Goal: Contribute content: Contribute content

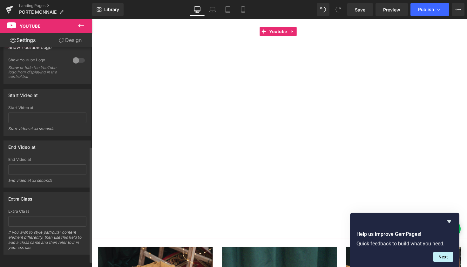
scroll to position [426, 0]
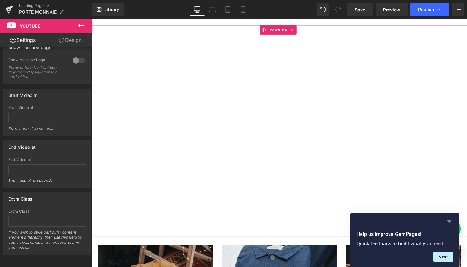
click at [451, 223] on icon "Hide survey" at bounding box center [450, 222] width 8 height 8
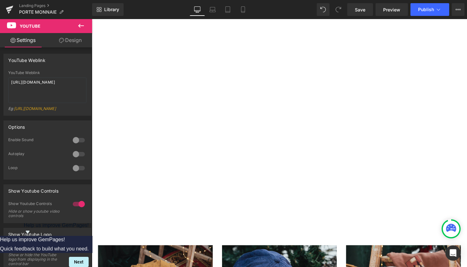
scroll to position [0, 0]
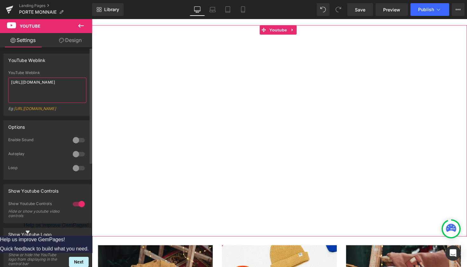
click at [48, 83] on textarea "[URL][DOMAIN_NAME]" at bounding box center [47, 90] width 78 height 25
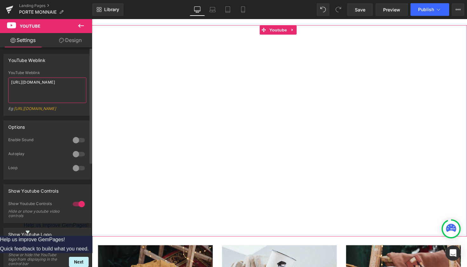
paste textarea "[DOMAIN_NAME][URL]"
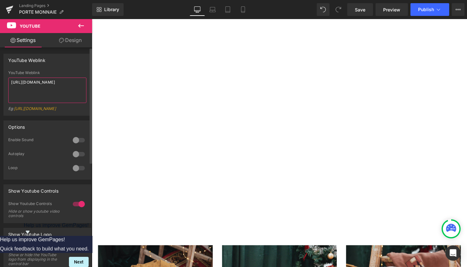
type textarea "[URL][DOMAIN_NAME]"
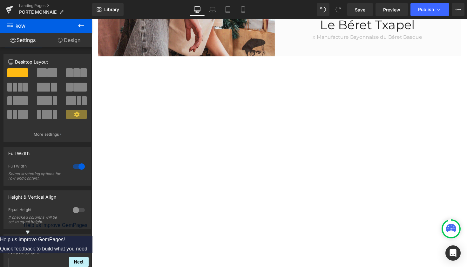
scroll to position [389, 0]
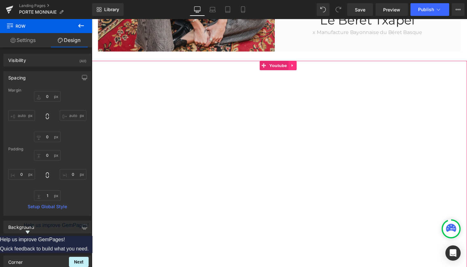
click at [297, 66] on icon at bounding box center [297, 66] width 1 height 3
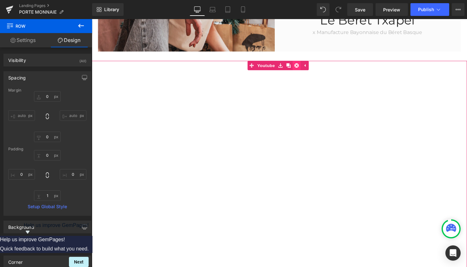
click at [300, 66] on link at bounding box center [302, 67] width 8 height 10
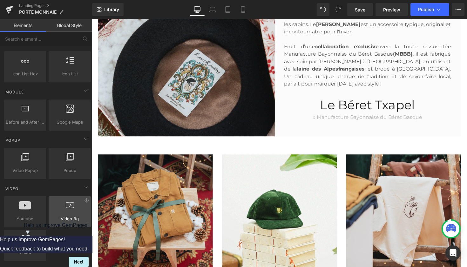
scroll to position [291, 0]
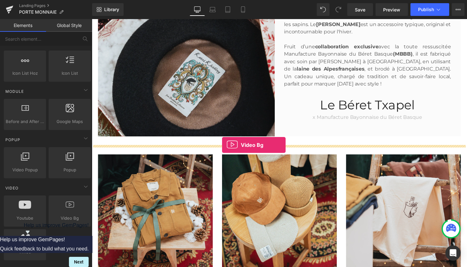
drag, startPoint x: 161, startPoint y: 238, endPoint x: 225, endPoint y: 148, distance: 110.2
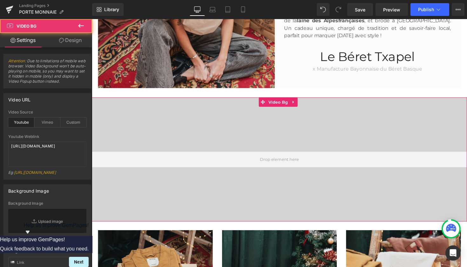
scroll to position [352, 0]
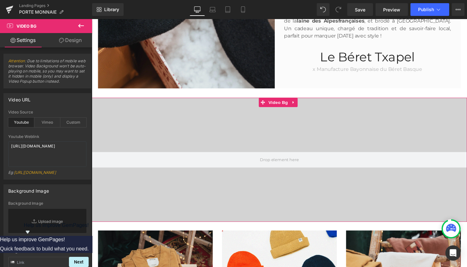
click at [268, 141] on div at bounding box center [284, 163] width 385 height 127
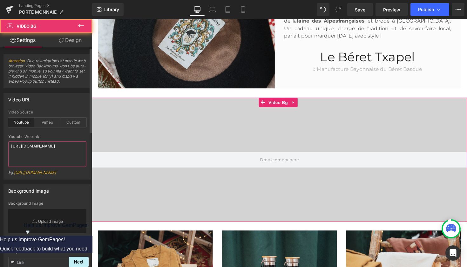
click at [44, 151] on textarea "[URL][DOMAIN_NAME]" at bounding box center [47, 153] width 78 height 25
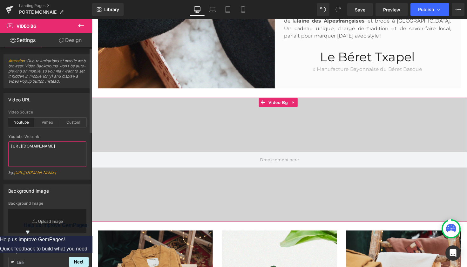
click at [44, 151] on textarea "[URL][DOMAIN_NAME]" at bounding box center [47, 153] width 78 height 25
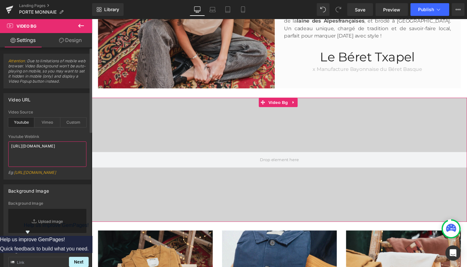
click at [44, 151] on textarea "[URL][DOMAIN_NAME]" at bounding box center [47, 153] width 78 height 25
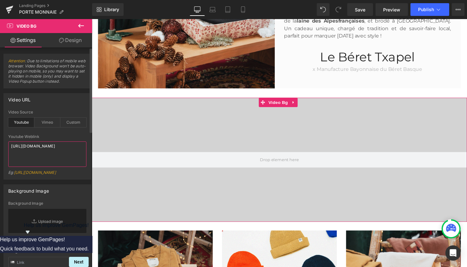
paste textarea "[DOMAIN_NAME][URL]"
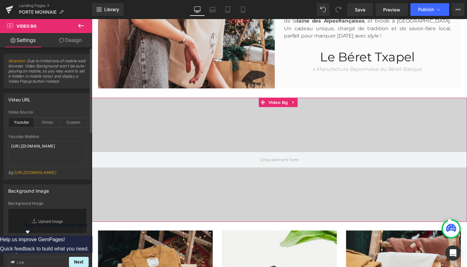
click at [74, 175] on div "Eg: [URL][DOMAIN_NAME]" at bounding box center [47, 174] width 78 height 9
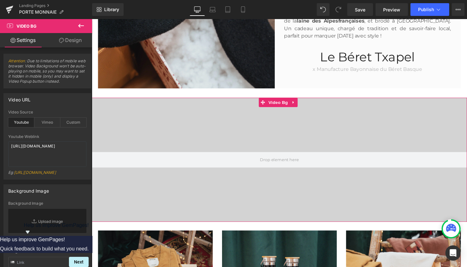
click at [366, 132] on div at bounding box center [284, 163] width 385 height 127
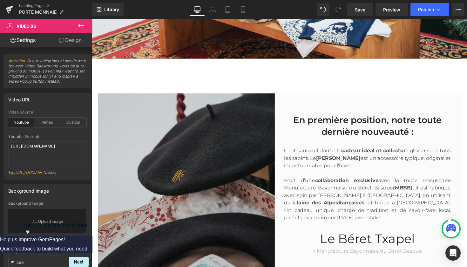
scroll to position [169, 0]
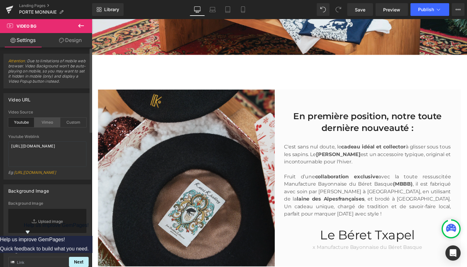
click at [50, 123] on div "Vimeo" at bounding box center [47, 123] width 26 height 10
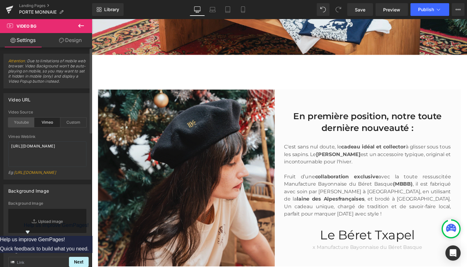
click at [17, 122] on div "Youtube" at bounding box center [21, 123] width 26 height 10
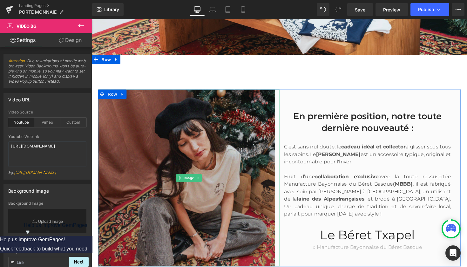
scroll to position [362, 0]
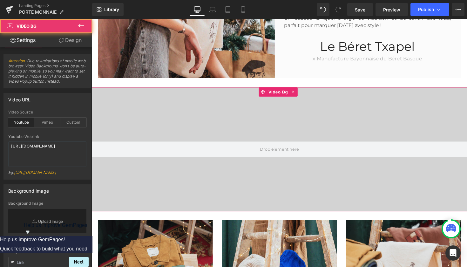
click at [265, 122] on div at bounding box center [284, 152] width 385 height 127
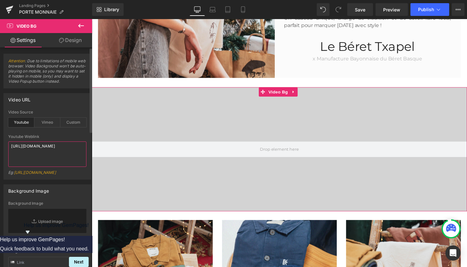
click at [47, 153] on textarea "[URL][DOMAIN_NAME]" at bounding box center [47, 153] width 78 height 25
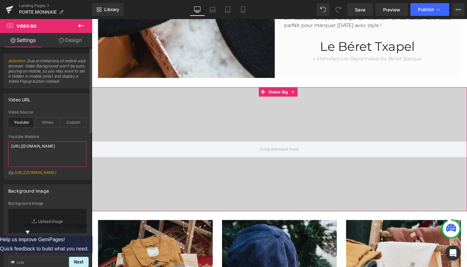
click at [47, 153] on textarea "[URL][DOMAIN_NAME]" at bounding box center [47, 153] width 78 height 25
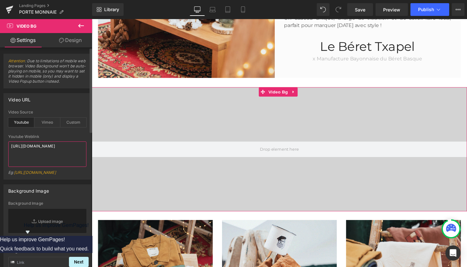
click at [47, 153] on textarea "[URL][DOMAIN_NAME]" at bounding box center [47, 153] width 78 height 25
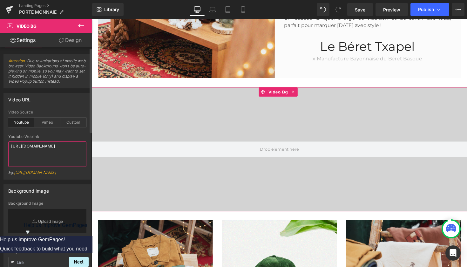
paste textarea
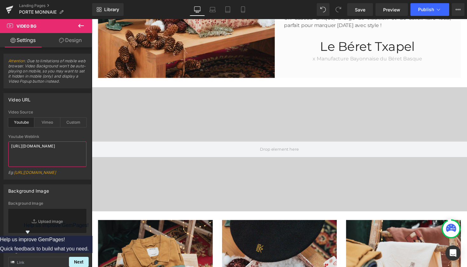
type textarea "[URL][DOMAIN_NAME]"
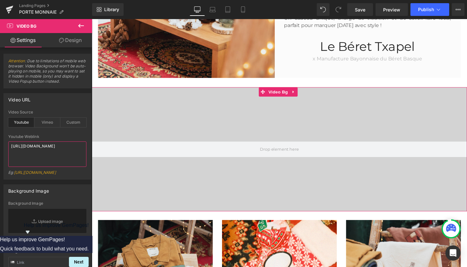
scroll to position [364, 0]
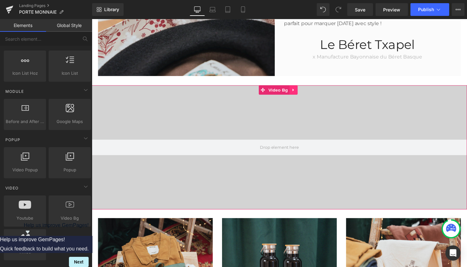
click at [297, 94] on link at bounding box center [298, 92] width 8 height 10
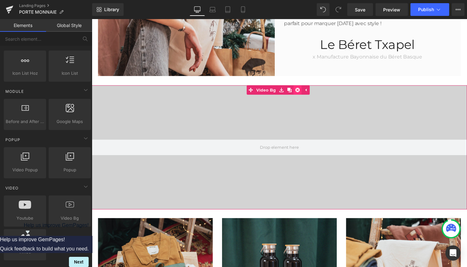
click at [304, 88] on link at bounding box center [303, 92] width 8 height 10
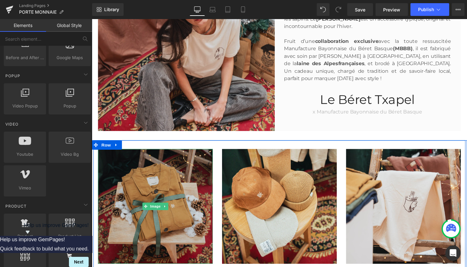
scroll to position [307, 0]
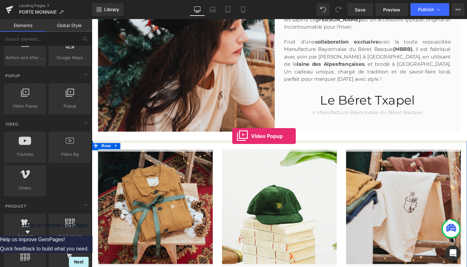
drag, startPoint x: 109, startPoint y: 117, endPoint x: 236, endPoint y: 139, distance: 128.4
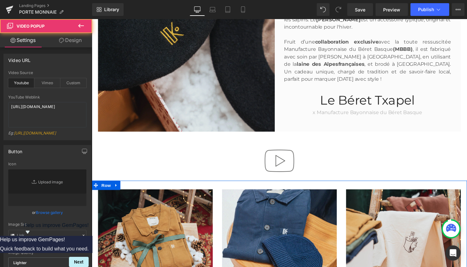
type input "//[DOMAIN_NAME][URL]"
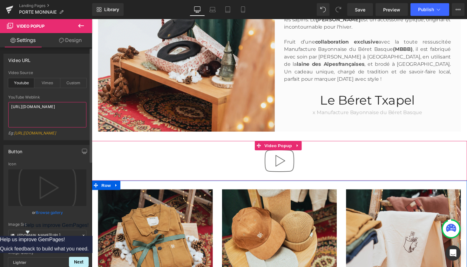
click at [53, 120] on textarea "[URL][DOMAIN_NAME]" at bounding box center [47, 114] width 78 height 25
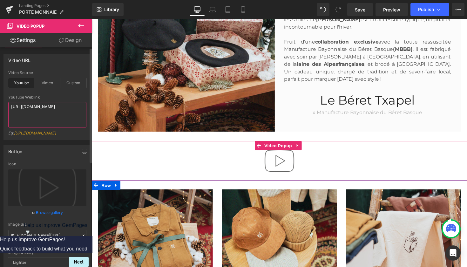
click at [53, 120] on textarea "[URL][DOMAIN_NAME]" at bounding box center [47, 114] width 78 height 25
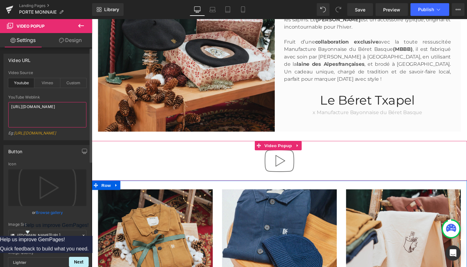
click at [53, 120] on textarea "[URL][DOMAIN_NAME]" at bounding box center [47, 114] width 78 height 25
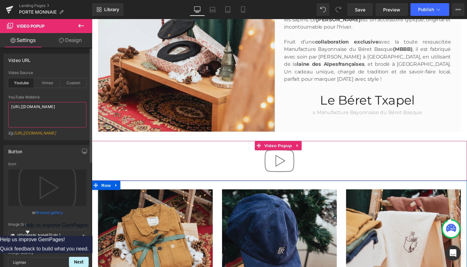
paste textarea "[DOMAIN_NAME][URL]"
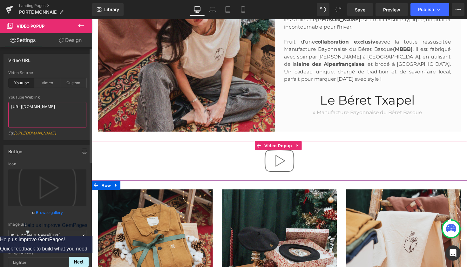
type textarea "[URL][DOMAIN_NAME]"
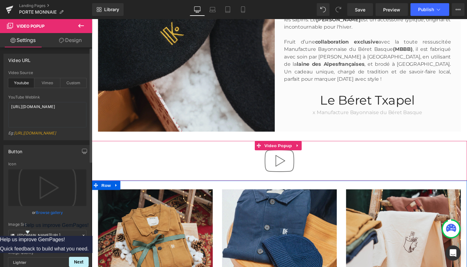
click at [49, 140] on div "Eg: [URL][DOMAIN_NAME]" at bounding box center [47, 135] width 78 height 9
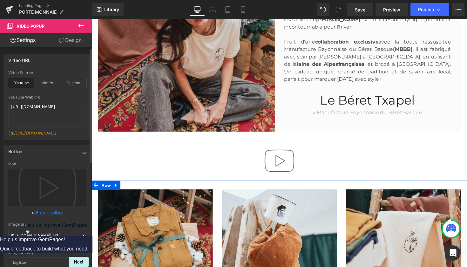
click at [50, 164] on div "Button //[DOMAIN_NAME][URL] Icon Replace Image Upload image or Browse gallery I…" at bounding box center [47, 238] width 88 height 187
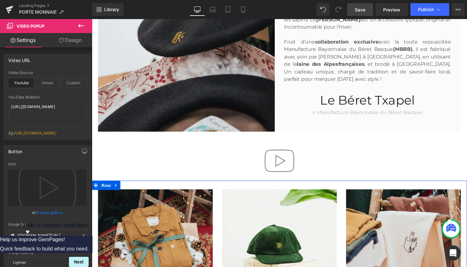
click at [367, 11] on link "Save" at bounding box center [361, 9] width 26 height 13
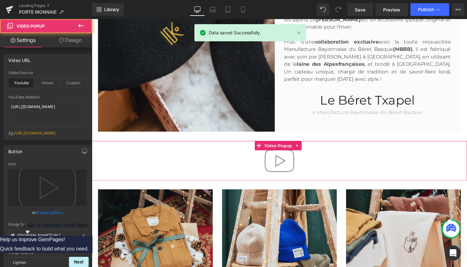
click at [279, 164] on img at bounding box center [284, 164] width 41 height 41
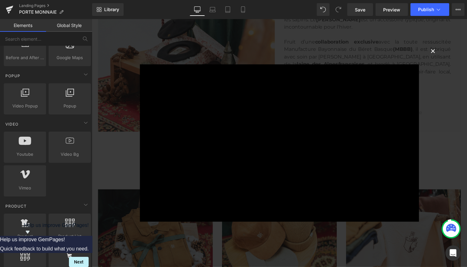
click at [435, 49] on button "×" at bounding box center [441, 51] width 13 height 13
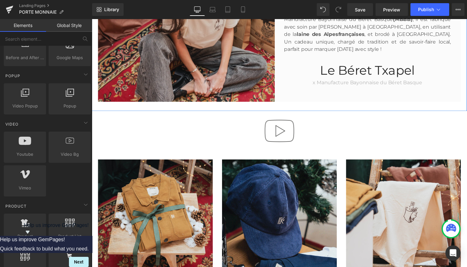
scroll to position [363, 0]
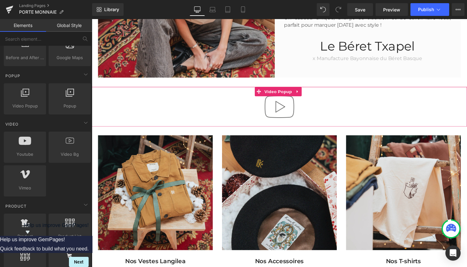
click at [295, 109] on img at bounding box center [284, 109] width 41 height 41
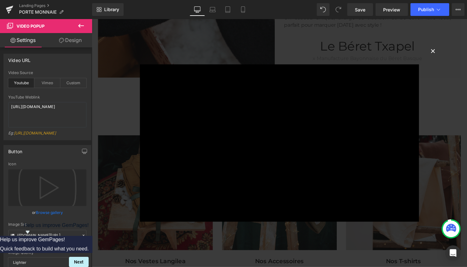
click at [436, 52] on button "×" at bounding box center [441, 51] width 13 height 13
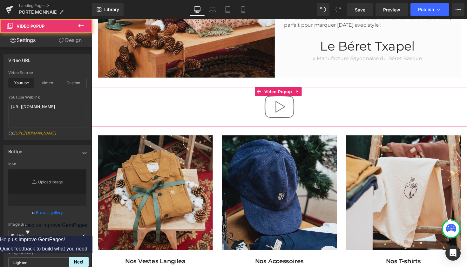
type input "//[DOMAIN_NAME][URL]"
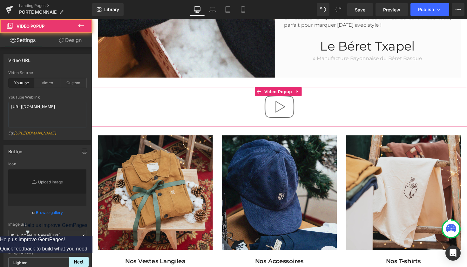
click at [301, 124] on img at bounding box center [284, 109] width 41 height 41
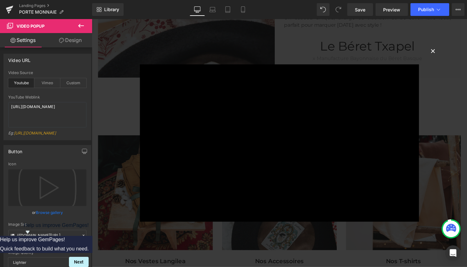
click at [442, 52] on button "×" at bounding box center [441, 51] width 13 height 13
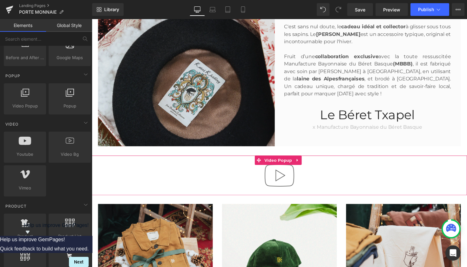
scroll to position [281, 0]
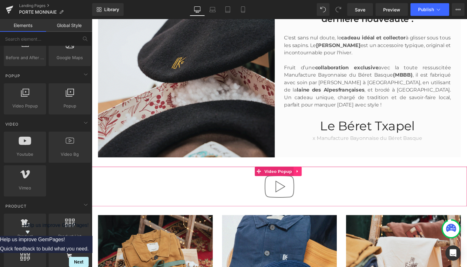
click at [304, 176] on icon at bounding box center [302, 175] width 4 height 5
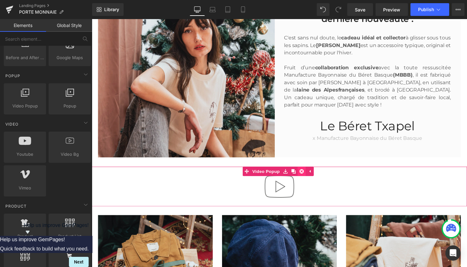
click at [306, 175] on icon at bounding box center [307, 175] width 4 height 4
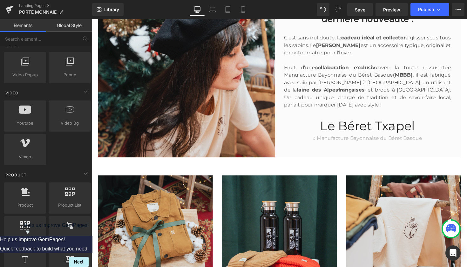
scroll to position [385, 0]
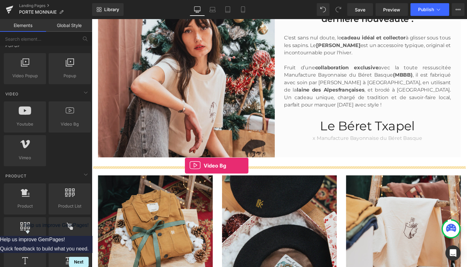
drag, startPoint x: 151, startPoint y: 141, endPoint x: 187, endPoint y: 169, distance: 46.2
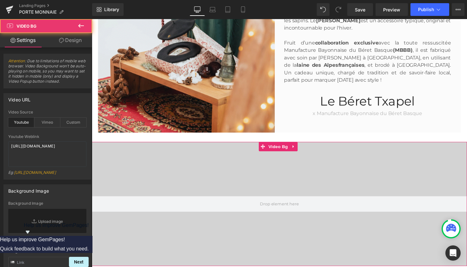
scroll to position [321, 0]
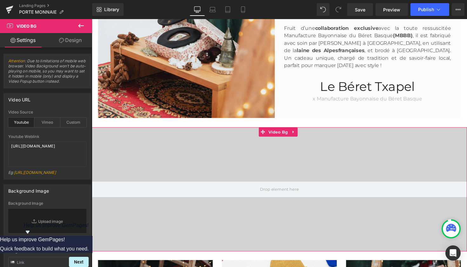
click at [231, 167] on div at bounding box center [284, 193] width 385 height 127
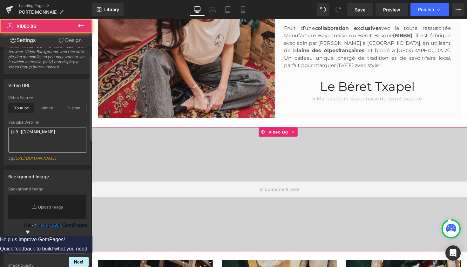
scroll to position [24, 0]
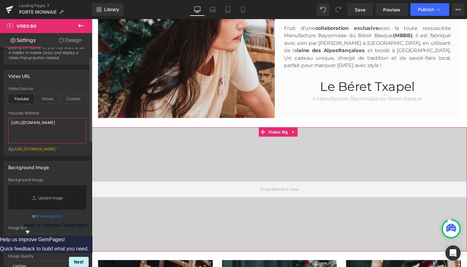
click at [52, 130] on textarea "[URL][DOMAIN_NAME]" at bounding box center [47, 130] width 78 height 25
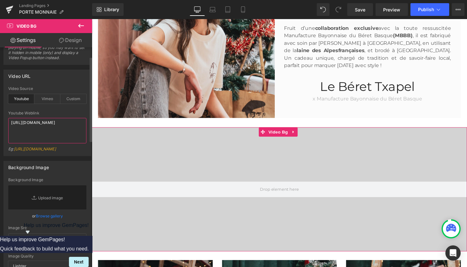
click at [52, 130] on textarea "[URL][DOMAIN_NAME]" at bounding box center [47, 130] width 78 height 25
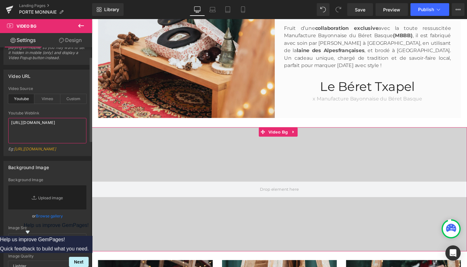
click at [52, 130] on textarea "[URL][DOMAIN_NAME]" at bounding box center [47, 130] width 78 height 25
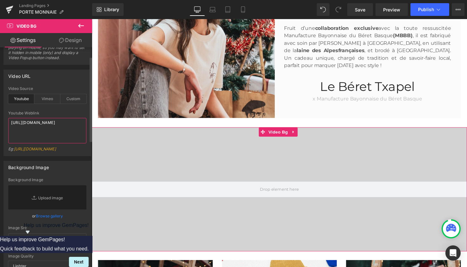
paste textarea "[DOMAIN_NAME][URL]"
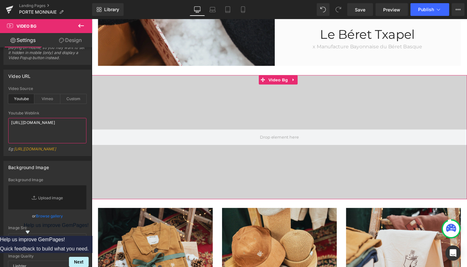
scroll to position [329, 0]
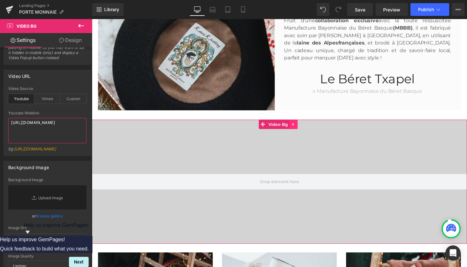
type textarea "[URL][DOMAIN_NAME]"
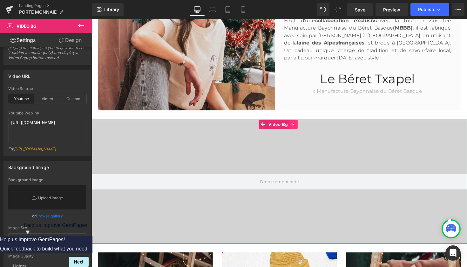
click at [298, 126] on icon at bounding box center [298, 127] width 1 height 3
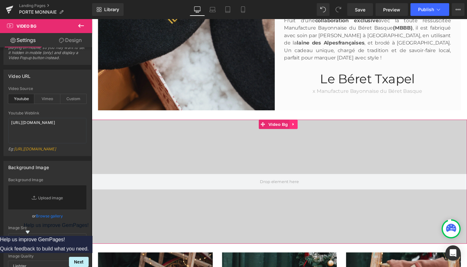
click at [298, 128] on icon at bounding box center [298, 126] width 4 height 5
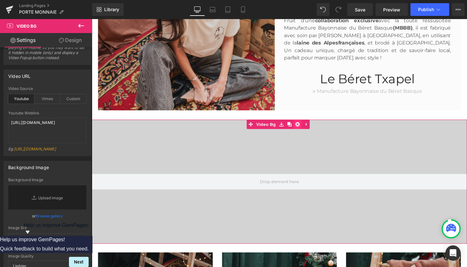
click at [302, 127] on icon at bounding box center [302, 127] width 4 height 4
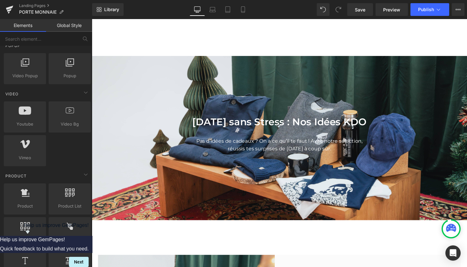
scroll to position [0, 0]
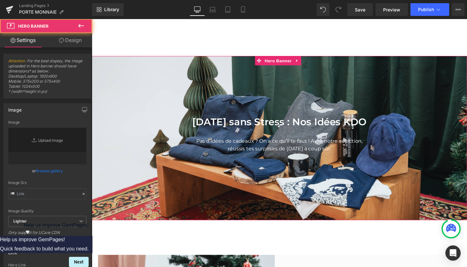
type input "[URL][DOMAIN_NAME][MEDICAL_DATA]"
click at [272, 68] on div at bounding box center [284, 141] width 385 height 168
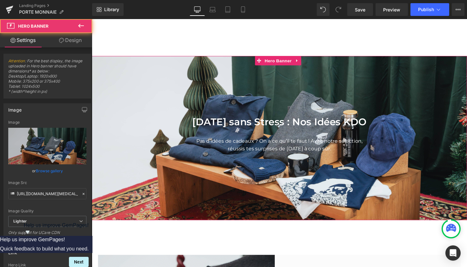
click at [272, 86] on div at bounding box center [284, 141] width 385 height 168
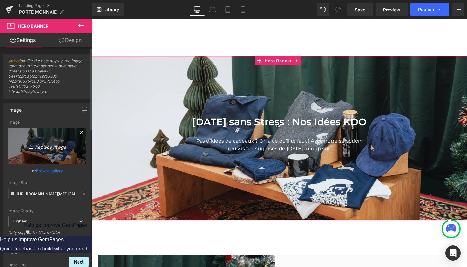
click at [51, 142] on link "Replace Image" at bounding box center [47, 146] width 78 height 37
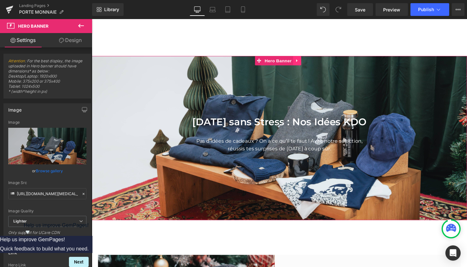
click at [301, 59] on icon at bounding box center [302, 61] width 4 height 5
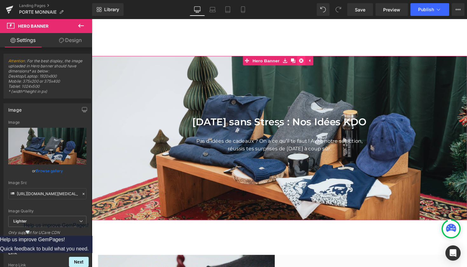
click at [307, 60] on icon at bounding box center [307, 61] width 4 height 4
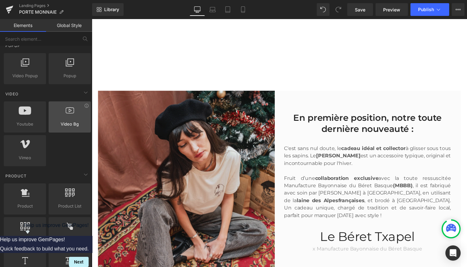
scroll to position [374, 0]
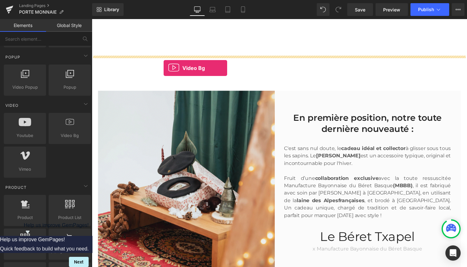
drag, startPoint x: 167, startPoint y: 148, endPoint x: 166, endPoint y: 69, distance: 78.5
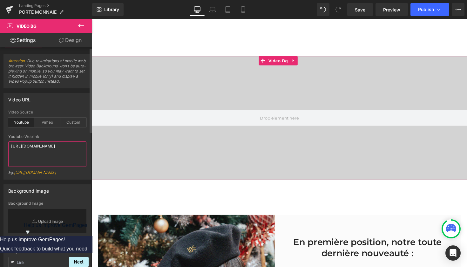
click at [69, 144] on textarea "[URL][DOMAIN_NAME]" at bounding box center [47, 153] width 78 height 25
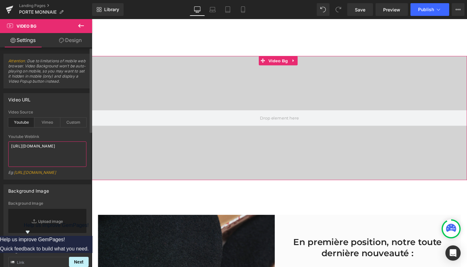
click at [69, 144] on textarea "[URL][DOMAIN_NAME]" at bounding box center [47, 153] width 78 height 25
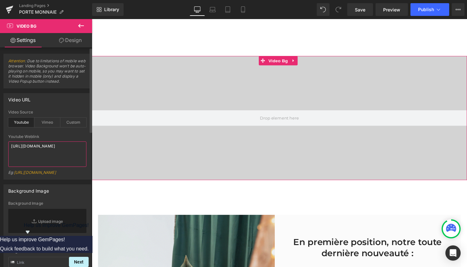
click at [69, 144] on textarea "[URL][DOMAIN_NAME]" at bounding box center [47, 153] width 78 height 25
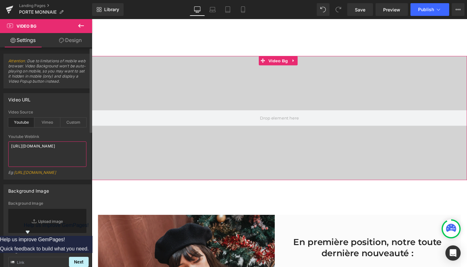
paste textarea "[DOMAIN_NAME][URL]"
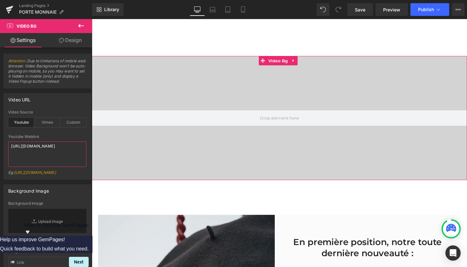
scroll to position [0, 0]
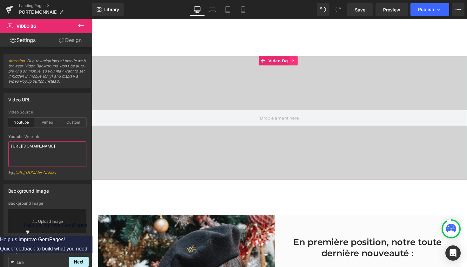
type textarea "[URL][DOMAIN_NAME]"
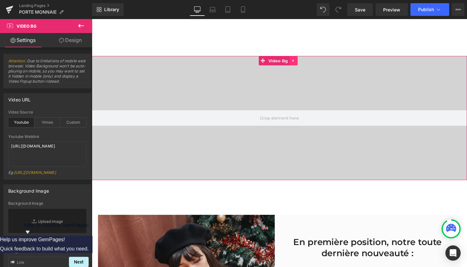
click at [299, 60] on icon at bounding box center [298, 61] width 4 height 5
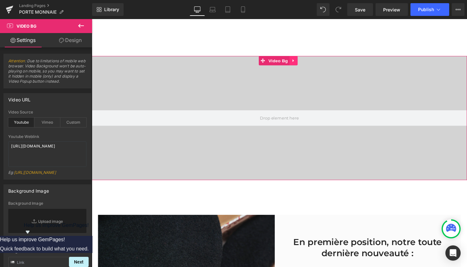
click at [299, 59] on link at bounding box center [298, 62] width 8 height 10
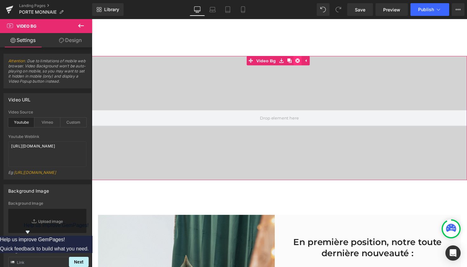
click at [301, 60] on icon at bounding box center [302, 61] width 4 height 4
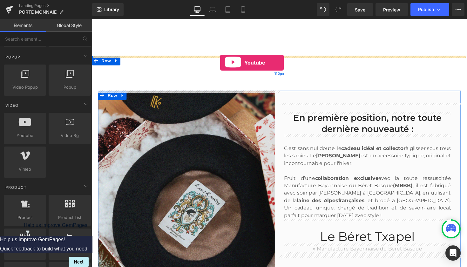
drag, startPoint x: 124, startPoint y: 151, endPoint x: 224, endPoint y: 64, distance: 132.3
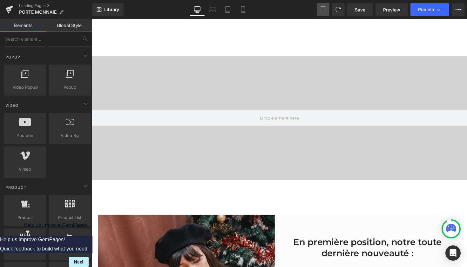
click at [321, 4] on button at bounding box center [323, 9] width 13 height 13
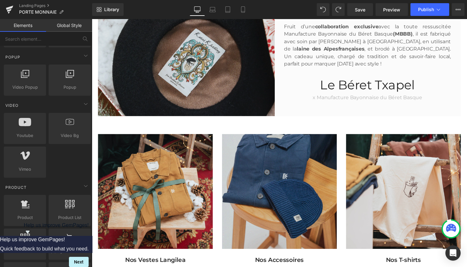
scroll to position [355, 0]
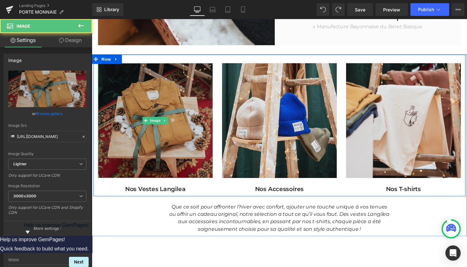
click at [176, 121] on img at bounding box center [157, 123] width 118 height 118
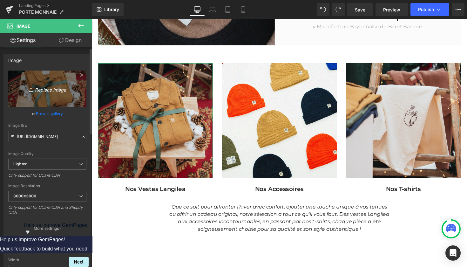
click at [53, 83] on link "Replace Image" at bounding box center [47, 89] width 78 height 37
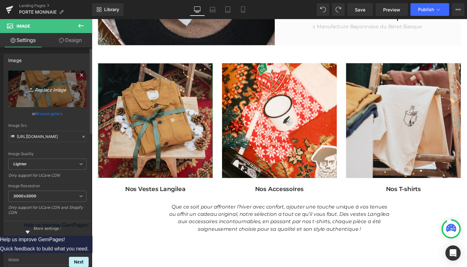
type input "C:\fakepath\DSC01266.jpg"
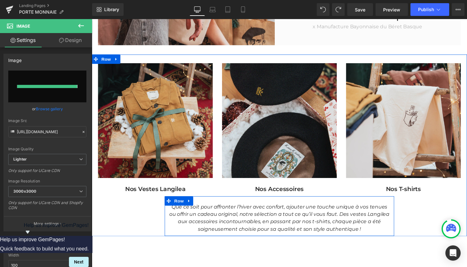
type input "[URL][DOMAIN_NAME]"
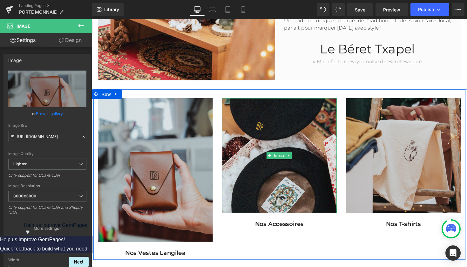
scroll to position [319, 0]
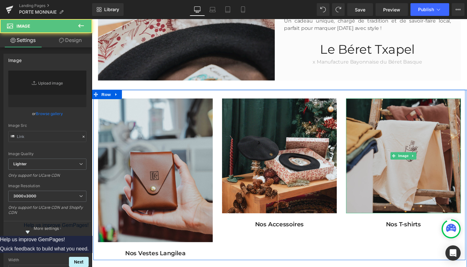
type input "[URL][DOMAIN_NAME]"
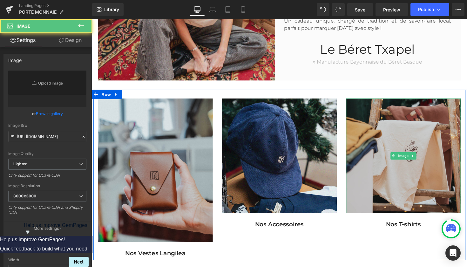
click at [419, 153] on img at bounding box center [412, 159] width 118 height 118
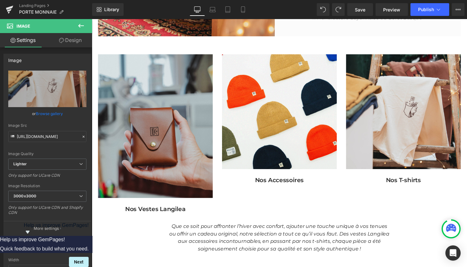
scroll to position [363, 0]
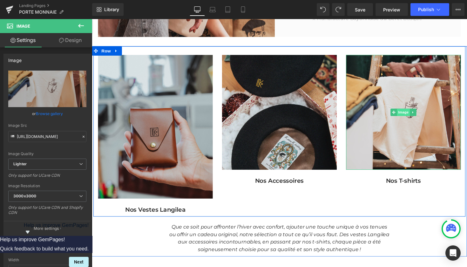
click at [406, 117] on span "Image" at bounding box center [411, 115] width 13 height 8
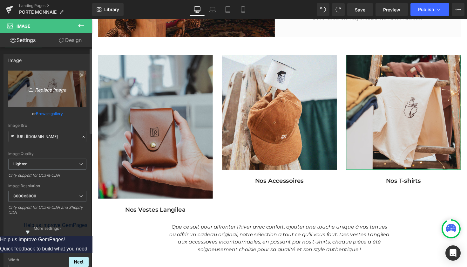
click at [47, 93] on icon "Replace Image" at bounding box center [47, 89] width 51 height 8
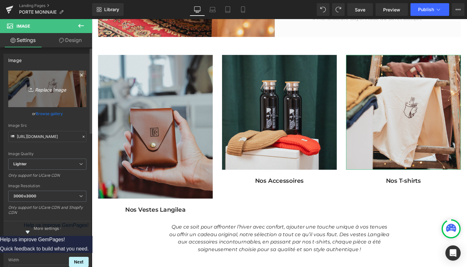
type input "C:\fakepath\DSC01267.jpg"
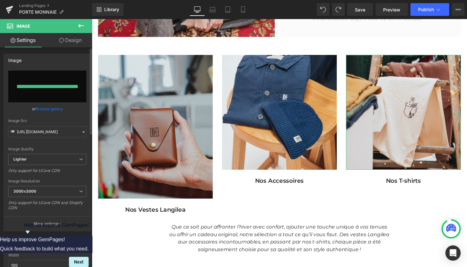
type input "[URL][DOMAIN_NAME]"
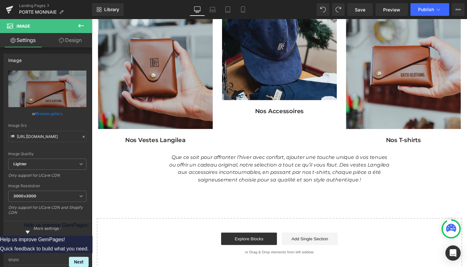
scroll to position [494, 0]
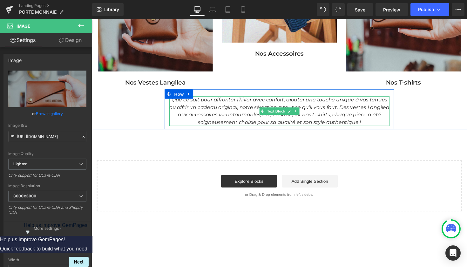
click at [306, 110] on icon "Que ce soit pour affronter l’hiver avec confort, ajouter une touche unique à vo…" at bounding box center [284, 113] width 226 height 29
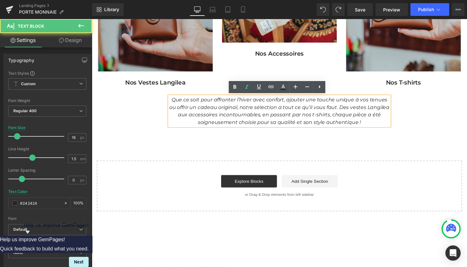
click at [197, 99] on icon "Que ce soit pour affronter l’hiver avec confort, ajouter une touche unique à vo…" at bounding box center [284, 113] width 226 height 29
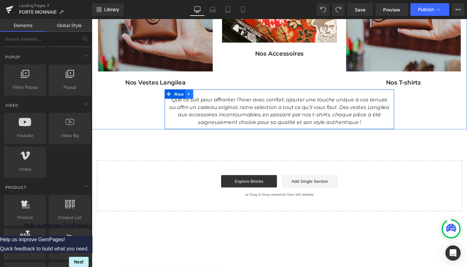
click at [191, 96] on icon at bounding box center [191, 96] width 1 height 3
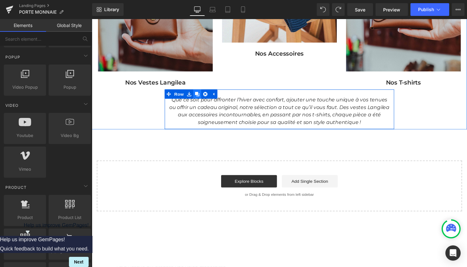
click at [198, 97] on icon at bounding box center [200, 96] width 4 height 5
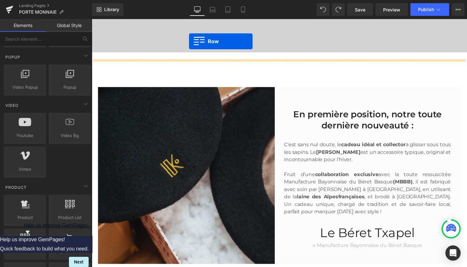
scroll to position [118, 0]
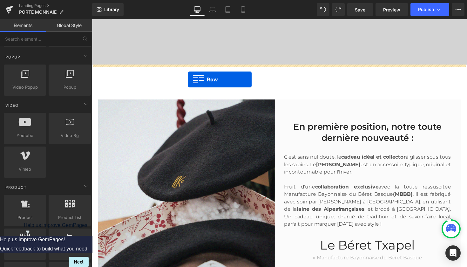
drag, startPoint x: 170, startPoint y: 122, endPoint x: 190, endPoint y: 81, distance: 45.5
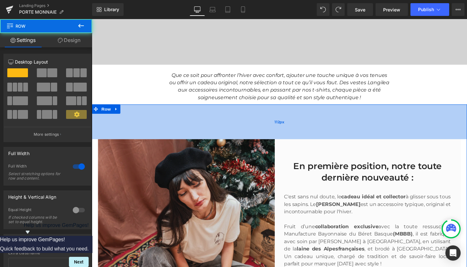
click at [231, 123] on div "112px" at bounding box center [284, 125] width 385 height 36
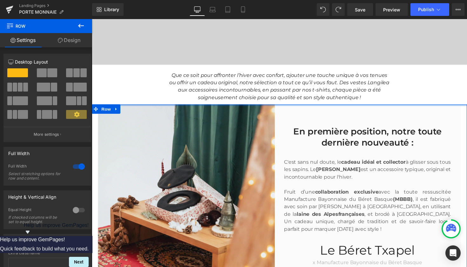
drag, startPoint x: 244, startPoint y: 107, endPoint x: 241, endPoint y: 71, distance: 36.9
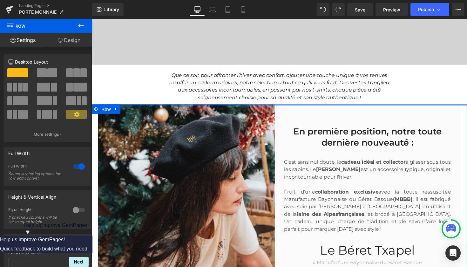
click at [241, 71] on div "M Heading Hero Banner L Heading Hero Banner Row ACCESORIOS Heading" at bounding box center [284, 268] width 385 height 658
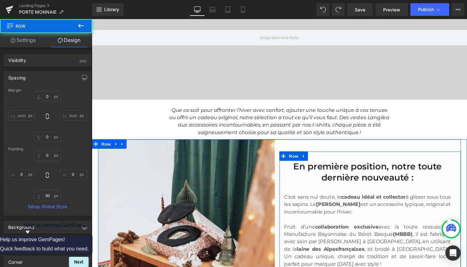
scroll to position [75, 0]
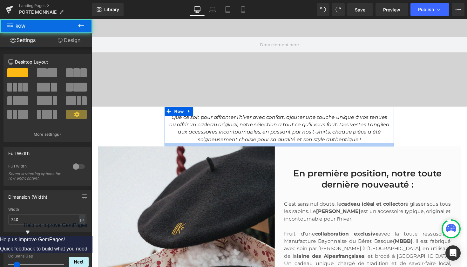
click at [276, 148] on div at bounding box center [284, 147] width 235 height 3
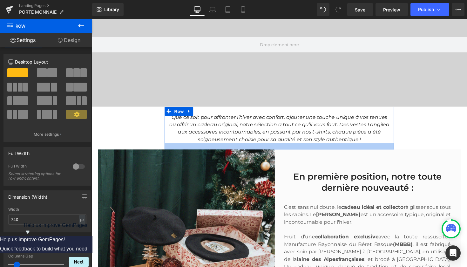
click at [276, 151] on div at bounding box center [284, 149] width 235 height 6
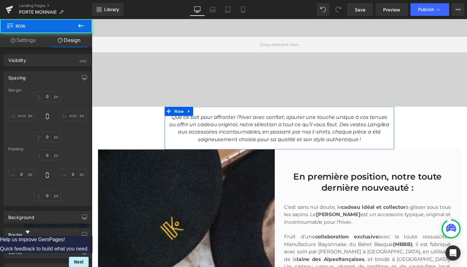
type input "0"
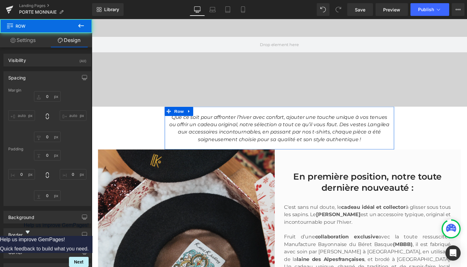
type input "0"
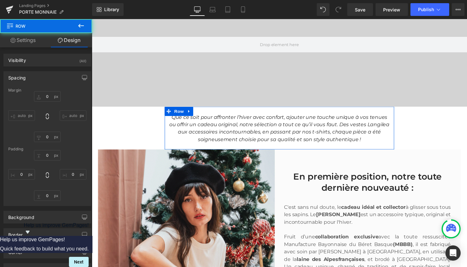
type input "22"
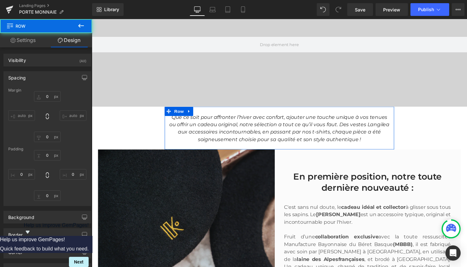
type input "0"
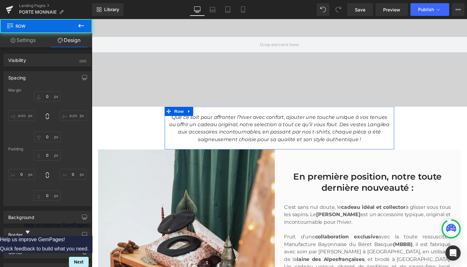
type input "20"
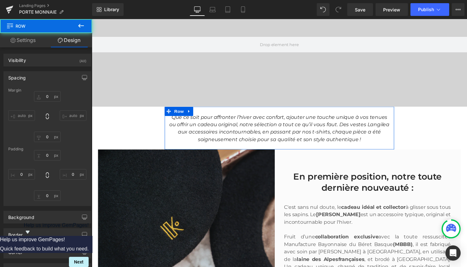
type input "0"
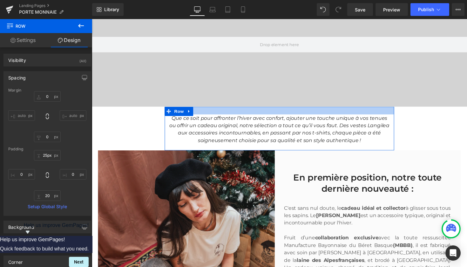
type input "26px"
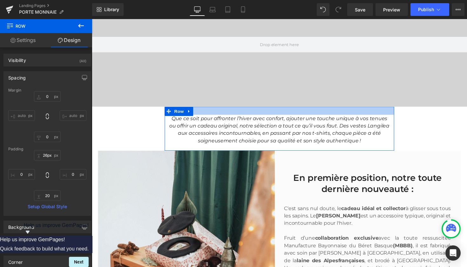
click at [276, 111] on div at bounding box center [284, 113] width 235 height 8
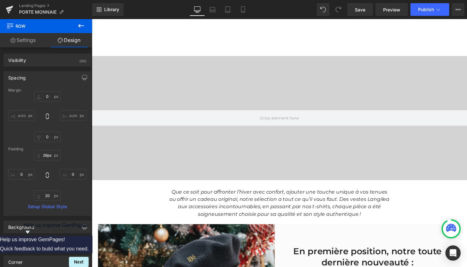
scroll to position [0, 0]
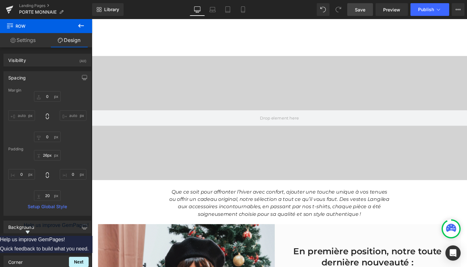
click at [362, 10] on span "Save" at bounding box center [360, 9] width 10 height 7
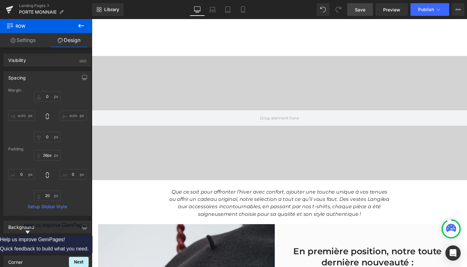
click at [81, 26] on icon at bounding box center [81, 26] width 8 height 8
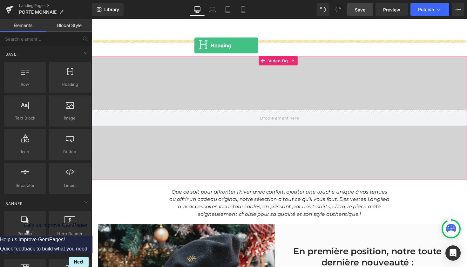
drag, startPoint x: 161, startPoint y: 103, endPoint x: 197, endPoint y: 46, distance: 67.7
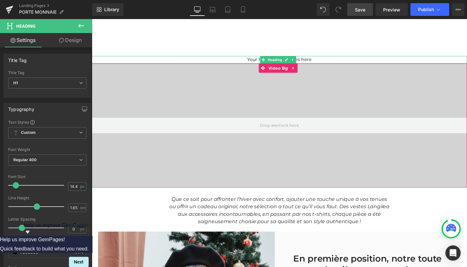
click at [263, 60] on h1 "Your heading text goes here" at bounding box center [284, 61] width 385 height 8
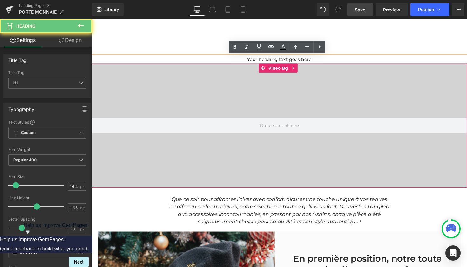
click at [262, 60] on h1 "Your heading text goes here" at bounding box center [284, 61] width 385 height 8
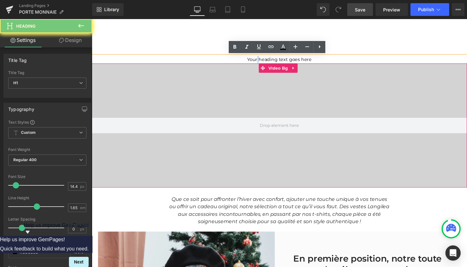
click at [262, 60] on h1 "Your heading text goes here" at bounding box center [284, 61] width 385 height 8
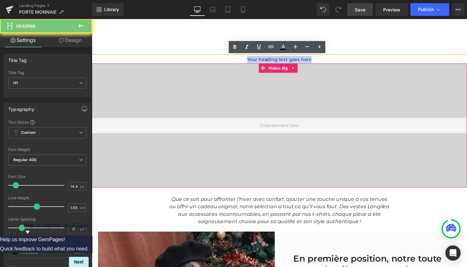
click at [262, 60] on h1 "Your heading text goes here" at bounding box center [284, 61] width 385 height 8
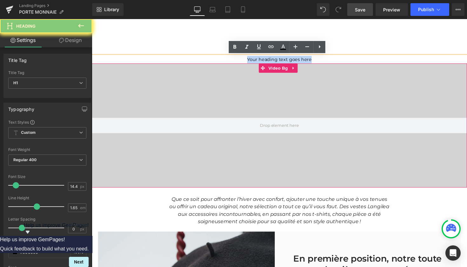
click at [262, 60] on h1 "Your heading text goes here" at bounding box center [284, 61] width 385 height 8
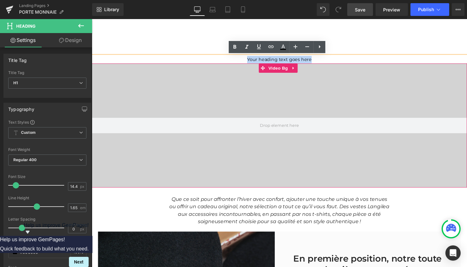
paste div
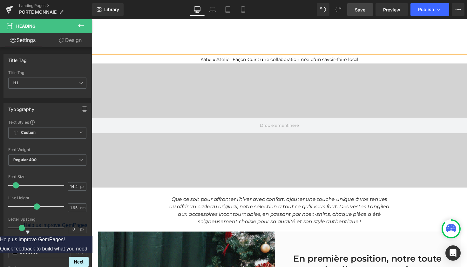
click at [266, 59] on h1 "Katxi x Atelier Façon Cuir : une collaboration née d’un savoir-faire local" at bounding box center [284, 61] width 385 height 8
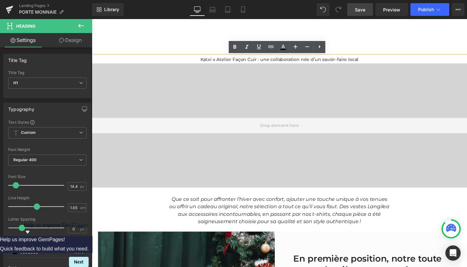
click at [374, 61] on h1 "Katxi x Atelier Façon Cuir : une collaboration née d’un savoir-faire local" at bounding box center [284, 61] width 385 height 8
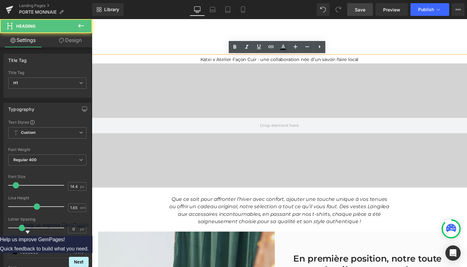
click at [379, 42] on div "Le Shop Le Shop Catégories Tous les produits T-Shirts Sweats Vestes & Chemises …" at bounding box center [284, 38] width 385 height 38
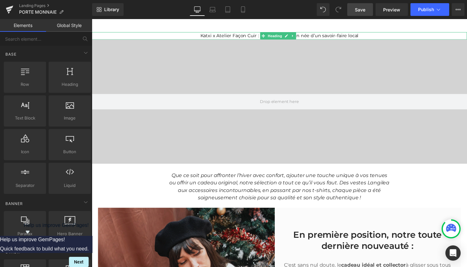
scroll to position [33, 0]
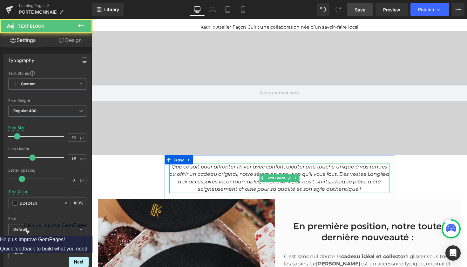
click at [257, 174] on icon "Que ce soit pour affronter l’hiver avec confort, ajouter une touche unique à vo…" at bounding box center [284, 181] width 226 height 29
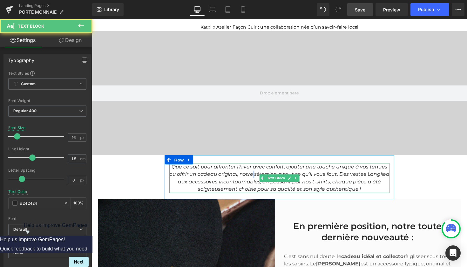
click at [257, 174] on icon "Que ce soit pour affronter l’hiver avec confort, ajouter une touche unique à vo…" at bounding box center [284, 181] width 226 height 29
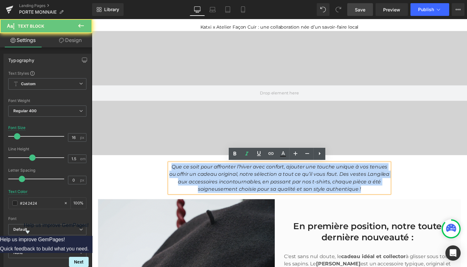
click at [257, 174] on icon "Que ce soit pour affronter l’hiver avec confort, ajouter une touche unique à vo…" at bounding box center [284, 181] width 226 height 29
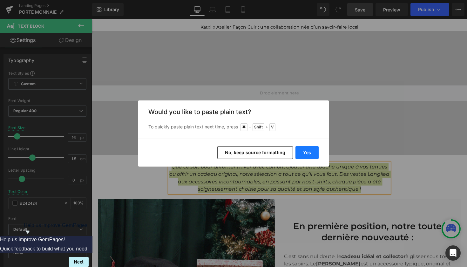
click at [314, 153] on button "Yes" at bounding box center [307, 152] width 23 height 13
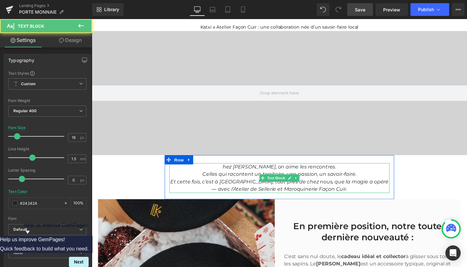
click at [239, 171] on p "hez [PERSON_NAME], on aime les rencontres." at bounding box center [284, 171] width 226 height 8
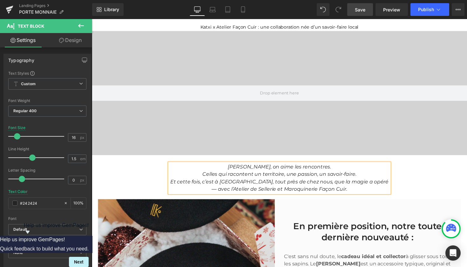
click at [229, 184] on icon "Et cette fois, c’est à [GEOGRAPHIC_DATA], tout près de chez nous, que la magie …" at bounding box center [284, 190] width 224 height 14
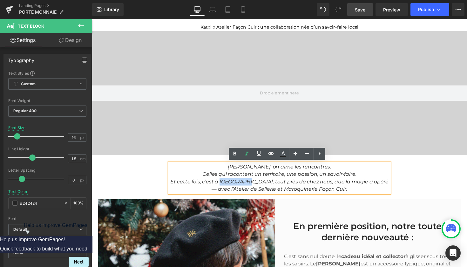
drag, startPoint x: 226, startPoint y: 184, endPoint x: 252, endPoint y: 183, distance: 26.4
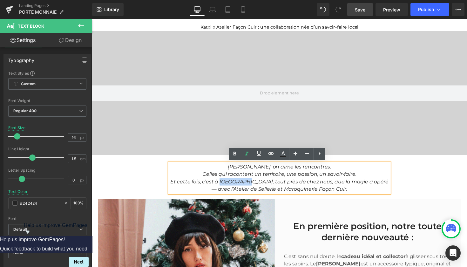
click at [252, 183] on icon "Et cette fois, c’est à [GEOGRAPHIC_DATA], tout près de chez nous, que la magie …" at bounding box center [284, 190] width 224 height 14
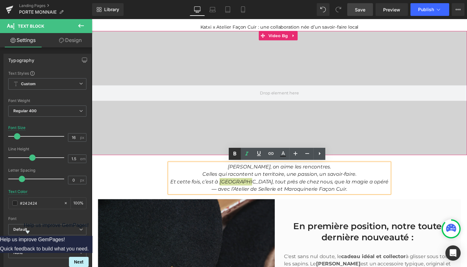
click at [233, 154] on icon at bounding box center [235, 154] width 8 height 8
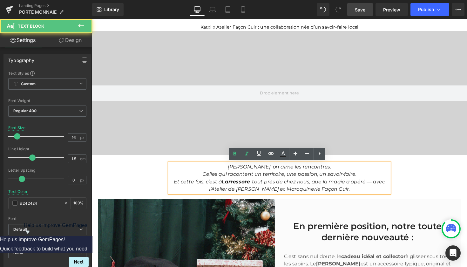
click at [376, 184] on icon "Et cette fois, c’est à [GEOGRAPHIC_DATA] , tout près de chez nous, que la magie…" at bounding box center [284, 190] width 217 height 14
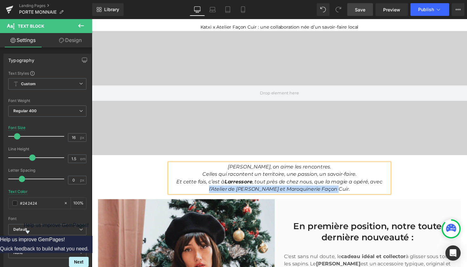
drag, startPoint x: 221, startPoint y: 192, endPoint x: 345, endPoint y: 192, distance: 124.6
click at [345, 192] on p "Et cette fois, c’est à [GEOGRAPHIC_DATA] , tout près de chez nous, que la magie…" at bounding box center [284, 189] width 226 height 15
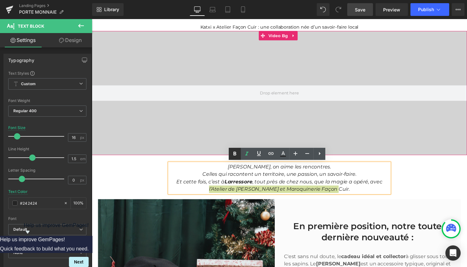
click at [236, 152] on icon at bounding box center [235, 154] width 3 height 4
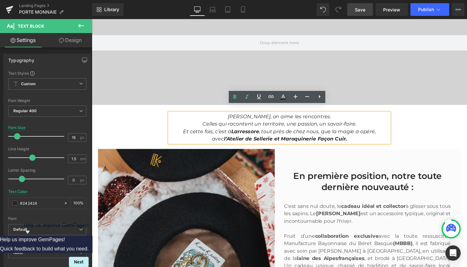
scroll to position [139, 0]
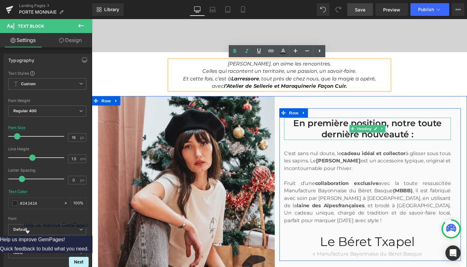
click at [359, 127] on h2 "En première position, notre toute dernière nouveauté :" at bounding box center [374, 131] width 171 height 23
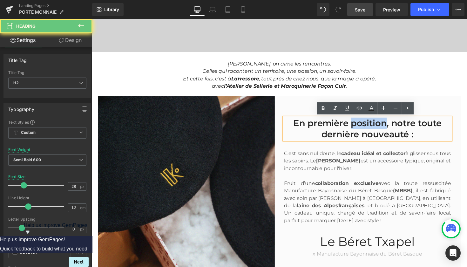
click at [359, 127] on h2 "En première position, notre toute dernière nouveauté :" at bounding box center [374, 131] width 171 height 23
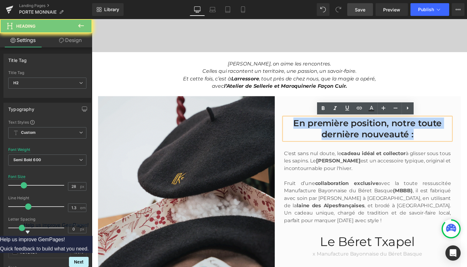
click at [359, 127] on h2 "En première position, notre toute dernière nouveauté :" at bounding box center [374, 131] width 171 height 23
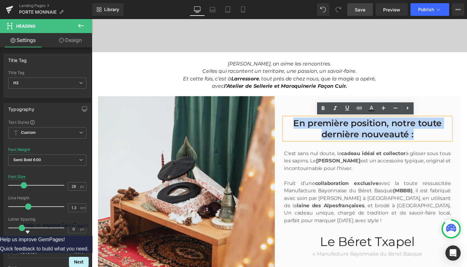
paste div
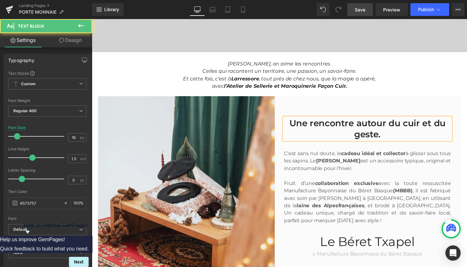
click at [316, 163] on p "C'est sans nul doute, le cadeau idéal et collector à glisser sous tous les sapi…" at bounding box center [374, 164] width 171 height 23
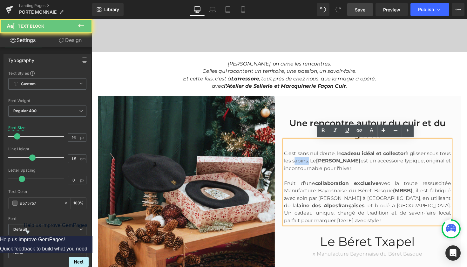
click at [316, 163] on p "C'est sans nul doute, le cadeau idéal et collector à glisser sous tous les sapi…" at bounding box center [374, 164] width 171 height 23
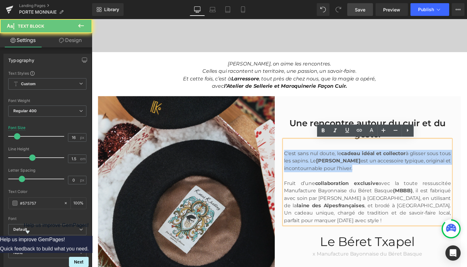
click at [316, 163] on p "C'est sans nul doute, le cadeau idéal et collector à glisser sous tous les sapi…" at bounding box center [374, 164] width 171 height 23
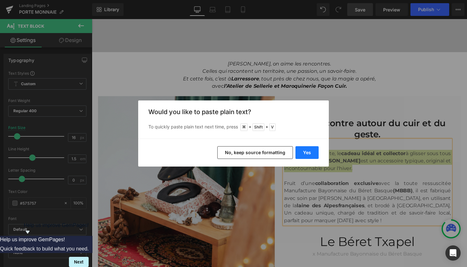
click at [311, 155] on button "Yes" at bounding box center [307, 152] width 23 height 13
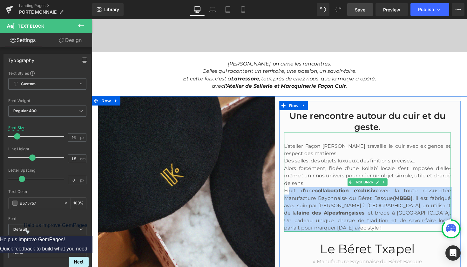
drag, startPoint x: 293, startPoint y: 194, endPoint x: 319, endPoint y: 229, distance: 43.4
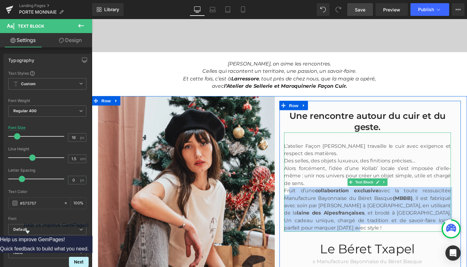
click at [319, 229] on p "Fruit d’une collaboration exclusive avec la toute ressuscitée Manufacture Bayon…" at bounding box center [374, 214] width 171 height 46
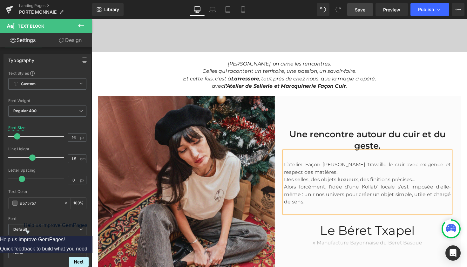
click at [322, 175] on p "L’atelier Façon [PERSON_NAME] travaille le cuir avec exigence et respect des ma…" at bounding box center [374, 172] width 171 height 15
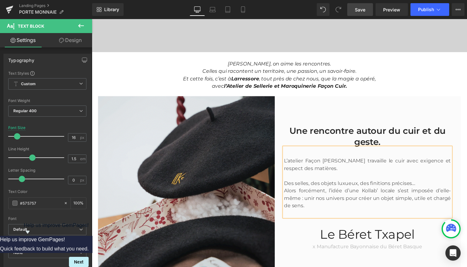
click at [359, 195] on p "Alors forcément, l’idée d’une Kollab’ locale s’est imposée d’elle-même : unir n…" at bounding box center [374, 202] width 171 height 23
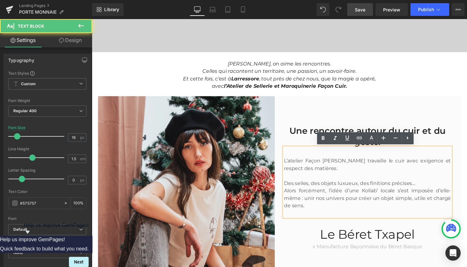
click at [383, 195] on p "Alors forcément, l’idée d’une Kollab’ locale s’est imposée d’elle-même : unir n…" at bounding box center [374, 202] width 171 height 23
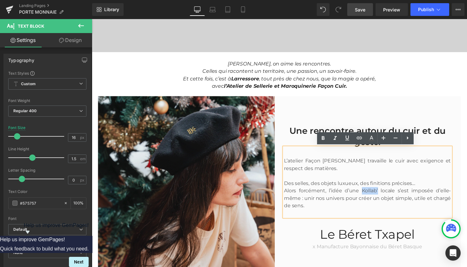
drag, startPoint x: 385, startPoint y: 194, endPoint x: 369, endPoint y: 193, distance: 16.6
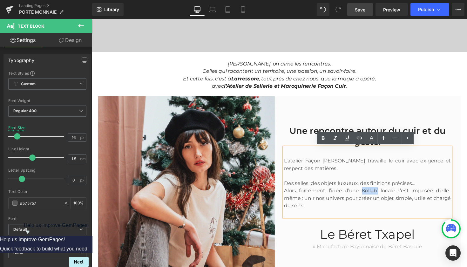
click at [369, 193] on p "Alors forcément, l’idée d’une Kollab’ locale s’est imposée d’elle-même : unir n…" at bounding box center [374, 202] width 171 height 23
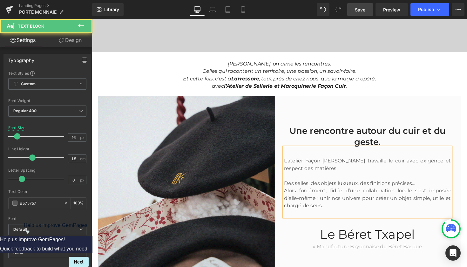
click at [364, 210] on p "Alors forcément, l’idée d’une collaboration locale s’est imposée d’elle-même : …" at bounding box center [374, 202] width 171 height 23
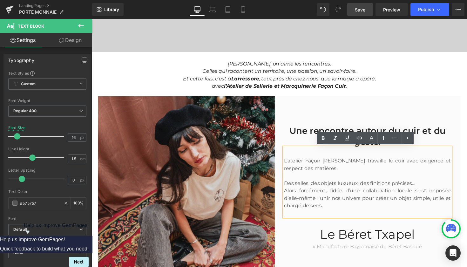
click at [426, 184] on p "Des selles, des objets luxueux, des finitions précises…" at bounding box center [374, 188] width 171 height 8
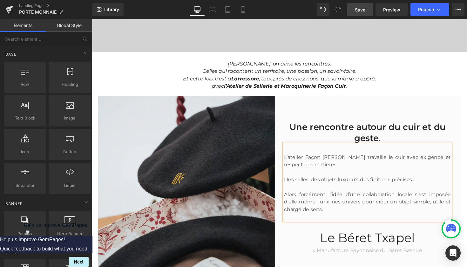
click at [409, 92] on div "M Heading Hero Banner L Heading Hero Banner Row Katxi x Atelier Façon Cuir : un…" at bounding box center [284, 253] width 385 height 670
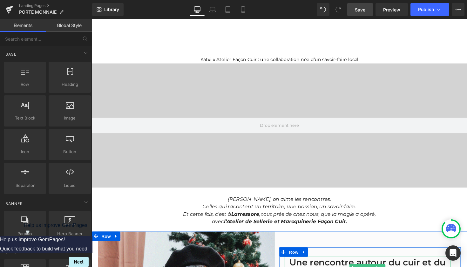
scroll to position [0, 0]
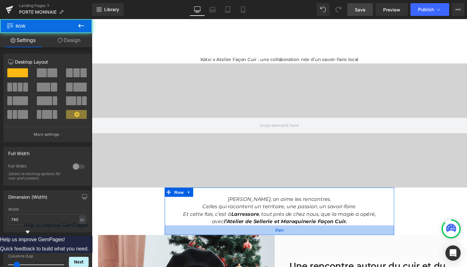
drag, startPoint x: 300, startPoint y: 235, endPoint x: 300, endPoint y: 238, distance: 3.5
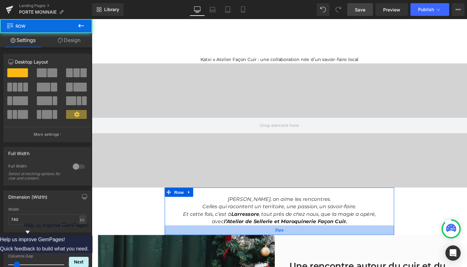
click at [300, 238] on div "31px" at bounding box center [284, 236] width 235 height 10
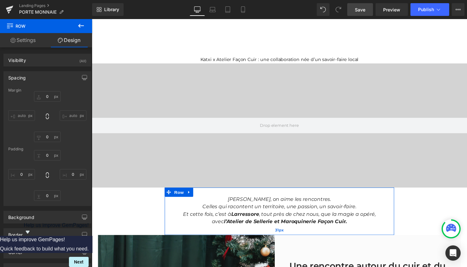
type input "0"
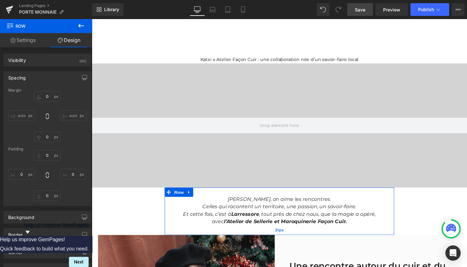
type input "0"
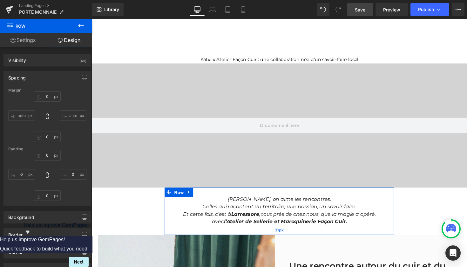
type input "26"
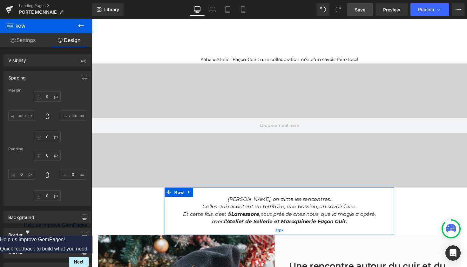
type input "0"
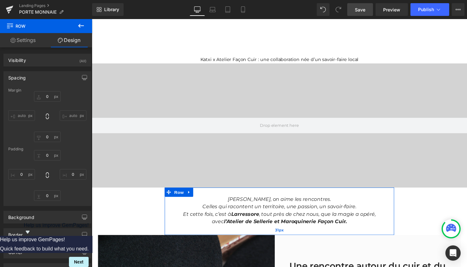
type input "31"
type input "0"
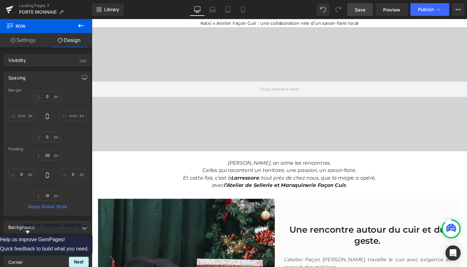
scroll to position [38, 0]
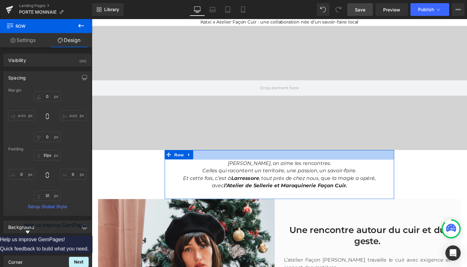
type input "32px"
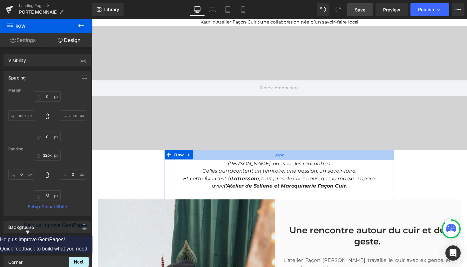
click at [290, 162] on div "32px" at bounding box center [284, 158] width 235 height 10
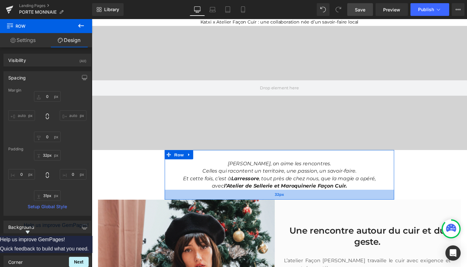
type input "32px"
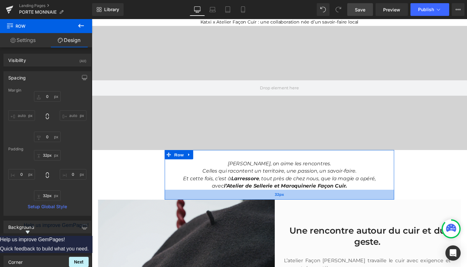
click at [288, 195] on div "32px" at bounding box center [284, 199] width 235 height 10
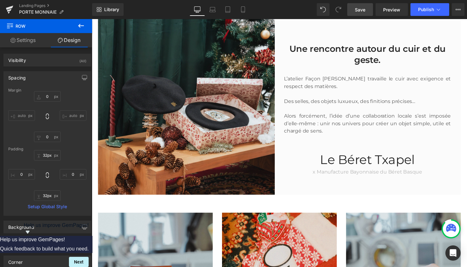
scroll to position [224, 0]
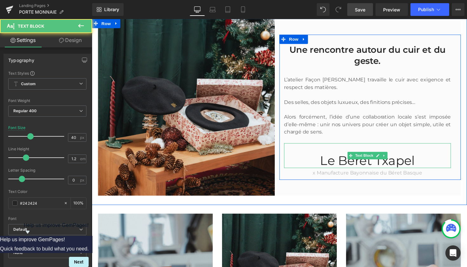
click at [340, 161] on p "Le Béret Txapel" at bounding box center [374, 163] width 171 height 15
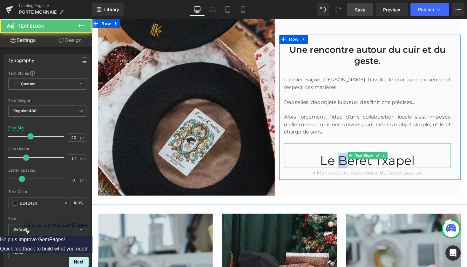
click at [340, 161] on p "Le Béret Txapel" at bounding box center [374, 163] width 171 height 15
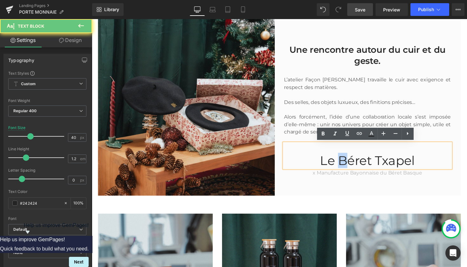
click at [340, 161] on p "Le Béret Txapel" at bounding box center [374, 163] width 171 height 15
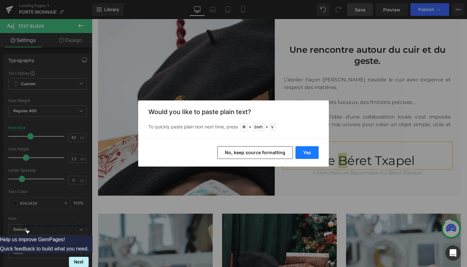
click at [310, 155] on button "Yes" at bounding box center [307, 152] width 23 height 13
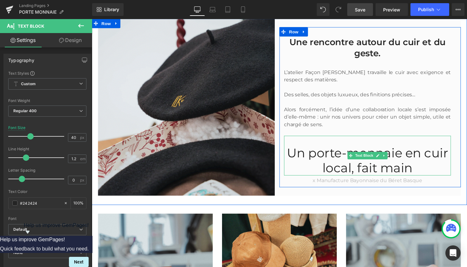
click at [426, 170] on p "Un porte-monnaie en cuir local, fait main" at bounding box center [374, 164] width 171 height 31
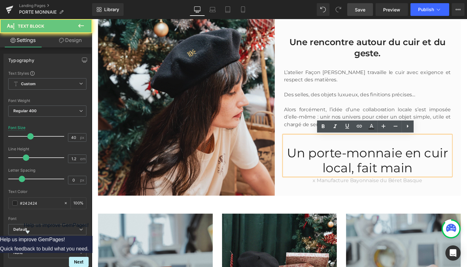
click at [426, 170] on p "Un porte-monnaie en cuir local, fait main" at bounding box center [374, 164] width 171 height 31
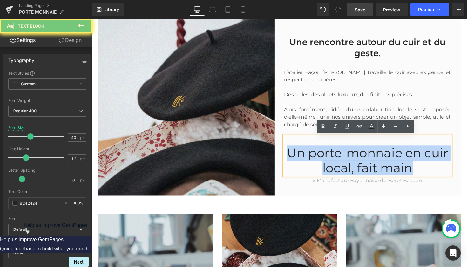
click at [426, 170] on p "Un porte-monnaie en cuir local, fait main" at bounding box center [374, 164] width 171 height 31
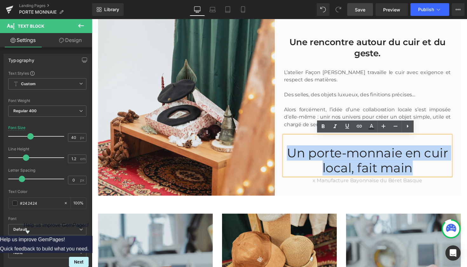
click at [426, 170] on p "Un porte-monnaie en cuir local, fait main" at bounding box center [374, 164] width 171 height 31
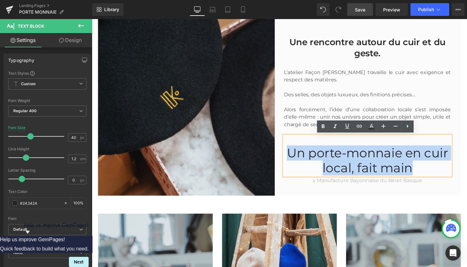
click at [435, 172] on p "Un porte-monnaie en cuir local, fait main" at bounding box center [374, 164] width 171 height 31
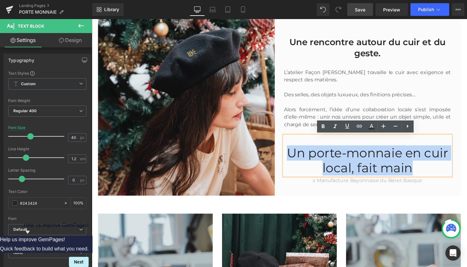
click at [435, 172] on p "Un porte-monnaie en cuir local, fait main" at bounding box center [374, 164] width 171 height 31
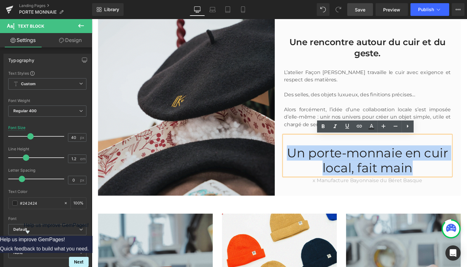
click at [329, 171] on p "Un porte-monnaie en cuir local, fait main" at bounding box center [374, 164] width 171 height 31
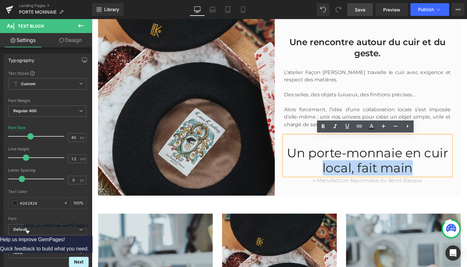
drag, startPoint x: 324, startPoint y: 170, endPoint x: 418, endPoint y: 171, distance: 94.8
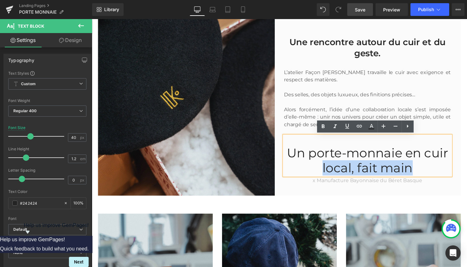
click at [418, 171] on p "Un porte-monnaie en cuir local, fait main" at bounding box center [374, 164] width 171 height 31
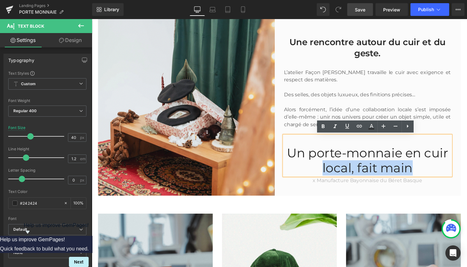
copy p "local, fait main"
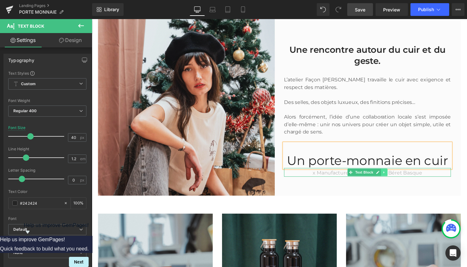
click at [389, 176] on link at bounding box center [392, 176] width 7 height 8
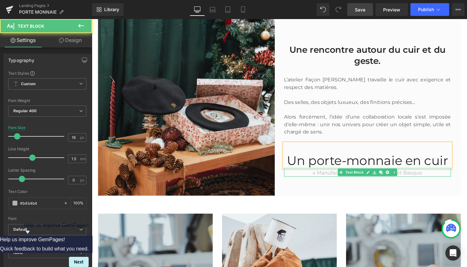
click at [422, 176] on p "x Manufacture Bayonnaise du Béret Basque" at bounding box center [374, 177] width 171 height 8
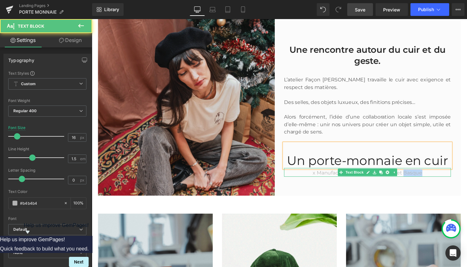
click at [422, 176] on p "x Manufacture Bayonnaise du Béret Basque" at bounding box center [374, 177] width 171 height 8
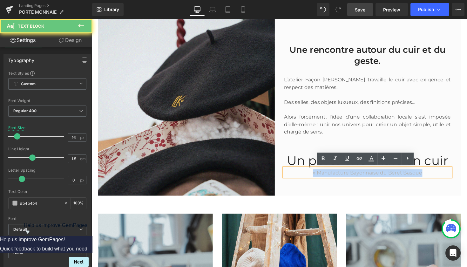
click at [422, 176] on p "x Manufacture Bayonnaise du Béret Basque" at bounding box center [374, 177] width 171 height 8
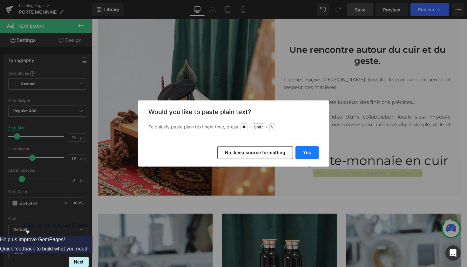
click at [311, 152] on button "Yes" at bounding box center [307, 152] width 23 height 13
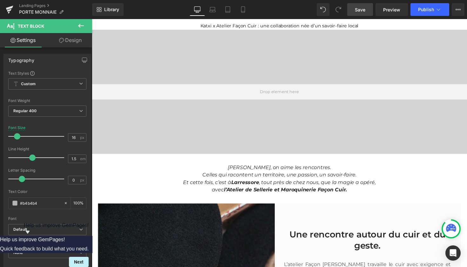
scroll to position [27, 0]
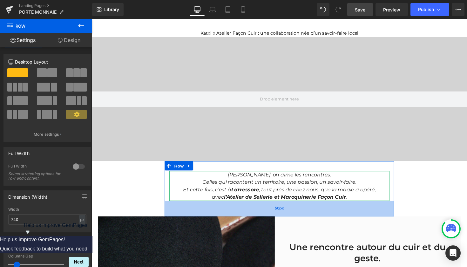
drag, startPoint x: 291, startPoint y: 213, endPoint x: 291, endPoint y: 219, distance: 5.7
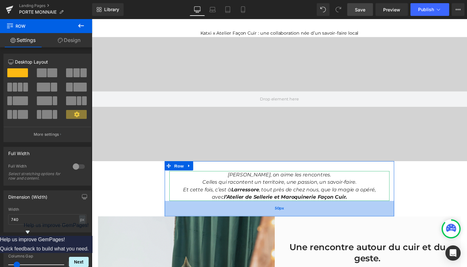
click at [291, 219] on div "50px" at bounding box center [284, 213] width 235 height 16
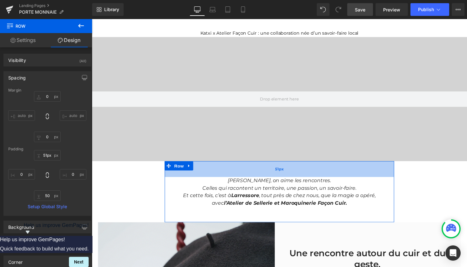
drag, startPoint x: 279, startPoint y: 172, endPoint x: 279, endPoint y: 178, distance: 6.1
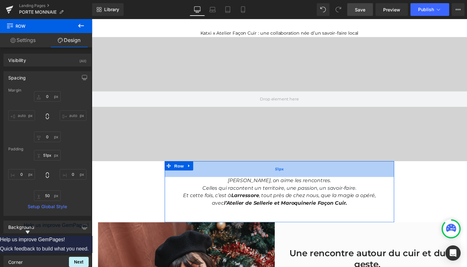
click at [279, 178] on div "51px" at bounding box center [284, 173] width 235 height 16
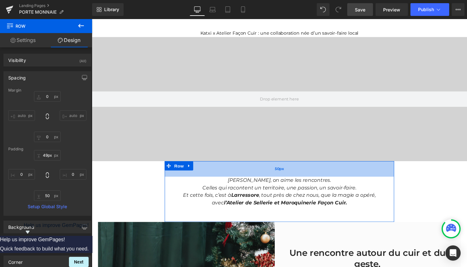
type input "50px"
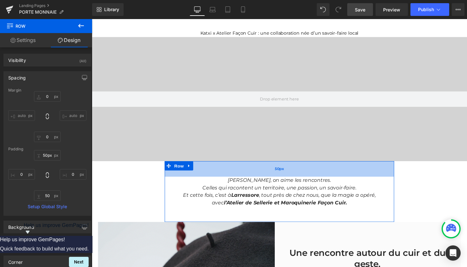
click at [279, 179] on div "50px" at bounding box center [284, 173] width 235 height 16
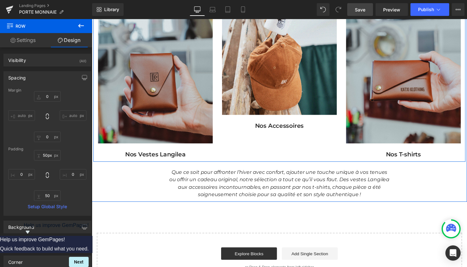
scroll to position [455, 0]
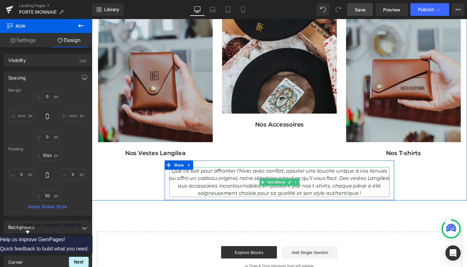
click at [256, 187] on icon "Que ce soit pour affronter l’hiver avec confort, ajouter une touche unique à vo…" at bounding box center [284, 186] width 226 height 29
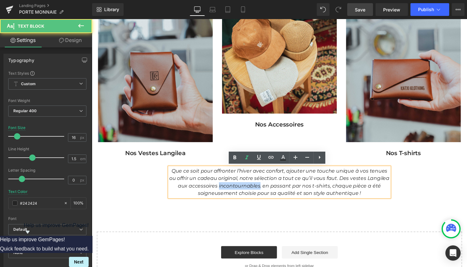
click at [256, 187] on icon "Que ce soit pour affronter l’hiver avec confort, ajouter une touche unique à vo…" at bounding box center [284, 186] width 226 height 29
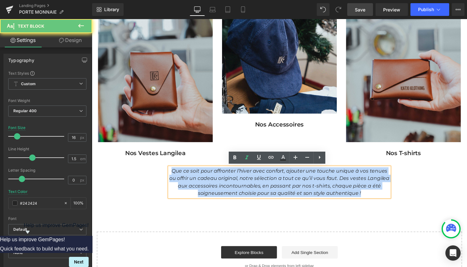
click at [256, 187] on icon "Que ce soit pour affronter l’hiver avec confort, ajouter une touche unique à vo…" at bounding box center [284, 186] width 226 height 29
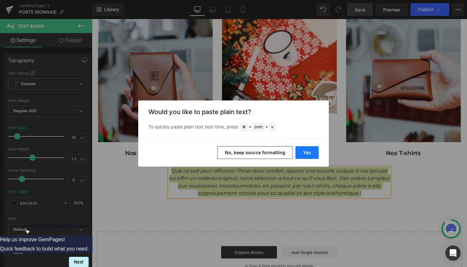
click at [311, 155] on button "Yes" at bounding box center [307, 152] width 23 height 13
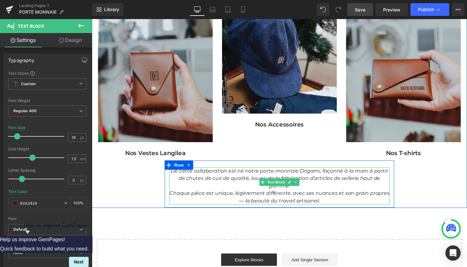
click at [253, 198] on icon "Chaque pièce est unique, légèrement différente, avec ses nuances et son grain p…" at bounding box center [284, 202] width 225 height 14
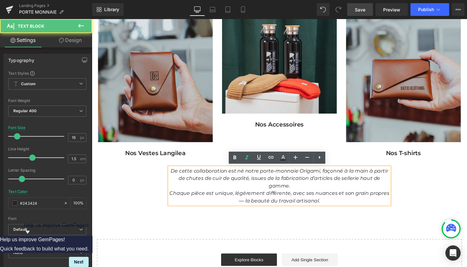
click at [249, 197] on icon "Chaque pièce est unique, légèrement différente, avec ses nuances et son grain p…" at bounding box center [284, 202] width 225 height 14
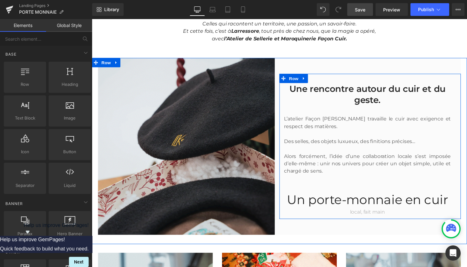
scroll to position [174, 0]
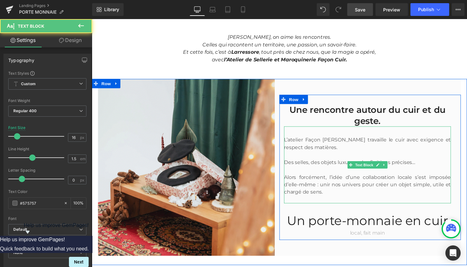
click at [357, 182] on p "Alors forcément, l’idée d’une collaboration locale s’est imposée d’elle-même : …" at bounding box center [374, 188] width 171 height 23
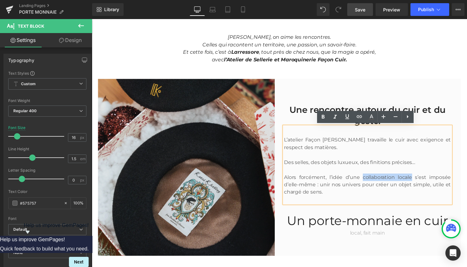
drag, startPoint x: 370, startPoint y: 182, endPoint x: 420, endPoint y: 180, distance: 49.9
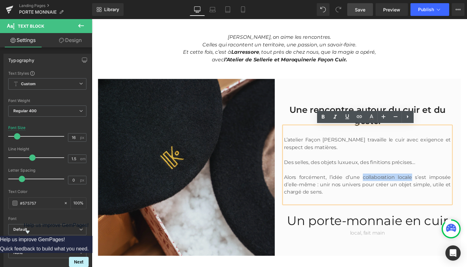
click at [420, 180] on p "Alors forcément, l’idée d’une collaboration locale s’est imposée d’elle-même : …" at bounding box center [374, 188] width 171 height 23
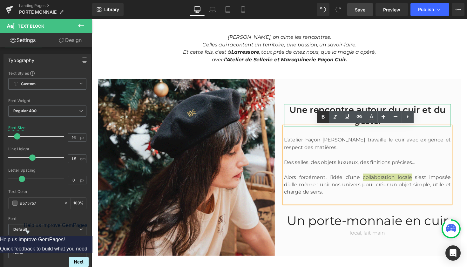
click at [324, 118] on icon at bounding box center [324, 117] width 8 height 8
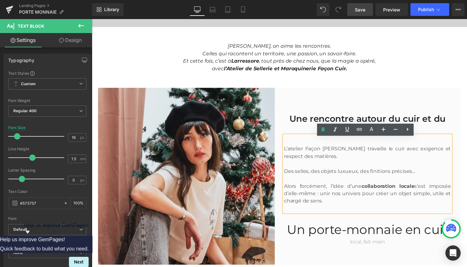
scroll to position [160, 0]
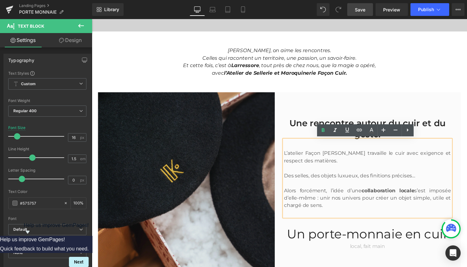
click at [352, 157] on p "L’atelier Façon [PERSON_NAME] travaille le cuir avec exigence et respect des ma…" at bounding box center [374, 160] width 171 height 15
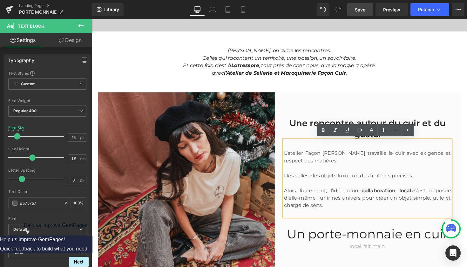
scroll to position [167, 0]
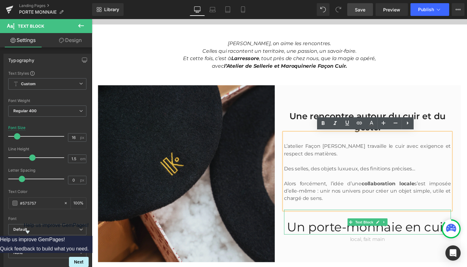
click at [315, 229] on p "Un porte-monnaie en cuir" at bounding box center [374, 231] width 171 height 15
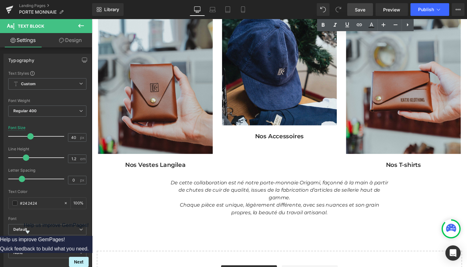
scroll to position [441, 0]
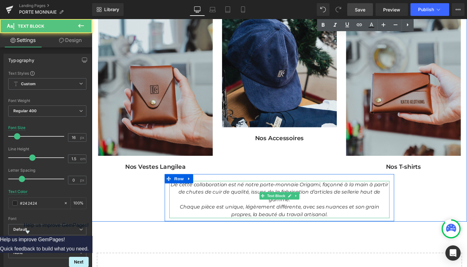
click at [264, 199] on div "De cette collaboration est né notre porte-monnaie Origami, façonné à la main à …" at bounding box center [284, 204] width 226 height 38
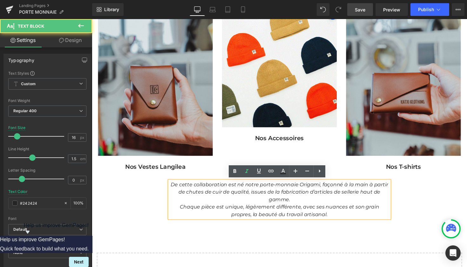
click at [273, 191] on p "De cette collaboration est né notre porte-monnaie Origami, façonné à la main à …" at bounding box center [284, 196] width 226 height 23
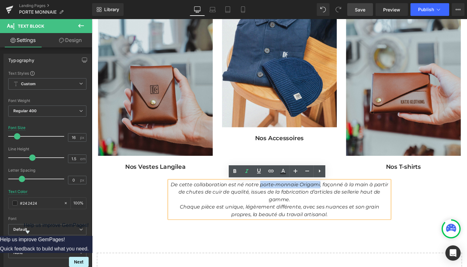
drag, startPoint x: 259, startPoint y: 188, endPoint x: 320, endPoint y: 186, distance: 61.4
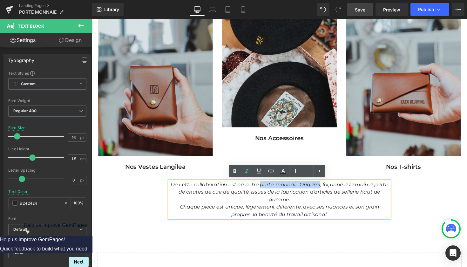
click at [320, 186] on icon "De cette collaboration est né notre porte-monnaie Origami, façonné à la main à …" at bounding box center [284, 196] width 223 height 21
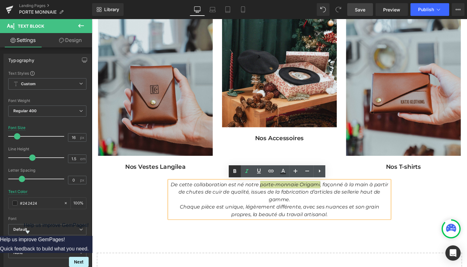
click at [236, 173] on icon at bounding box center [235, 171] width 3 height 4
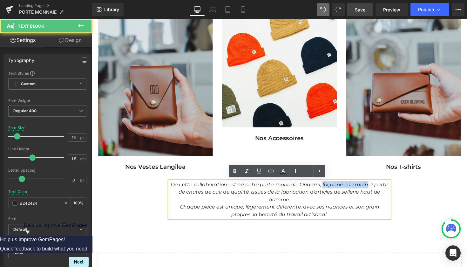
drag, startPoint x: 323, startPoint y: 188, endPoint x: 369, endPoint y: 187, distance: 45.5
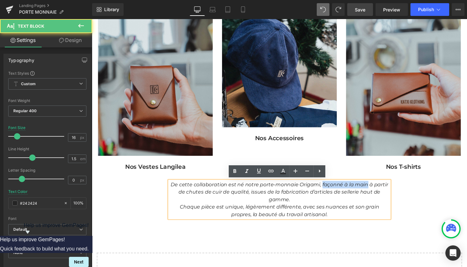
click at [369, 187] on icon "De cette collaboration est né notre porte-monnaie Origami, façonné à la main à …" at bounding box center [284, 196] width 223 height 21
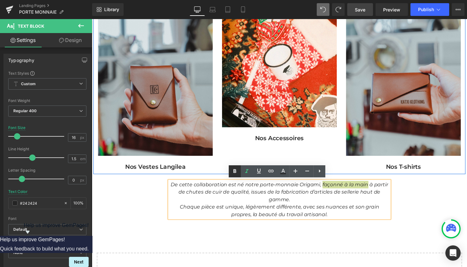
click at [237, 170] on icon at bounding box center [235, 172] width 8 height 8
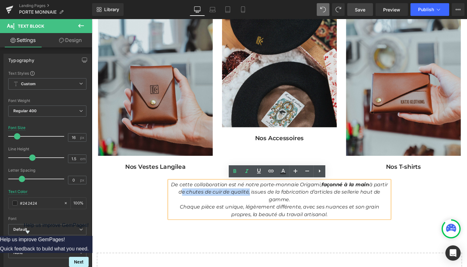
drag, startPoint x: 182, startPoint y: 196, endPoint x: 252, endPoint y: 193, distance: 70.3
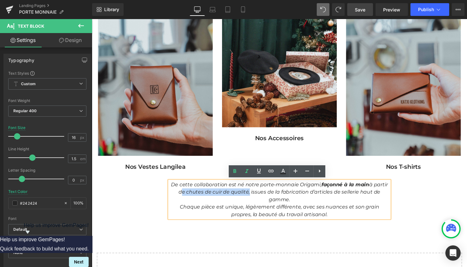
click at [252, 193] on p "De cette collaboration est né notre porte-monnaie Origami, façonné à la main à …" at bounding box center [284, 196] width 226 height 23
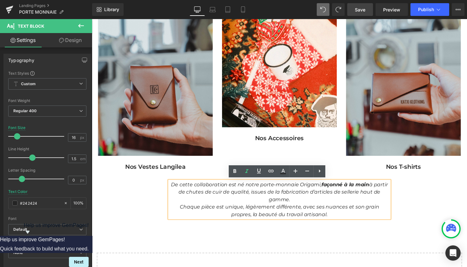
click at [270, 202] on p "De cette collaboration est né notre porte-monnaie Origami, façonné à la main à …" at bounding box center [284, 196] width 226 height 23
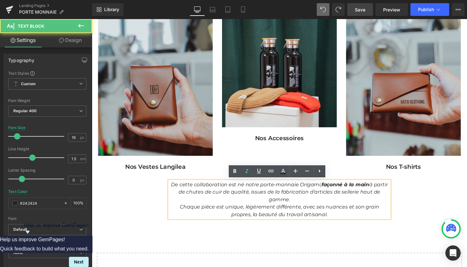
click at [172, 210] on p "Chaque pièce est unique, légèrement différente, avec ses nuances et son grain p…" at bounding box center [284, 215] width 226 height 15
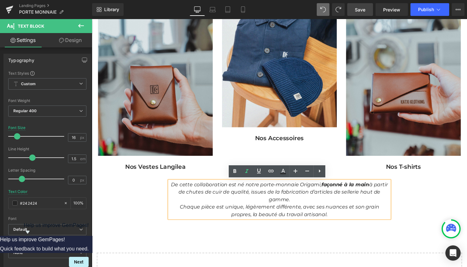
click at [330, 219] on p "Chaque pièce est unique, légèrement différente, avec ses nuances et son grain p…" at bounding box center [284, 215] width 226 height 15
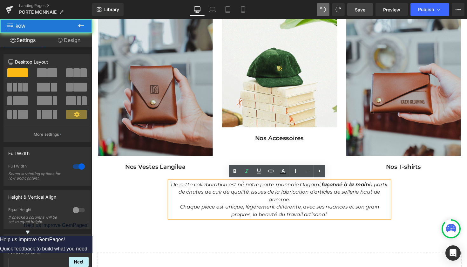
click at [416, 214] on div "Image Nos Vestes Langilea Text Block Image Nos Accessoires Text Block Image Nos…" at bounding box center [284, 114] width 385 height 223
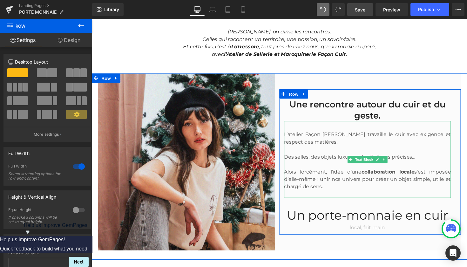
scroll to position [184, 0]
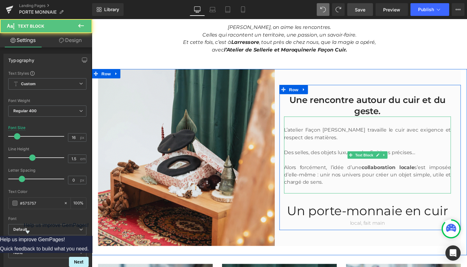
click at [326, 133] on p "L’atelier Façon [PERSON_NAME] travaille le cuir avec exigence et respect des ma…" at bounding box center [374, 136] width 171 height 15
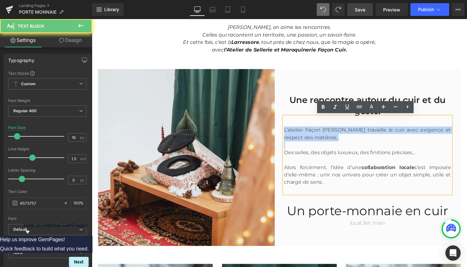
click at [326, 133] on p "L’atelier Façon [PERSON_NAME] travaille le cuir avec exigence et respect des ma…" at bounding box center [374, 136] width 171 height 15
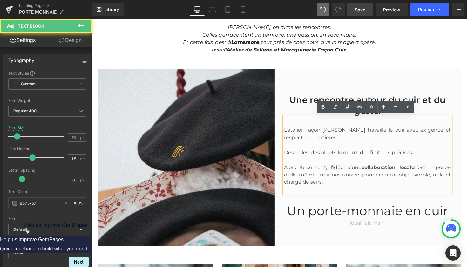
click at [298, 156] on p "Des selles, des objets luxueux, des finitions précises…" at bounding box center [374, 156] width 171 height 8
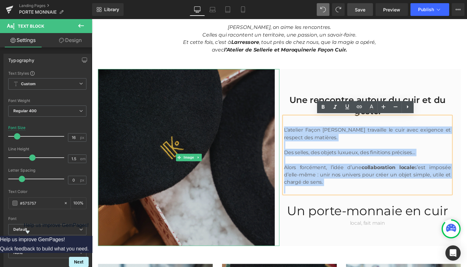
drag, startPoint x: 341, startPoint y: 190, endPoint x: 281, endPoint y: 133, distance: 82.6
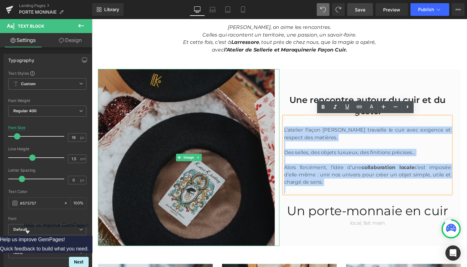
click at [281, 133] on div "Une rencontre autour du cuir et du geste. Heading L’atelier Façon Cuir travaill…" at bounding box center [284, 160] width 372 height 181
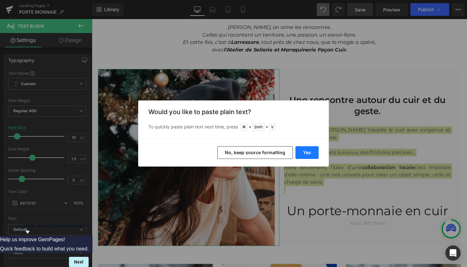
click at [314, 151] on button "Yes" at bounding box center [307, 152] width 23 height 13
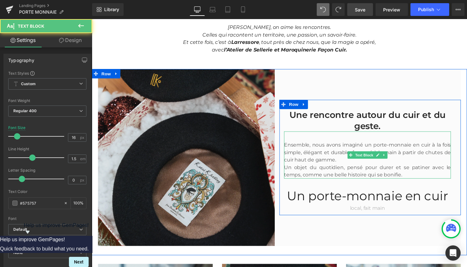
click at [350, 163] on p "Ensemble, nous avons imaginé un porte-monnaie en cuir à la fois simple, élégant…" at bounding box center [374, 155] width 171 height 23
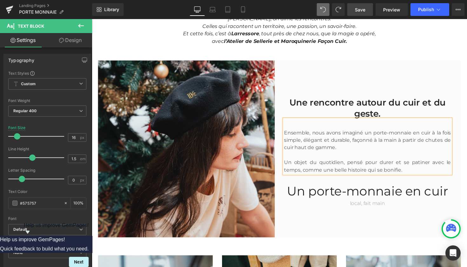
scroll to position [193, 0]
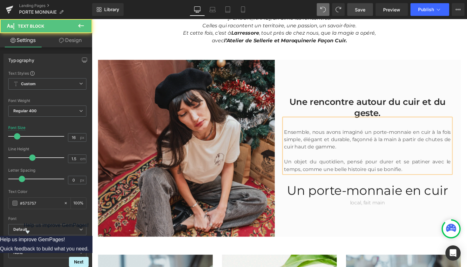
click at [383, 137] on p "Ensemble, nous avons imaginé un porte-monnaie en cuir à la fois simple, élégant…" at bounding box center [374, 142] width 171 height 23
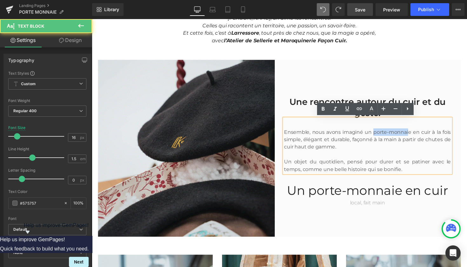
drag, startPoint x: 379, startPoint y: 134, endPoint x: 414, endPoint y: 136, distance: 34.8
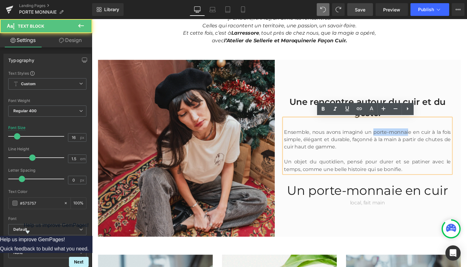
click at [414, 136] on p "Ensemble, nous avons imaginé un porte-monnaie en cuir à la fois simple, élégant…" at bounding box center [374, 142] width 171 height 23
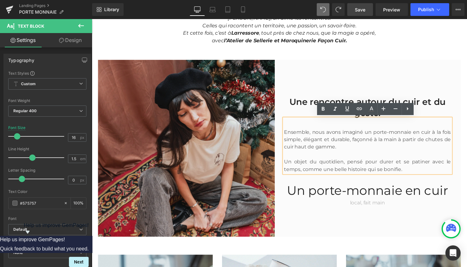
click at [387, 155] on p at bounding box center [374, 158] width 171 height 8
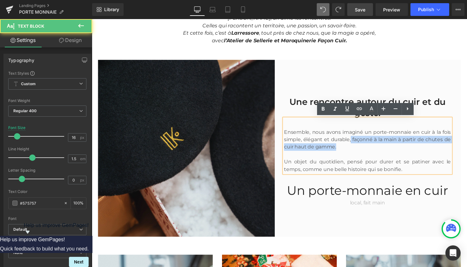
drag, startPoint x: 356, startPoint y: 141, endPoint x: 343, endPoint y: 149, distance: 15.8
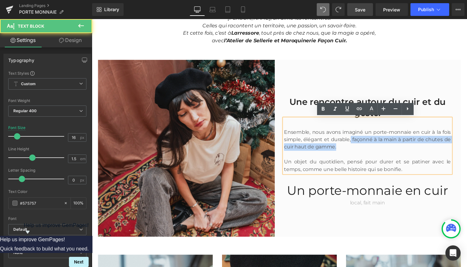
click at [343, 149] on p "Ensemble, nous avons imaginé un porte-monnaie en cuir à la fois simple, élégant…" at bounding box center [374, 142] width 171 height 23
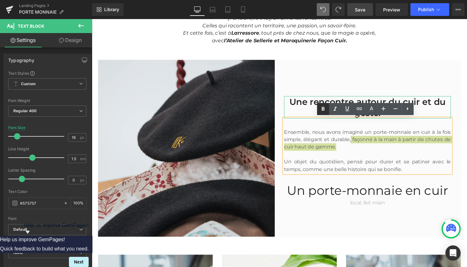
click at [325, 109] on icon at bounding box center [323, 109] width 3 height 4
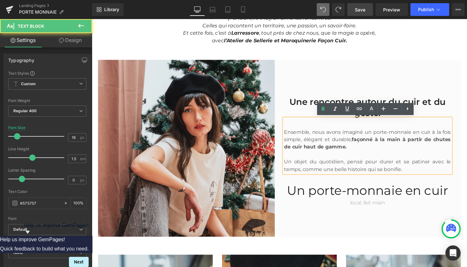
click at [359, 155] on p at bounding box center [374, 158] width 171 height 8
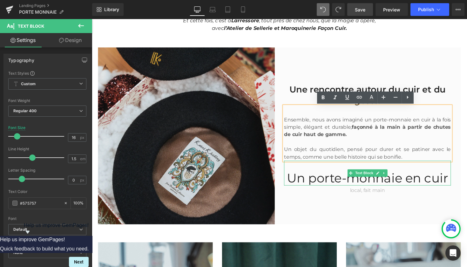
scroll to position [207, 0]
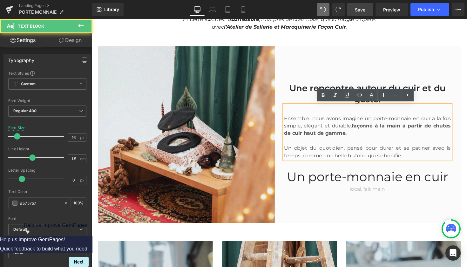
click at [411, 157] on p "Un objet du quotidien, pensé pour durer et se patiner avec le temps, comme une …" at bounding box center [374, 155] width 171 height 15
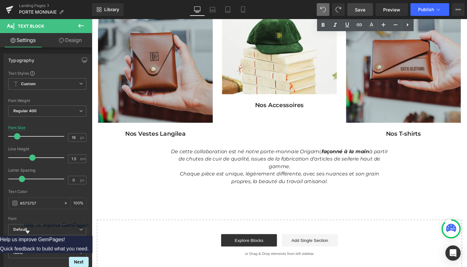
scroll to position [476, 0]
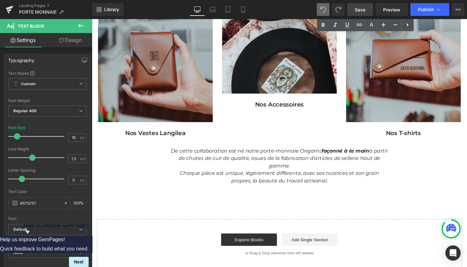
click at [272, 167] on div "De cette collaboration est né notre porte-monnaie Origami, façonné à la main à …" at bounding box center [284, 169] width 226 height 38
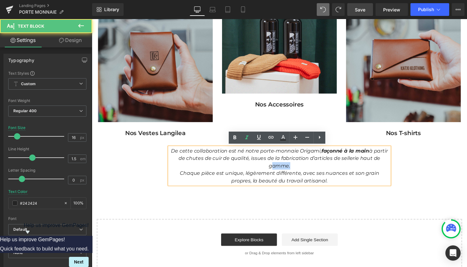
click at [272, 167] on p "De cette collaboration est né notre porte-monnaie Origami, façonné à la main à …" at bounding box center [284, 161] width 226 height 23
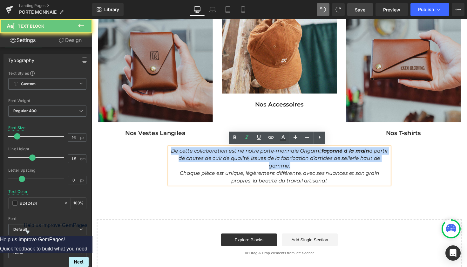
click at [272, 167] on p "De cette collaboration est né notre porte-monnaie Origami, façonné à la main à …" at bounding box center [284, 161] width 226 height 23
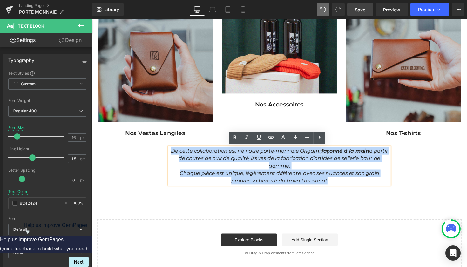
drag, startPoint x: 334, startPoint y: 184, endPoint x: 170, endPoint y: 154, distance: 166.5
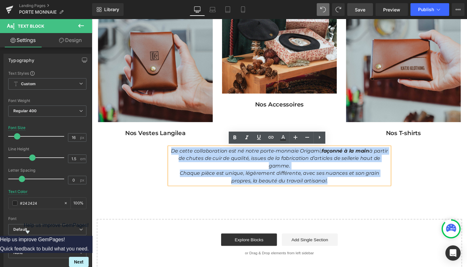
click at [171, 154] on div "De cette collaboration est né notre porte-monnaie Origami, façonné à la main à …" at bounding box center [284, 169] width 226 height 38
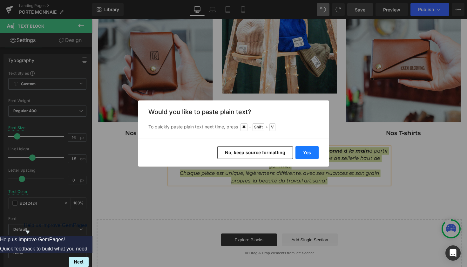
click at [306, 154] on button "Yes" at bounding box center [307, 152] width 23 height 13
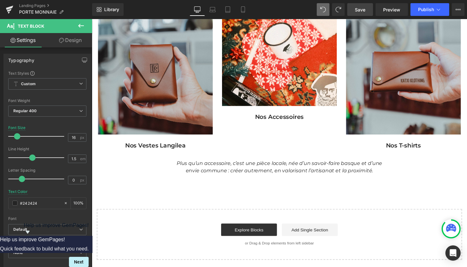
scroll to position [456, 0]
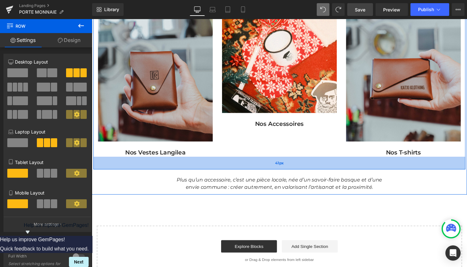
drag, startPoint x: 274, startPoint y: 161, endPoint x: 275, endPoint y: 170, distance: 9.6
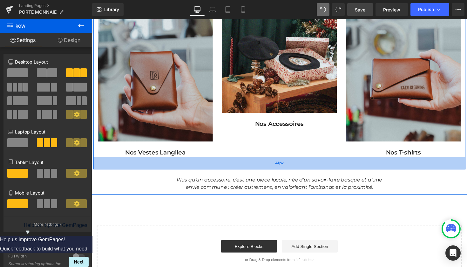
click at [275, 170] on div "41px" at bounding box center [284, 166] width 382 height 13
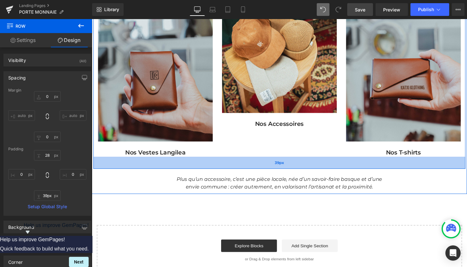
type input "40px"
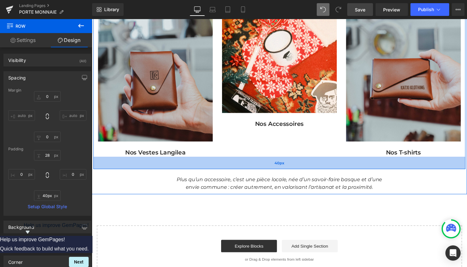
click at [275, 170] on div "40px" at bounding box center [284, 166] width 382 height 13
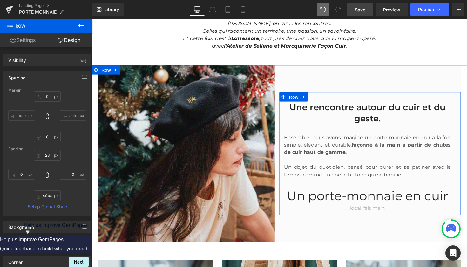
scroll to position [188, 0]
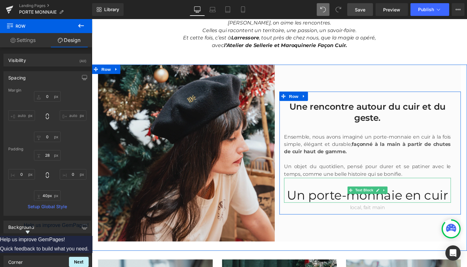
click at [308, 204] on p "Un porte-monnaie en cuir" at bounding box center [374, 199] width 171 height 15
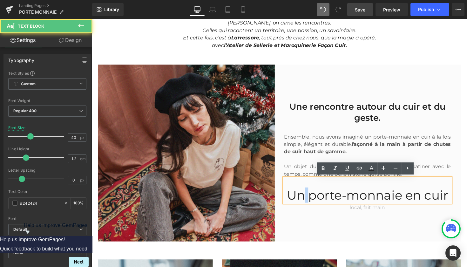
click at [308, 204] on p "Un porte-monnaie en cuir" at bounding box center [374, 199] width 171 height 15
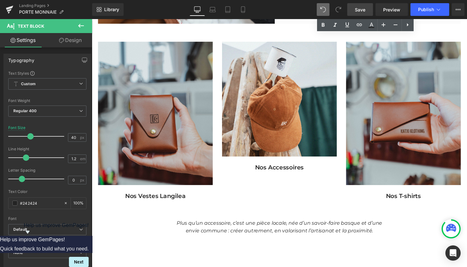
scroll to position [446, 0]
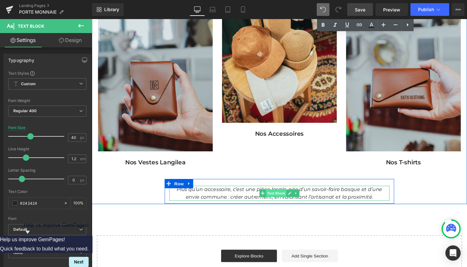
click at [287, 197] on span "Text Block" at bounding box center [280, 198] width 21 height 8
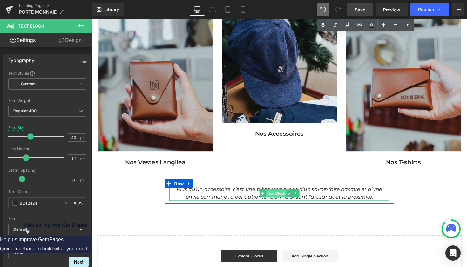
click at [287, 197] on span "Text Block" at bounding box center [280, 198] width 21 height 8
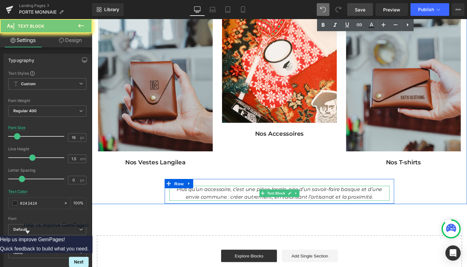
click at [355, 191] on icon "Plus qu’un accessoire, c’est une pièce locale, née d’un savoir-faire basque et …" at bounding box center [284, 197] width 211 height 14
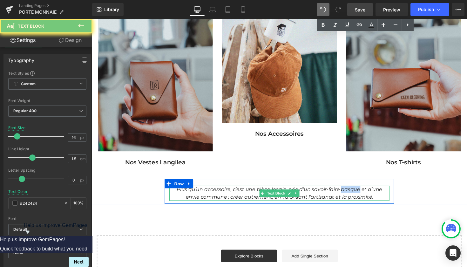
click at [355, 191] on icon "Plus qu’un accessoire, c’est une pièce locale, née d’un savoir-faire basque et …" at bounding box center [284, 197] width 211 height 14
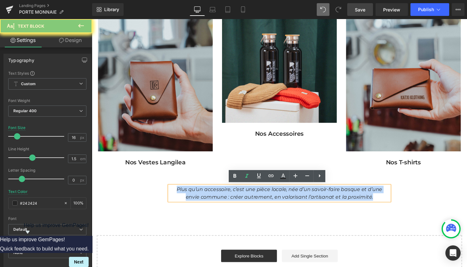
click at [355, 191] on icon "Plus qu’un accessoire, c’est une pièce locale, née d’un savoir-faire basque et …" at bounding box center [284, 197] width 211 height 14
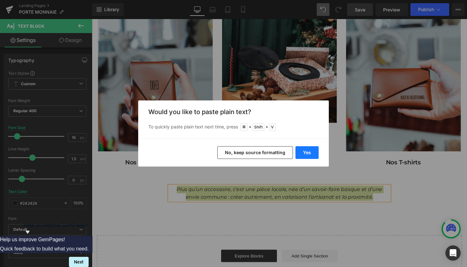
click at [304, 154] on button "Yes" at bounding box center [307, 152] width 23 height 13
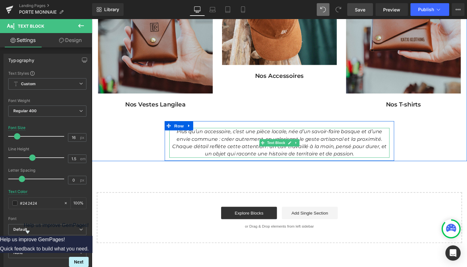
scroll to position [504, 0]
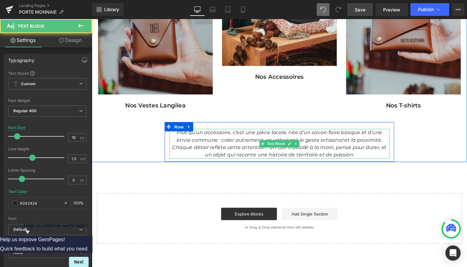
click at [246, 140] on icon "Plus qu’un accessoire, c’est une pièce locale, née d’un savoir-faire basque et …" at bounding box center [284, 139] width 211 height 14
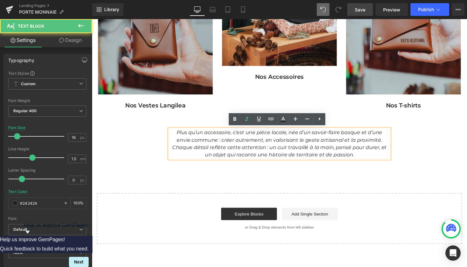
click at [239, 134] on icon "Plus qu’un accessoire, c’est une pièce locale, née d’un savoir-faire basque et …" at bounding box center [284, 139] width 211 height 14
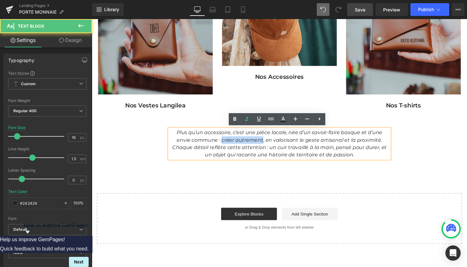
drag, startPoint x: 218, startPoint y: 143, endPoint x: 260, endPoint y: 141, distance: 41.7
click at [260, 141] on icon "Plus qu’un accessoire, c’est une pièce locale, née d’un savoir-faire basque et …" at bounding box center [284, 139] width 211 height 14
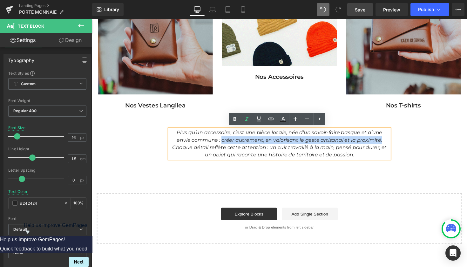
drag, startPoint x: 385, startPoint y: 141, endPoint x: 219, endPoint y: 141, distance: 166.3
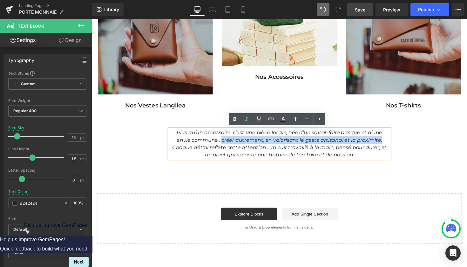
click at [219, 141] on p "Plus qu’un accessoire, c’est une pièce locale, née d’un savoir-faire basque et …" at bounding box center [284, 139] width 226 height 15
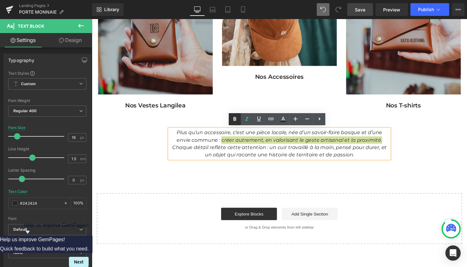
click at [233, 119] on icon at bounding box center [235, 119] width 8 height 8
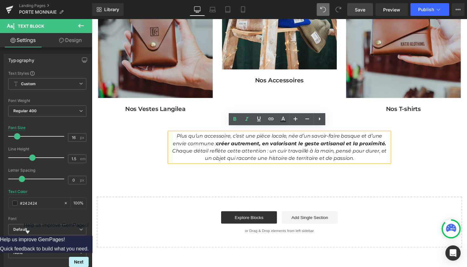
scroll to position [500, 0]
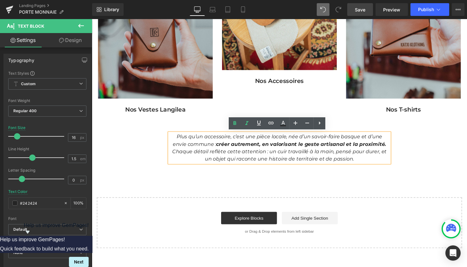
click at [355, 163] on p "Chaque détail reflète cette attention : un cuir travaillé à la main, pensé pour…" at bounding box center [284, 158] width 226 height 15
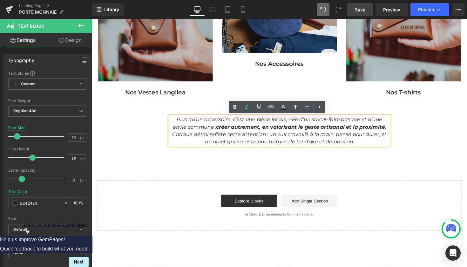
scroll to position [517, 0]
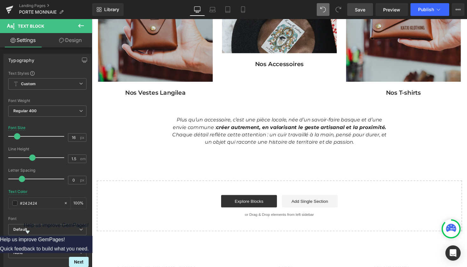
click at [362, 8] on span "Save" at bounding box center [360, 9] width 10 height 7
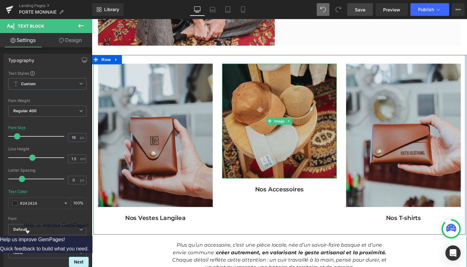
scroll to position [393, 0]
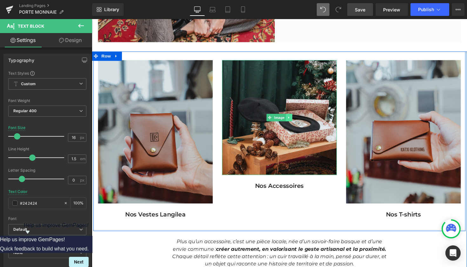
click at [294, 120] on icon at bounding box center [294, 120] width 3 height 4
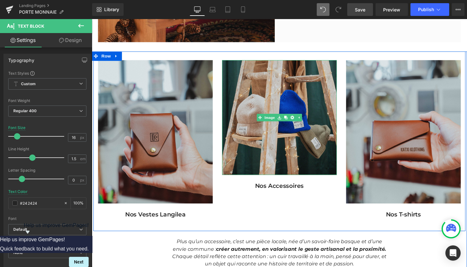
click at [286, 98] on img at bounding box center [284, 120] width 118 height 118
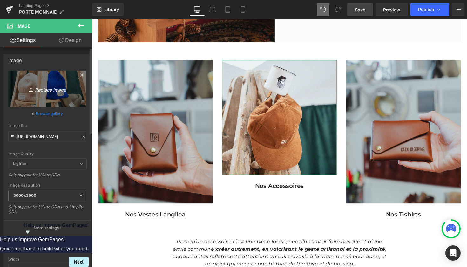
click at [46, 88] on icon "Replace Image" at bounding box center [47, 89] width 51 height 8
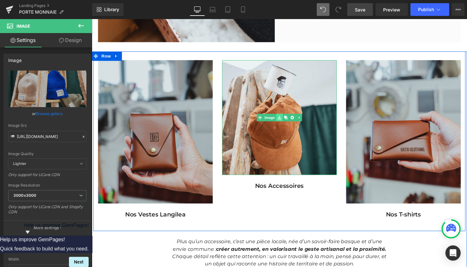
click at [282, 121] on link at bounding box center [284, 120] width 7 height 8
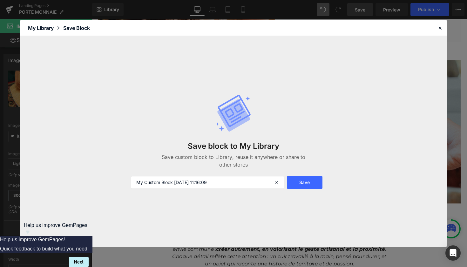
click at [45, 95] on div "Save block to My Library Save custom block to Library, reuse it anywhere or sha…" at bounding box center [233, 141] width 427 height 211
click at [441, 26] on icon at bounding box center [441, 28] width 6 height 6
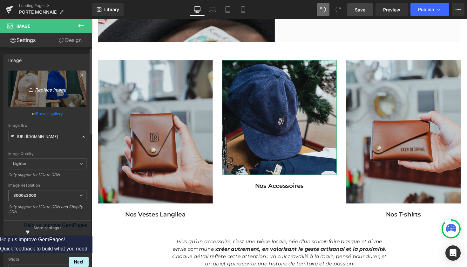
click at [42, 86] on icon "Replace Image" at bounding box center [47, 89] width 51 height 8
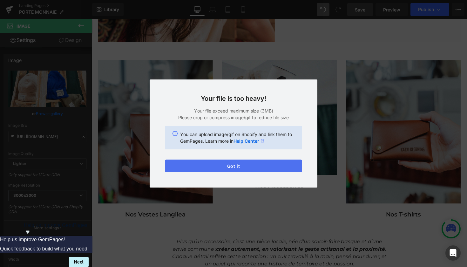
click at [231, 169] on button "Got it" at bounding box center [233, 166] width 137 height 13
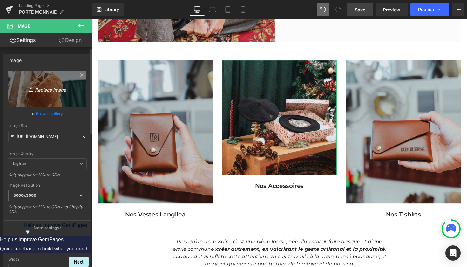
click at [47, 93] on link "Replace Image" at bounding box center [47, 89] width 78 height 37
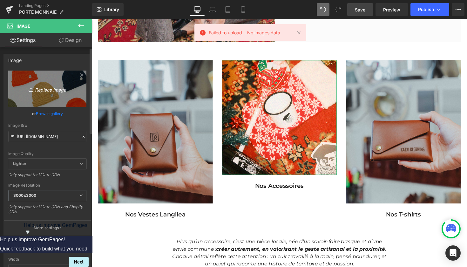
click at [51, 93] on link "Replace Image" at bounding box center [47, 89] width 78 height 37
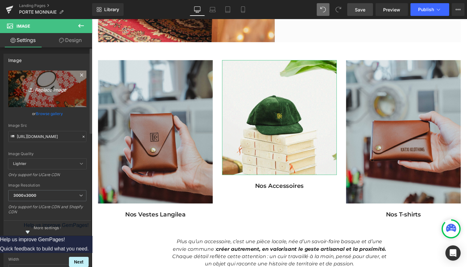
click at [43, 92] on icon "Replace Image" at bounding box center [47, 89] width 51 height 8
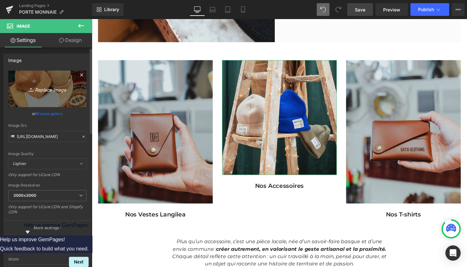
type input "C:\fakepath\Design sans titre-min.gif"
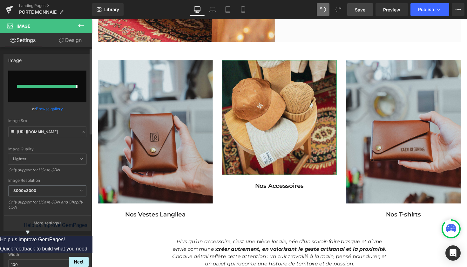
type input "[URL][DOMAIN_NAME]"
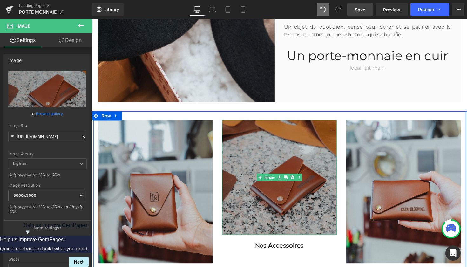
scroll to position [403, 0]
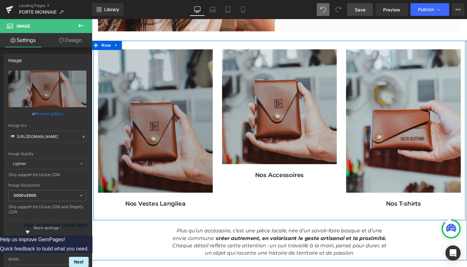
click at [161, 130] on img at bounding box center [157, 123] width 118 height 147
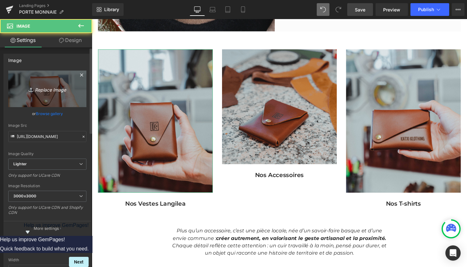
click at [48, 90] on icon "Replace Image" at bounding box center [47, 89] width 51 height 8
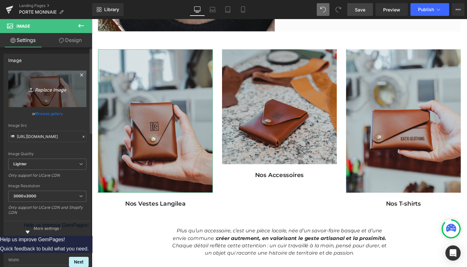
click at [45, 94] on link "Replace Image" at bounding box center [47, 89] width 78 height 37
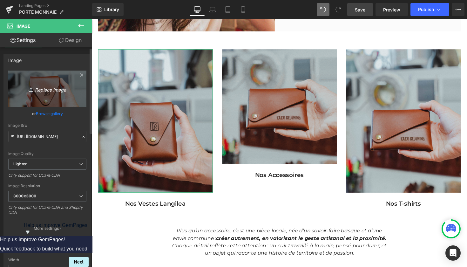
type input "C:\fakepath\13.png"
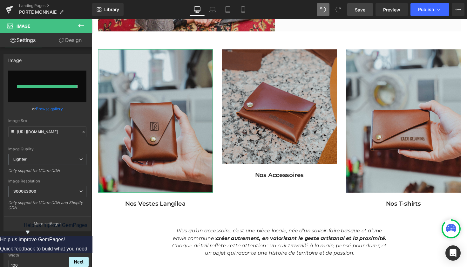
type input "[URL][DOMAIN_NAME]"
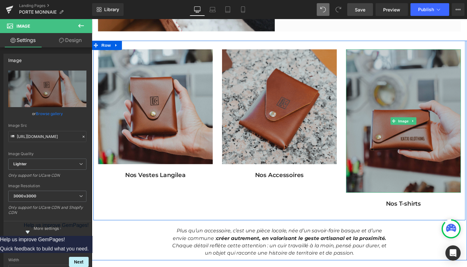
click at [423, 140] on img at bounding box center [412, 123] width 118 height 147
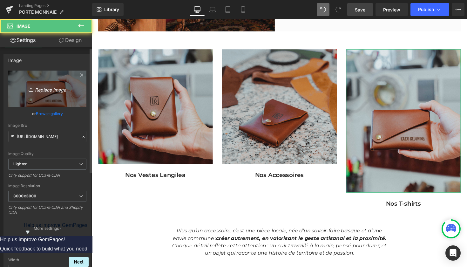
click at [59, 86] on icon "Replace Image" at bounding box center [47, 89] width 51 height 8
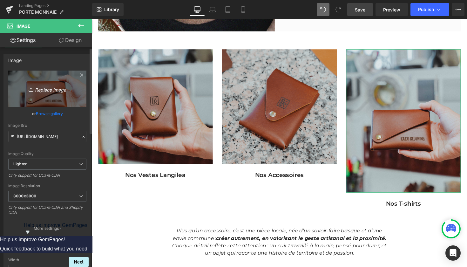
type input "C:\fakepath\14.png"
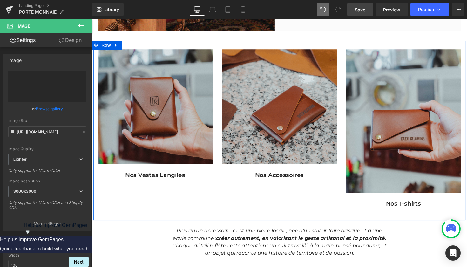
type input "[URL][DOMAIN_NAME]"
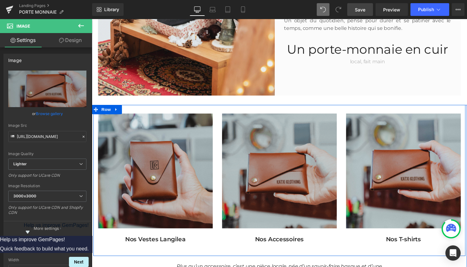
scroll to position [331, 0]
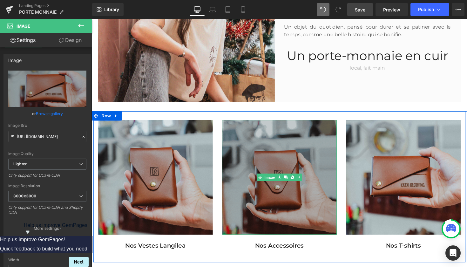
click at [278, 158] on img at bounding box center [284, 181] width 118 height 118
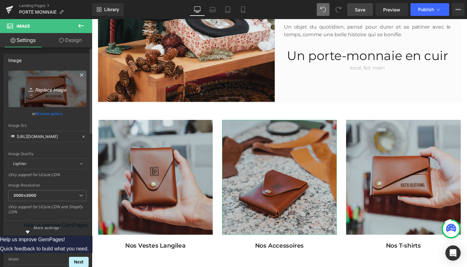
click at [58, 93] on link "Replace Image" at bounding box center [47, 89] width 78 height 37
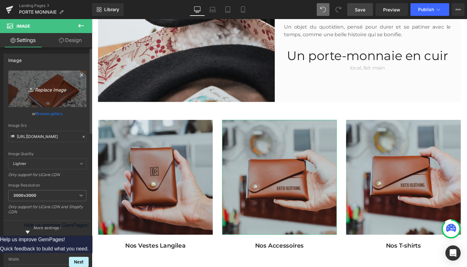
type input "C:\fakepath\Design sans titre-min 2.gif"
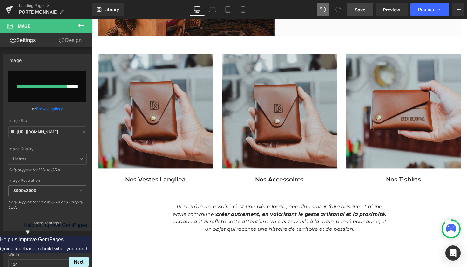
scroll to position [400, 0]
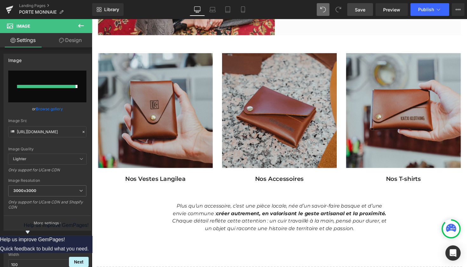
type input "[URL][DOMAIN_NAME]"
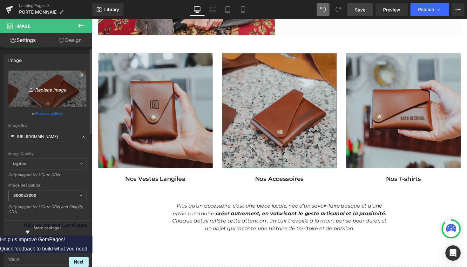
click at [51, 85] on link "Replace Image" at bounding box center [47, 89] width 78 height 37
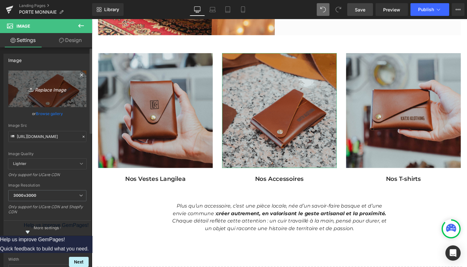
type input "C:\fakepath\Design sans titre-min 2.gif"
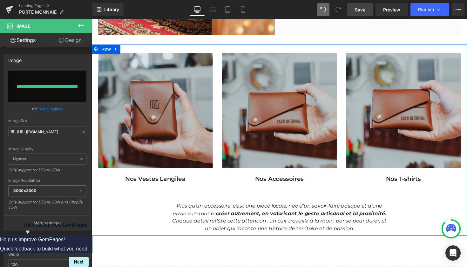
type input "[URL][DOMAIN_NAME]"
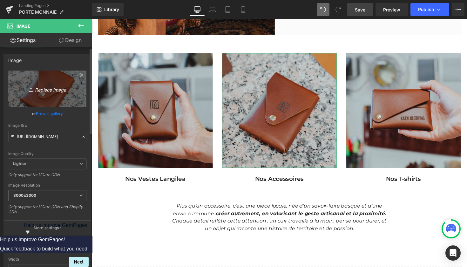
click at [53, 90] on icon "Replace Image" at bounding box center [47, 89] width 51 height 8
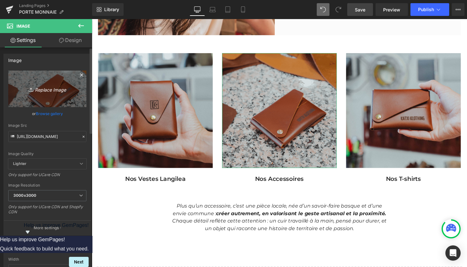
type input "C:\fakepath\Design sans titre-min 2.gif"
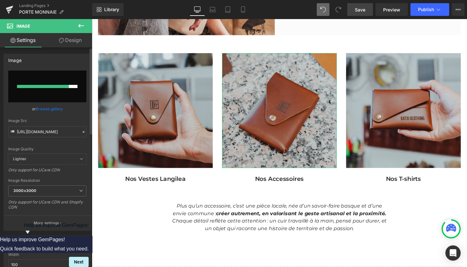
click at [57, 85] on div at bounding box center [43, 86] width 52 height 3
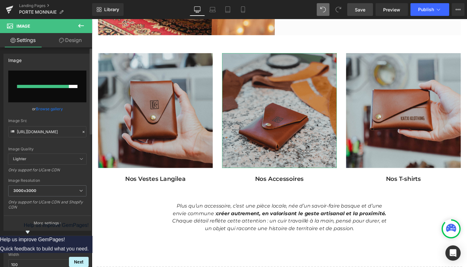
click at [54, 64] on div "Image" at bounding box center [47, 60] width 87 height 12
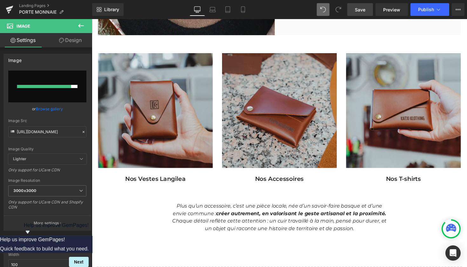
click at [368, 8] on link "Save" at bounding box center [361, 9] width 26 height 13
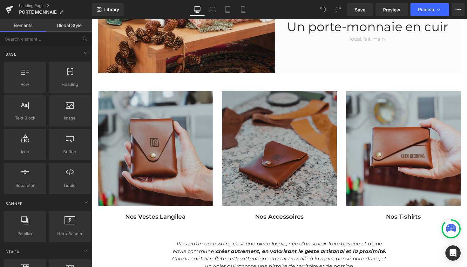
scroll to position [362, 0]
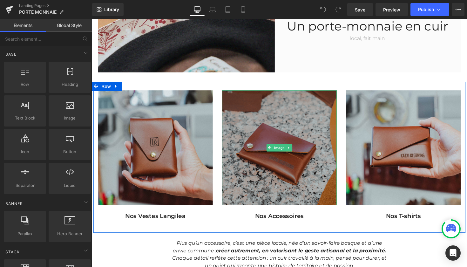
click at [261, 134] on img at bounding box center [284, 151] width 118 height 118
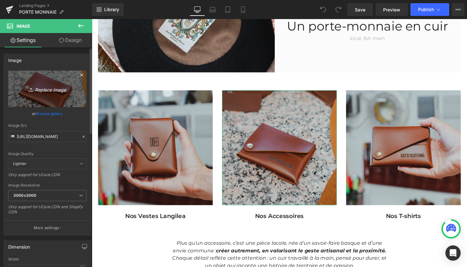
click at [45, 86] on icon "Replace Image" at bounding box center [47, 89] width 51 height 8
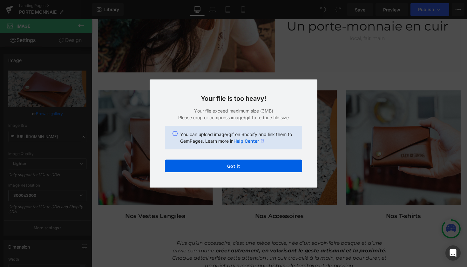
click at [262, 173] on div "Your file is too heavy! Your file exceed maximum size (3MB) Please crop or comp…" at bounding box center [234, 133] width 168 height 108
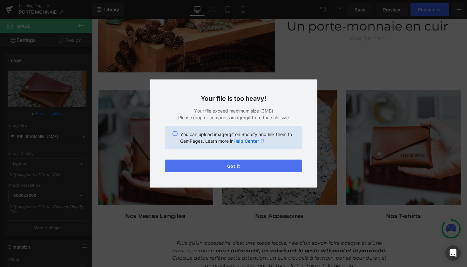
click at [261, 169] on button "Got it" at bounding box center [233, 166] width 137 height 13
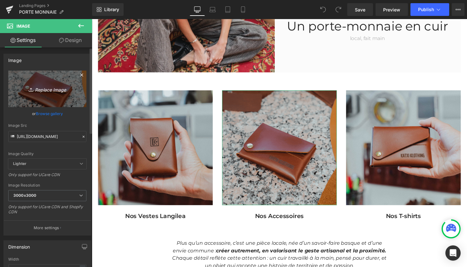
click at [48, 86] on icon "Replace Image" at bounding box center [47, 89] width 51 height 8
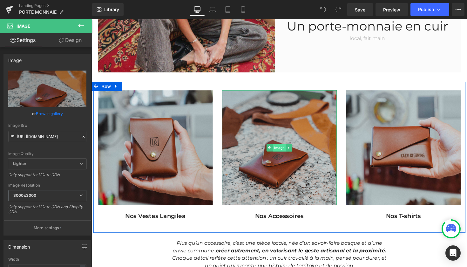
click at [280, 149] on span "Image" at bounding box center [284, 151] width 13 height 8
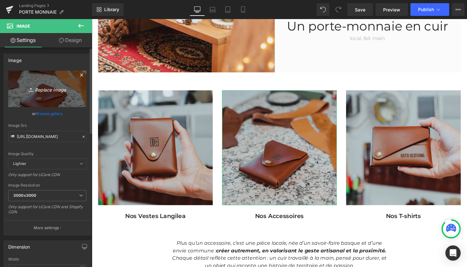
click at [45, 93] on link "Replace Image" at bounding box center [47, 89] width 78 height 37
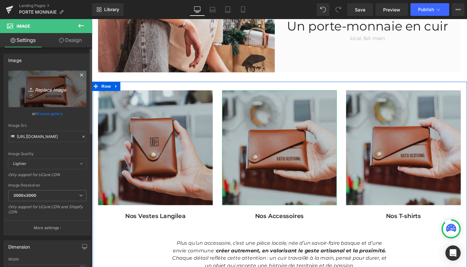
click at [49, 86] on icon "Replace Image" at bounding box center [47, 89] width 51 height 8
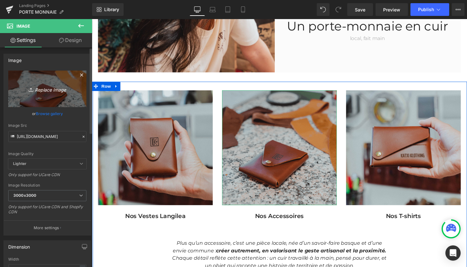
type input "C:\fakepath\Design sans titre-min.gif"
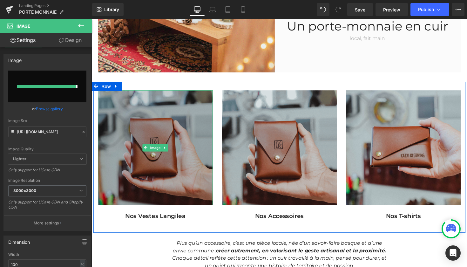
type input "https://ucarecdn.com/779a748f-d347-4e8f-bb21-c6aba3869075/Design%20sans%20titre…"
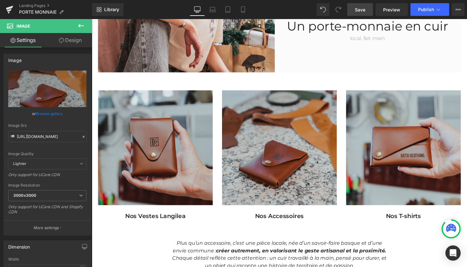
click at [368, 7] on link "Save" at bounding box center [361, 9] width 26 height 13
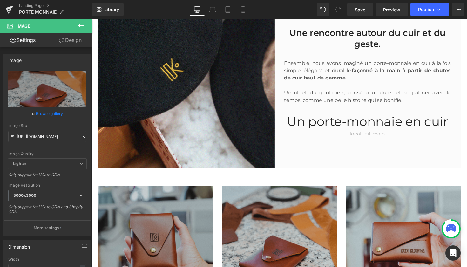
scroll to position [344, 0]
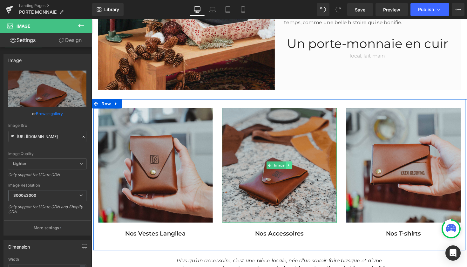
click at [293, 169] on icon at bounding box center [293, 169] width 1 height 2
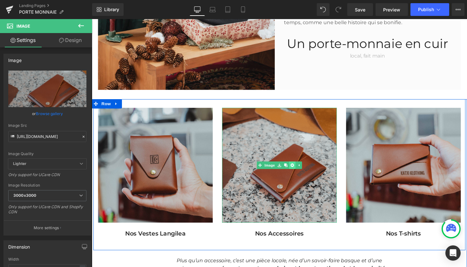
click at [297, 169] on icon at bounding box center [297, 168] width 3 height 3
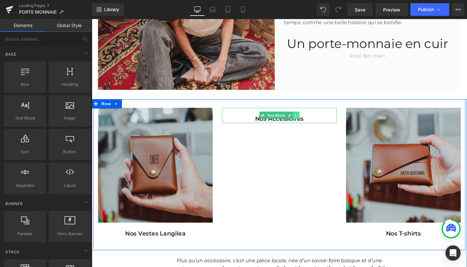
click at [302, 118] on icon at bounding box center [301, 118] width 3 height 4
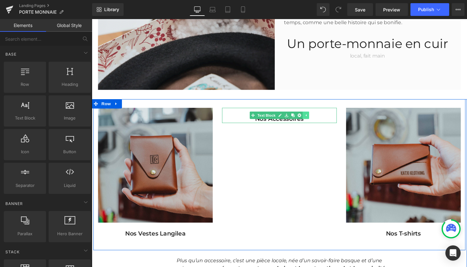
click at [303, 118] on icon at bounding box center [304, 117] width 3 height 3
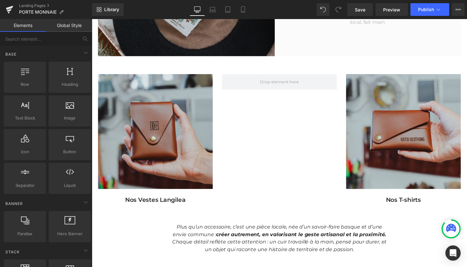
scroll to position [380, 0]
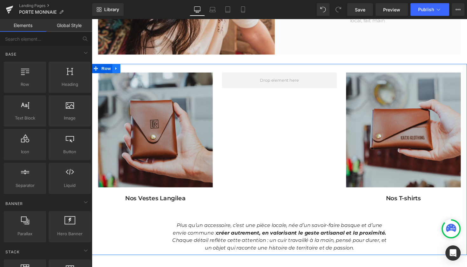
click at [118, 67] on icon at bounding box center [117, 69] width 4 height 5
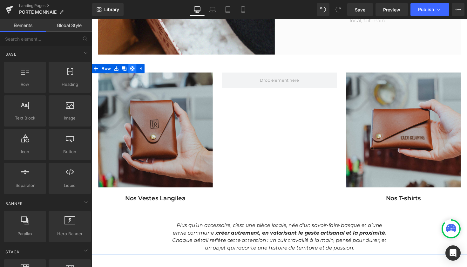
click at [130, 70] on link at bounding box center [133, 70] width 8 height 10
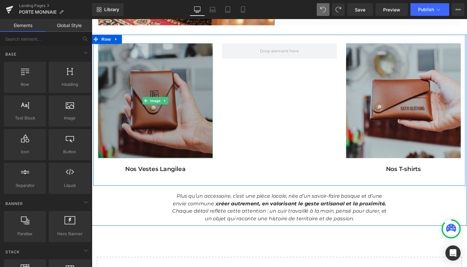
scroll to position [418, 0]
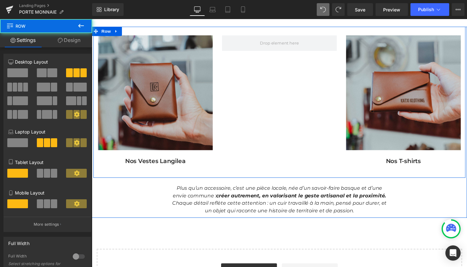
click at [242, 173] on div "Image Nos Vestes Langilea Text Block Image Nos T-shirts Text Block Row" at bounding box center [284, 104] width 382 height 155
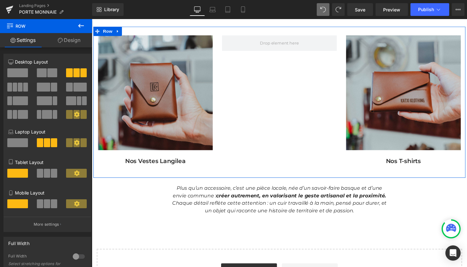
click at [66, 41] on link "Design" at bounding box center [69, 40] width 46 height 14
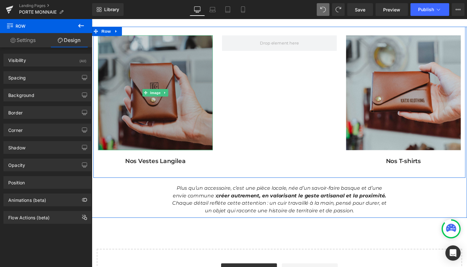
click at [158, 55] on img at bounding box center [157, 95] width 118 height 118
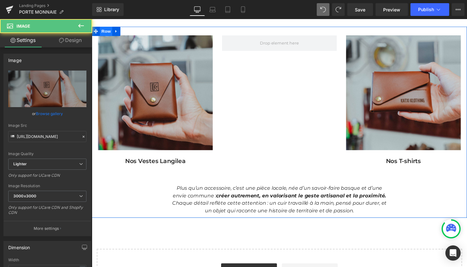
click at [111, 31] on span "Row" at bounding box center [106, 32] width 13 height 10
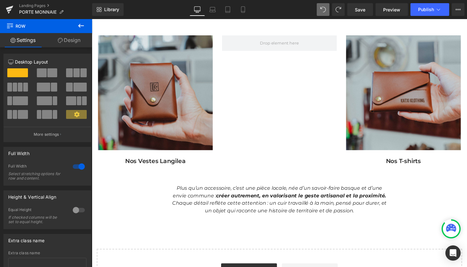
click at [74, 26] on button at bounding box center [81, 26] width 22 height 14
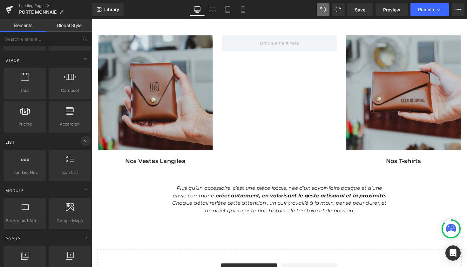
scroll to position [182, 0]
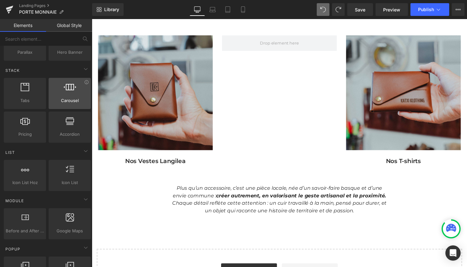
click at [70, 83] on icon at bounding box center [70, 87] width 13 height 8
click at [57, 104] on span "Carousel" at bounding box center [70, 100] width 38 height 7
click at [60, 103] on span "Carousel" at bounding box center [70, 100] width 38 height 7
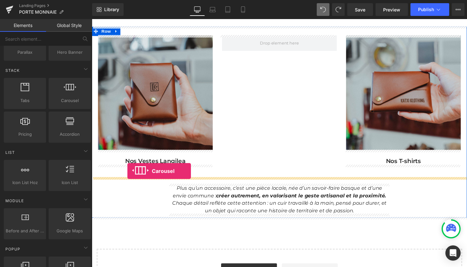
drag, startPoint x: 152, startPoint y: 122, endPoint x: 128, endPoint y: 175, distance: 57.8
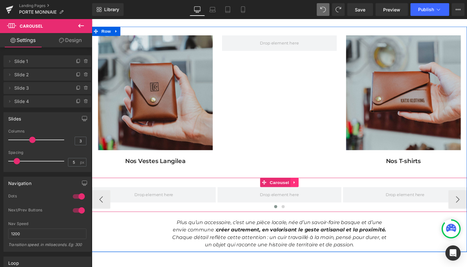
click at [298, 187] on icon at bounding box center [300, 186] width 4 height 5
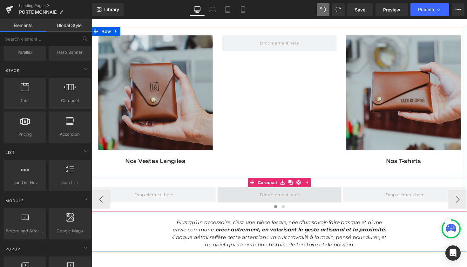
click at [300, 198] on span at bounding box center [284, 199] width 44 height 10
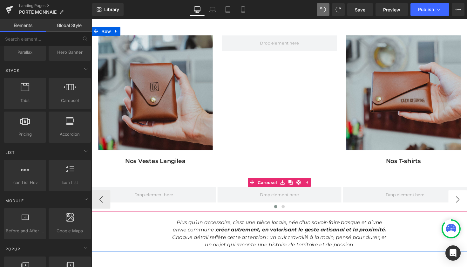
click at [460, 207] on button "›" at bounding box center [467, 204] width 19 height 19
click at [304, 187] on icon at bounding box center [304, 186] width 4 height 4
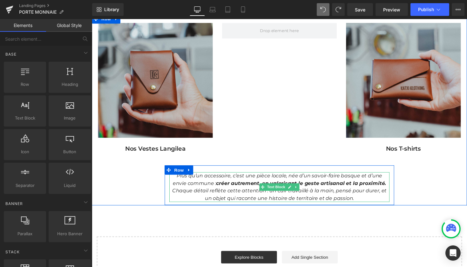
scroll to position [432, 0]
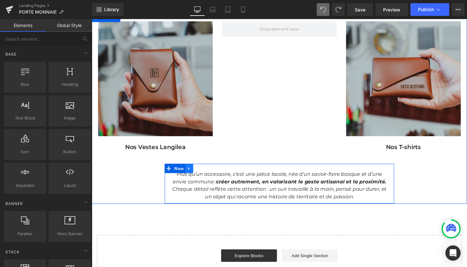
click at [193, 170] on icon at bounding box center [192, 171] width 4 height 5
click at [199, 170] on icon at bounding box center [200, 172] width 4 height 4
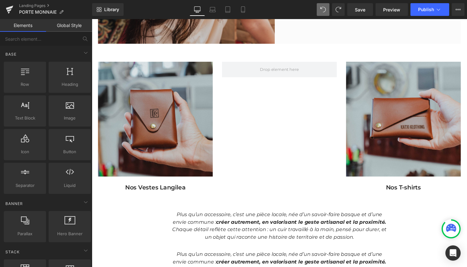
scroll to position [391, 0]
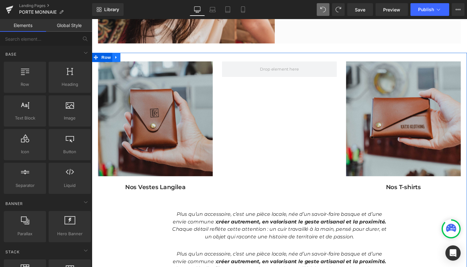
click at [115, 60] on icon at bounding box center [117, 58] width 4 height 5
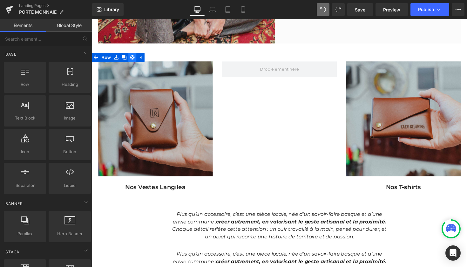
click at [130, 60] on link at bounding box center [133, 59] width 8 height 10
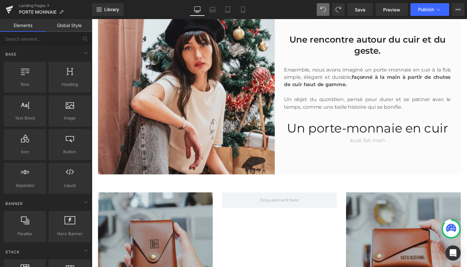
scroll to position [249, 0]
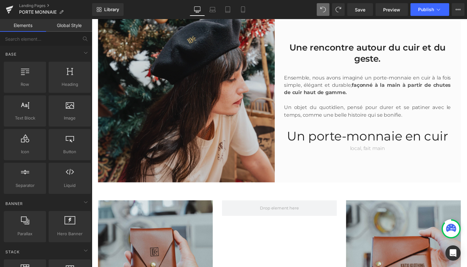
click at [206, 102] on img at bounding box center [191, 95] width 186 height 181
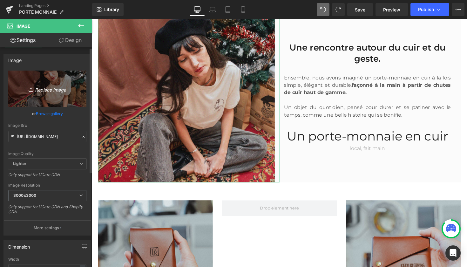
click at [52, 91] on icon "Replace Image" at bounding box center [47, 89] width 51 height 8
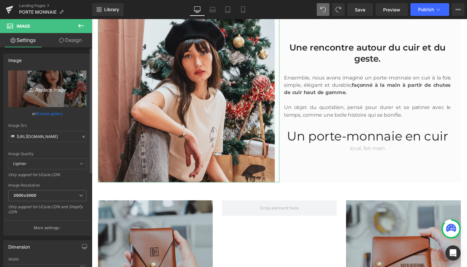
type input "C:\fakepath\Design sans titre-min.gif"
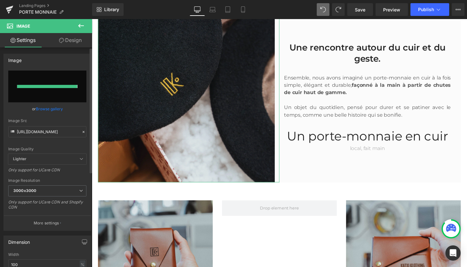
type input "https://ucarecdn.com/a6faf496-a55b-49df-acb4-cddb8e519a29/Design%20sans%20titre…"
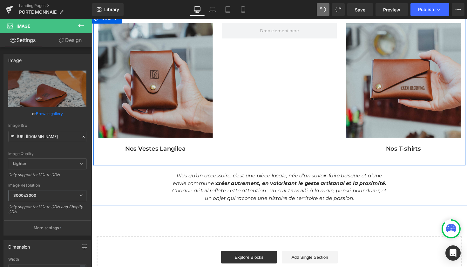
scroll to position [394, 0]
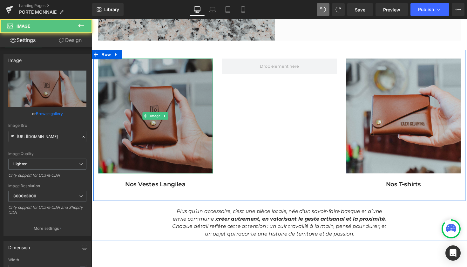
click at [170, 86] on img at bounding box center [157, 118] width 118 height 118
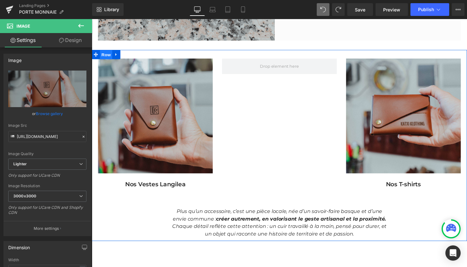
click at [108, 55] on span "Row" at bounding box center [106, 56] width 13 height 10
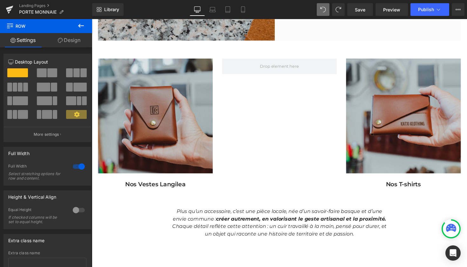
scroll to position [0, 0]
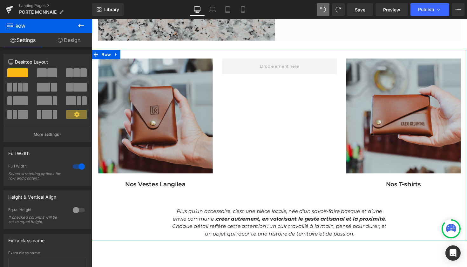
click at [62, 37] on link "Design" at bounding box center [69, 40] width 46 height 14
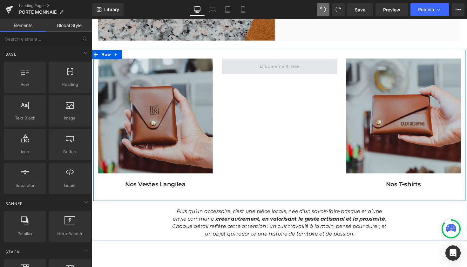
click at [284, 69] on span at bounding box center [284, 67] width 44 height 10
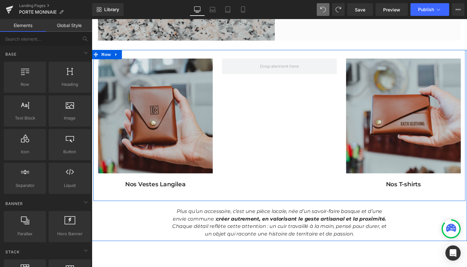
click at [298, 102] on div "Image Nos Vestes Langilea Text Block Image Nos T-shirts Text Block Row" at bounding box center [284, 128] width 382 height 155
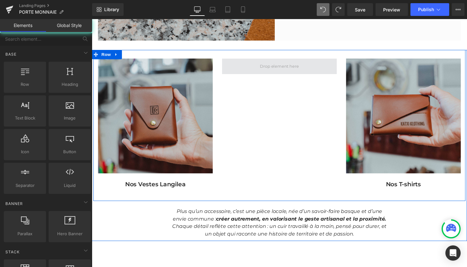
click at [288, 63] on span at bounding box center [284, 67] width 44 height 10
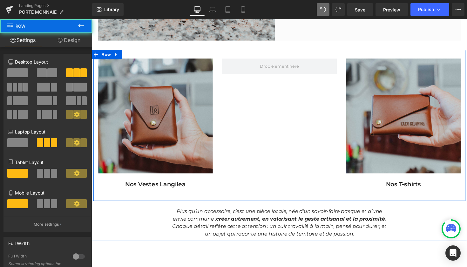
click at [293, 168] on div "Image Nos Vestes Langilea Text Block Image Nos T-shirts Text Block Row" at bounding box center [284, 128] width 382 height 155
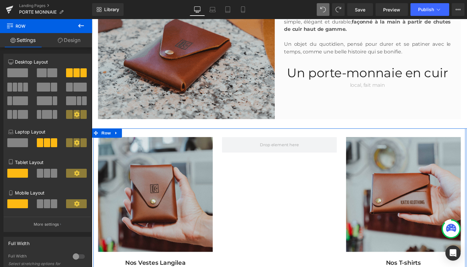
scroll to position [311, 0]
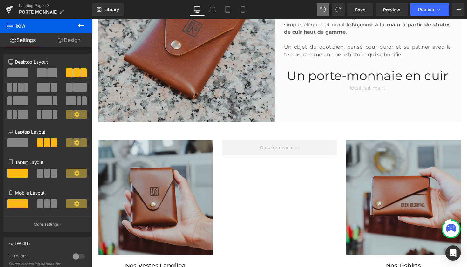
click at [81, 25] on icon at bounding box center [81, 26] width 6 height 4
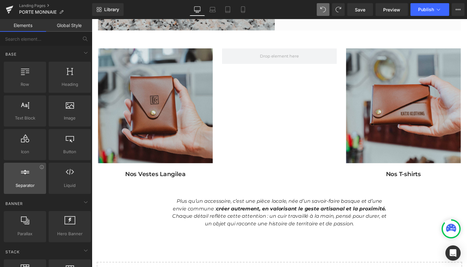
scroll to position [0, 0]
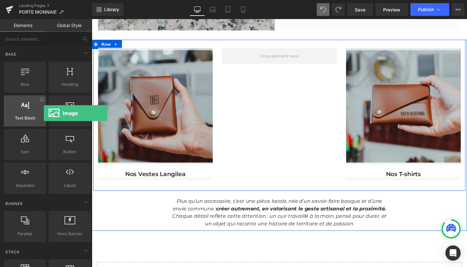
drag, startPoint x: 68, startPoint y: 114, endPoint x: 40, endPoint y: 120, distance: 28.9
click at [40, 120] on div "Row rows, columns, layouts, div Heading headings, titles, h1,h2,h3,h4,h5,h6 Tex…" at bounding box center [48, 127] width 90 height 135
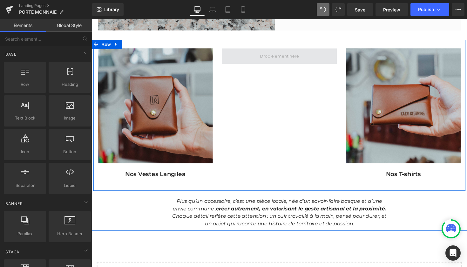
click at [275, 52] on span at bounding box center [284, 57] width 44 height 10
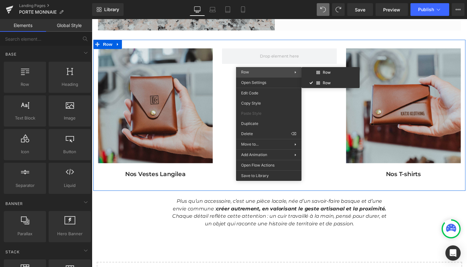
click at [250, 69] on div "Row Row Row" at bounding box center [268, 72] width 65 height 10
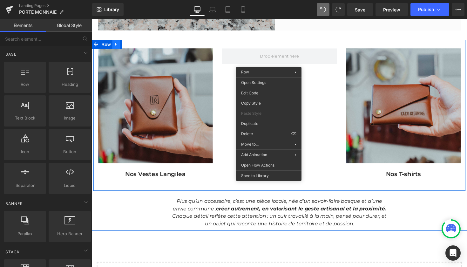
click at [118, 45] on link at bounding box center [117, 45] width 8 height 10
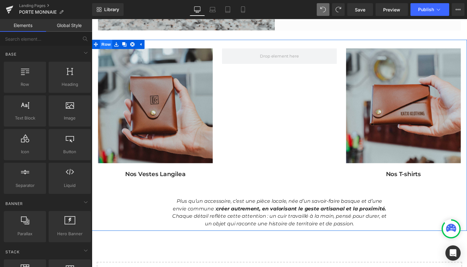
click at [107, 46] on span "Row" at bounding box center [106, 45] width 13 height 10
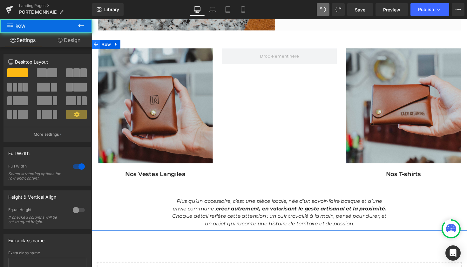
click at [95, 47] on span at bounding box center [96, 45] width 8 height 10
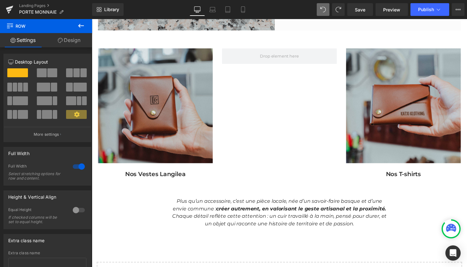
click at [82, 24] on icon at bounding box center [81, 26] width 8 height 8
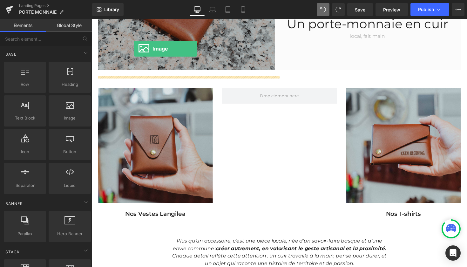
scroll to position [357, 0]
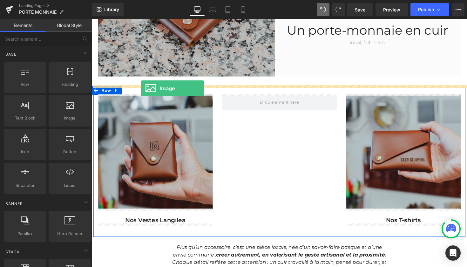
drag, startPoint x: 161, startPoint y: 128, endPoint x: 142, endPoint y: 90, distance: 42.1
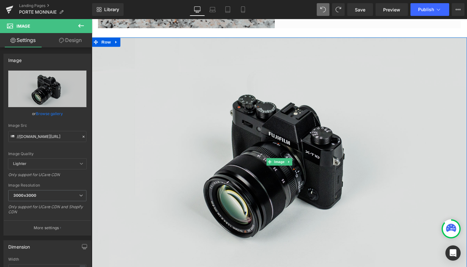
scroll to position [407, 0]
click at [358, 130] on img at bounding box center [284, 165] width 385 height 255
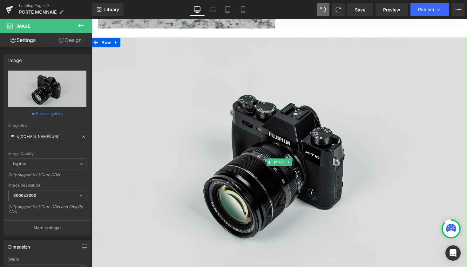
click at [289, 129] on img at bounding box center [284, 165] width 385 height 255
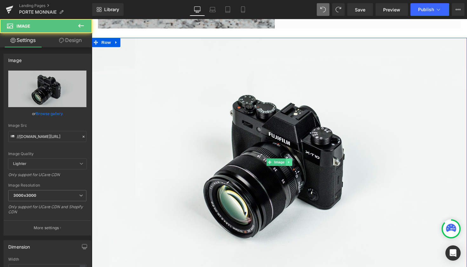
click at [294, 166] on icon at bounding box center [294, 166] width 3 height 4
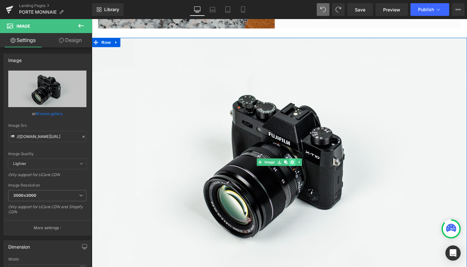
click at [296, 165] on icon at bounding box center [297, 165] width 3 height 3
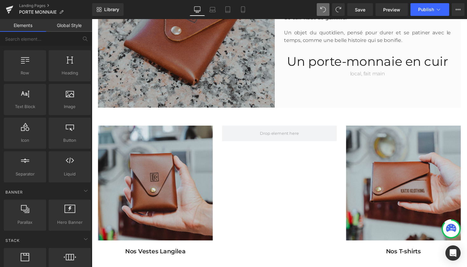
scroll to position [327, 0]
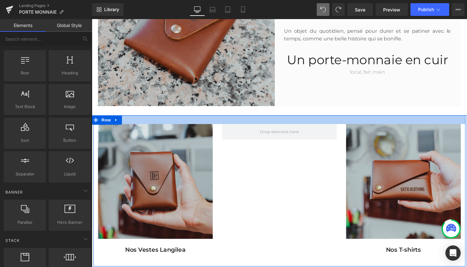
click at [201, 120] on div at bounding box center [284, 122] width 382 height 9
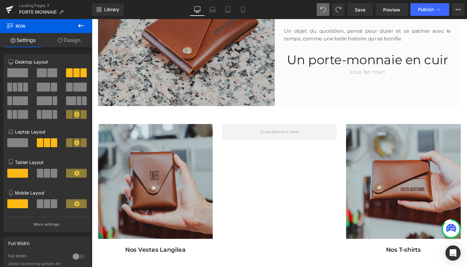
click at [80, 28] on icon at bounding box center [81, 26] width 6 height 4
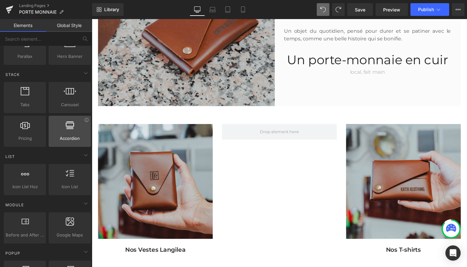
scroll to position [182, 0]
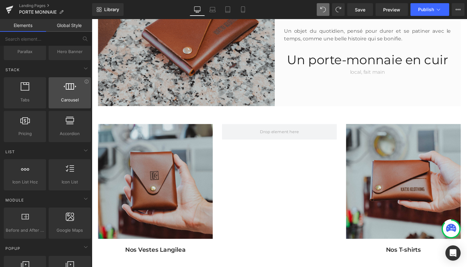
click at [74, 103] on span "Carousel" at bounding box center [70, 100] width 38 height 7
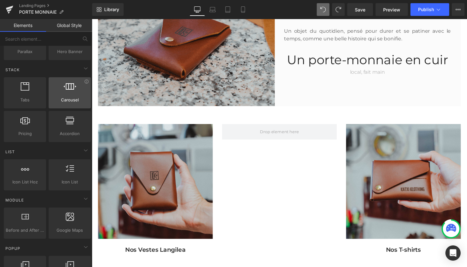
click at [59, 89] on div at bounding box center [70, 89] width 38 height 14
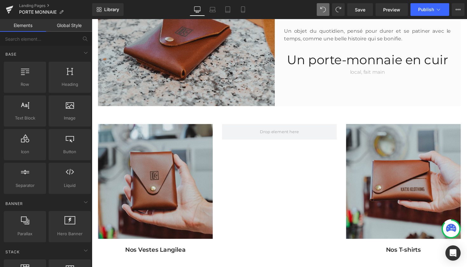
scroll to position [0, 0]
click at [85, 55] on icon at bounding box center [86, 53] width 8 height 8
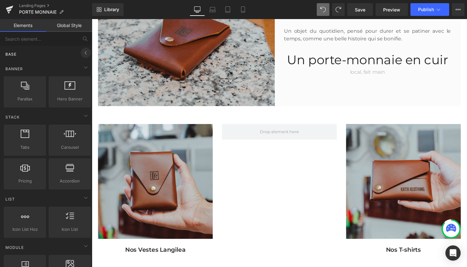
click at [85, 54] on icon at bounding box center [86, 53] width 8 height 8
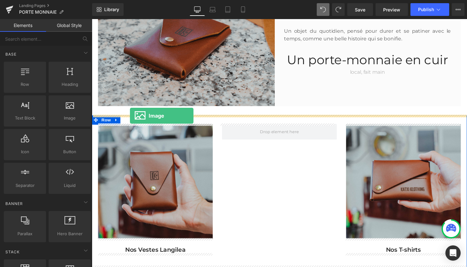
drag, startPoint x: 156, startPoint y: 141, endPoint x: 131, endPoint y: 118, distance: 34.0
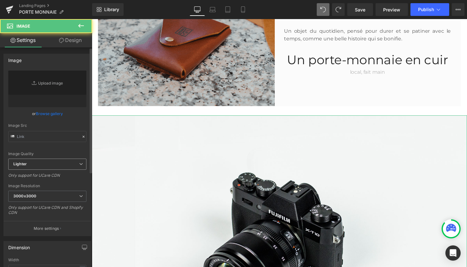
type input "//d1um8515vdn9kb.cloudfront.net/images/parallax.jpg"
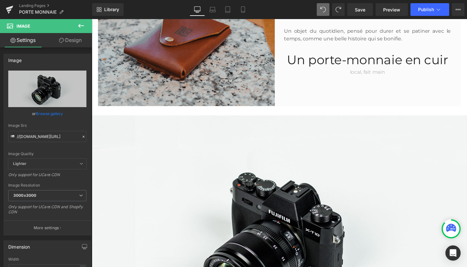
click at [84, 22] on button at bounding box center [81, 26] width 22 height 14
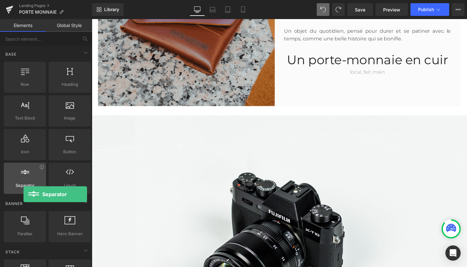
click at [24, 186] on span "Separator" at bounding box center [25, 185] width 38 height 7
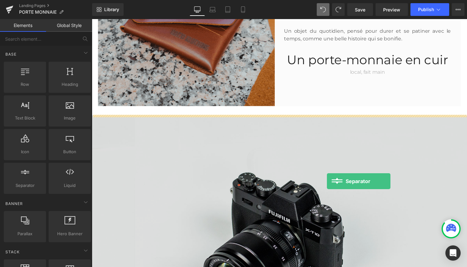
drag, startPoint x: 115, startPoint y: 205, endPoint x: 333, endPoint y: 185, distance: 218.4
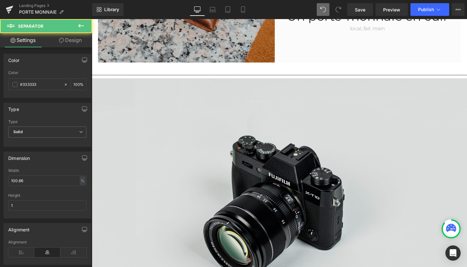
scroll to position [371, 0]
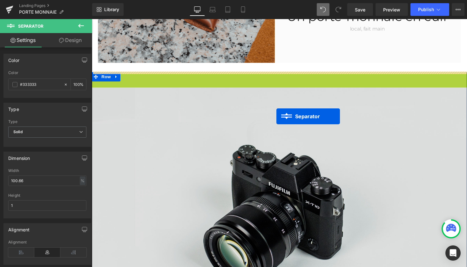
drag, startPoint x: 281, startPoint y: 75, endPoint x: 280, endPoint y: 118, distance: 43.6
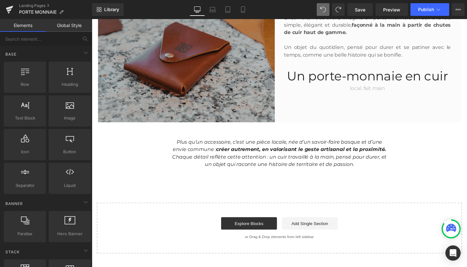
scroll to position [312, 0]
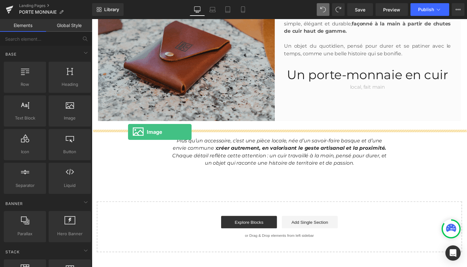
drag, startPoint x: 168, startPoint y: 127, endPoint x: 129, endPoint y: 134, distance: 39.8
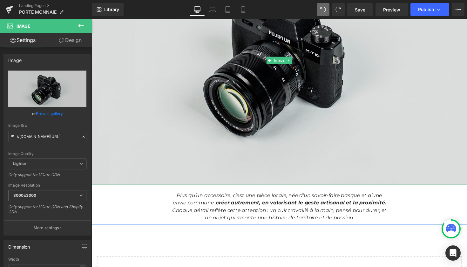
scroll to position [511, 0]
click at [435, 123] on img at bounding box center [284, 61] width 385 height 255
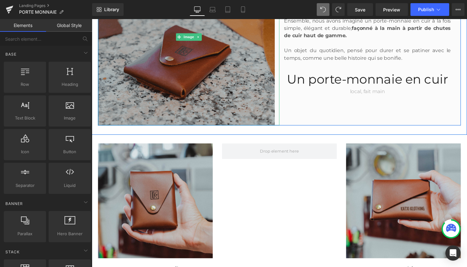
scroll to position [395, 0]
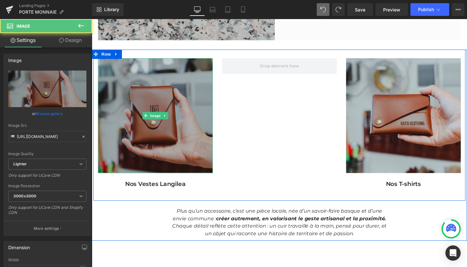
click at [162, 127] on img at bounding box center [157, 118] width 118 height 118
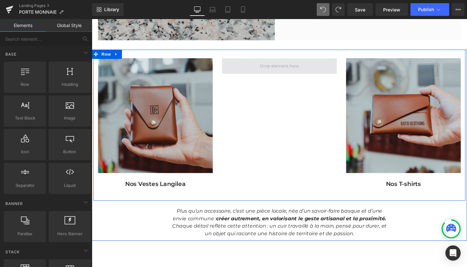
click at [289, 68] on span at bounding box center [284, 67] width 44 height 10
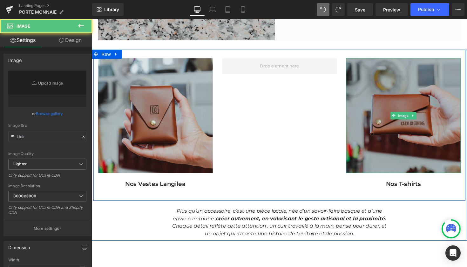
click at [431, 84] on img at bounding box center [412, 118] width 118 height 118
type input "[URL][DOMAIN_NAME]"
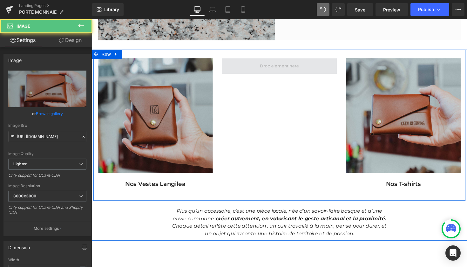
click at [297, 65] on span at bounding box center [284, 67] width 44 height 10
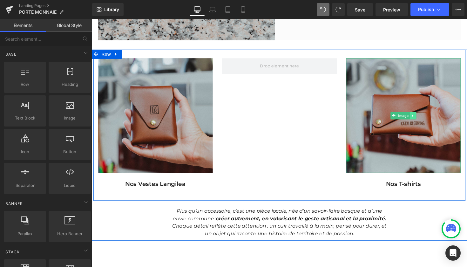
click at [421, 117] on icon at bounding box center [421, 118] width 3 height 4
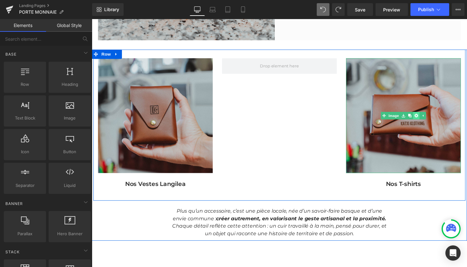
click at [424, 118] on icon at bounding box center [424, 117] width 3 height 3
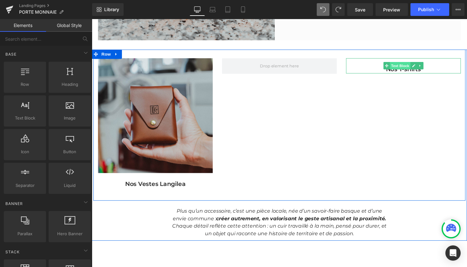
click at [415, 68] on span "Text Block" at bounding box center [407, 67] width 21 height 8
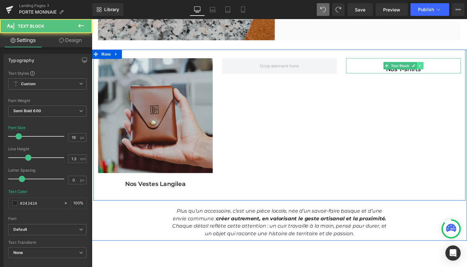
click at [429, 67] on icon at bounding box center [428, 67] width 3 height 4
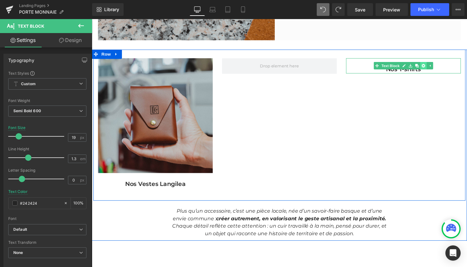
click at [433, 66] on link at bounding box center [432, 67] width 7 height 8
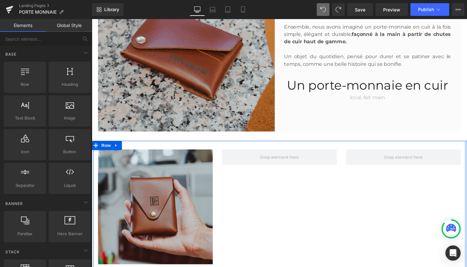
scroll to position [333, 0]
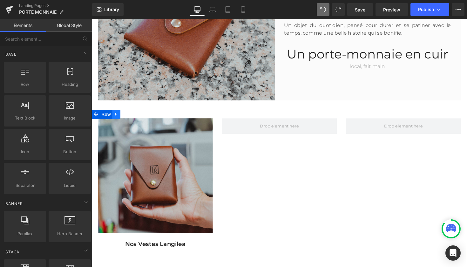
click at [119, 113] on link at bounding box center [117, 117] width 8 height 10
click at [132, 118] on icon at bounding box center [133, 116] width 4 height 4
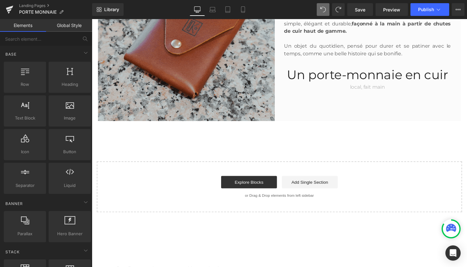
scroll to position [313, 0]
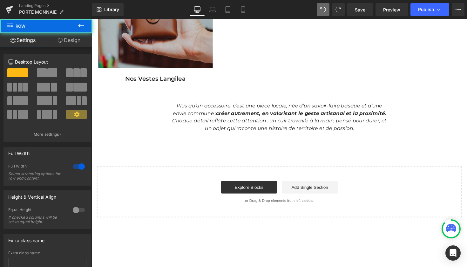
scroll to position [503, 0]
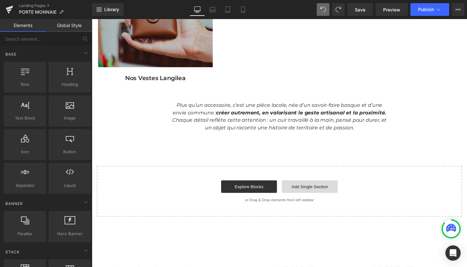
click at [303, 187] on link "Add Single Section" at bounding box center [315, 190] width 57 height 13
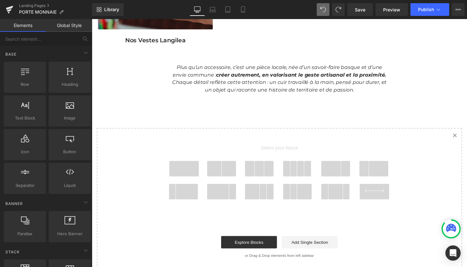
click at [225, 165] on span at bounding box center [232, 172] width 15 height 16
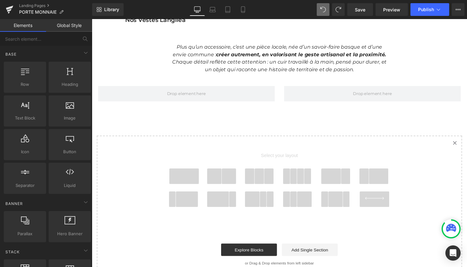
scroll to position [475, 0]
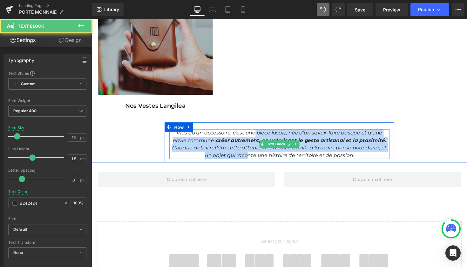
drag, startPoint x: 251, startPoint y: 136, endPoint x: 251, endPoint y: 153, distance: 16.5
click at [251, 153] on div "Plus qu’un accessoire, c’est une pièce locale, née d’un savoir-faire basque et …" at bounding box center [284, 147] width 226 height 31
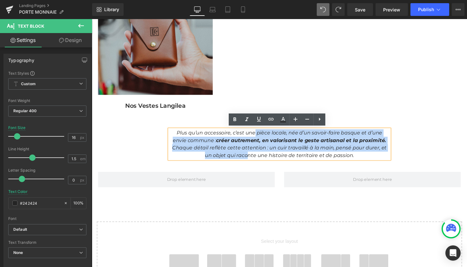
click at [177, 121] on div "Image Nos Vestes Langilea Text Block Nos T-shirts Text Block Row" at bounding box center [284, 47] width 382 height 155
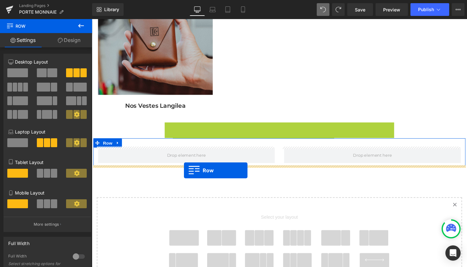
drag, startPoint x: 168, startPoint y: 127, endPoint x: 186, endPoint y: 174, distance: 50.8
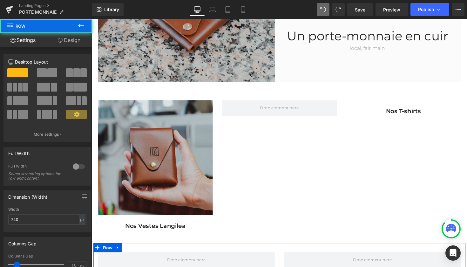
scroll to position [315, 0]
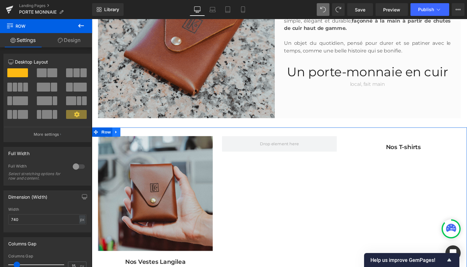
click at [117, 134] on icon at bounding box center [117, 134] width 4 height 5
click at [131, 136] on icon at bounding box center [133, 134] width 4 height 5
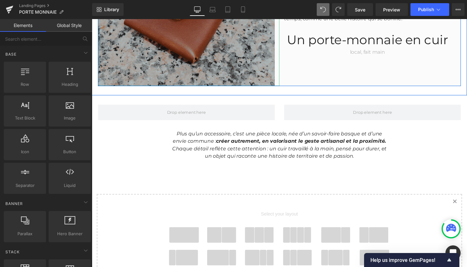
scroll to position [346, 0]
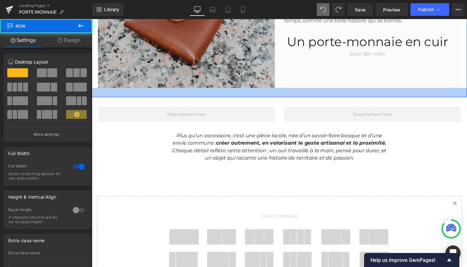
click at [264, 98] on div at bounding box center [284, 95] width 385 height 10
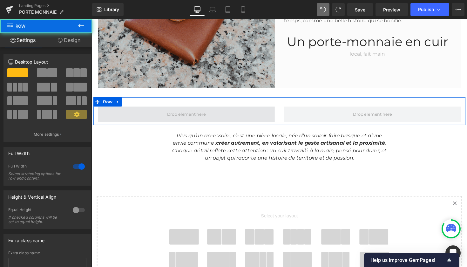
click at [225, 121] on span at bounding box center [188, 117] width 181 height 16
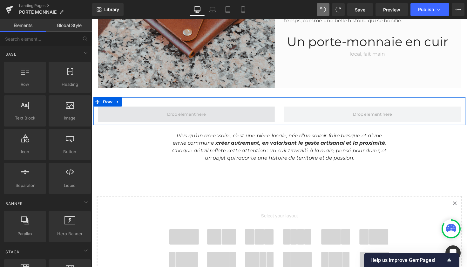
click at [206, 114] on span at bounding box center [189, 117] width 44 height 10
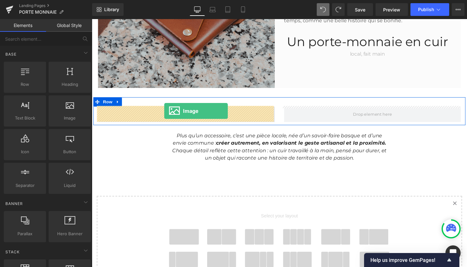
drag, startPoint x: 164, startPoint y: 129, endPoint x: 166, endPoint y: 113, distance: 16.1
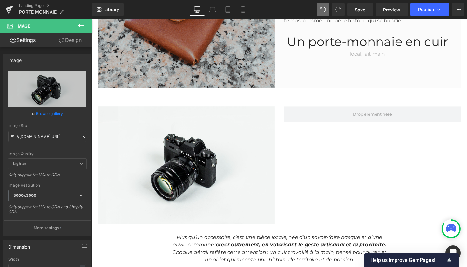
click at [85, 24] on icon at bounding box center [81, 26] width 8 height 8
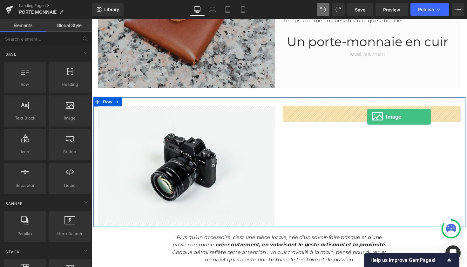
drag, startPoint x: 166, startPoint y: 136, endPoint x: 374, endPoint y: 119, distance: 208.7
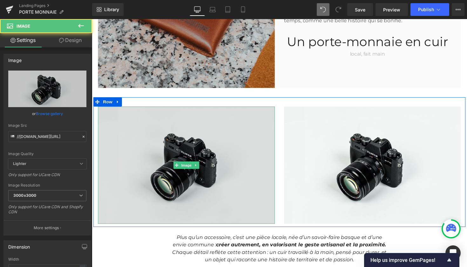
click at [189, 150] on img at bounding box center [188, 169] width 181 height 120
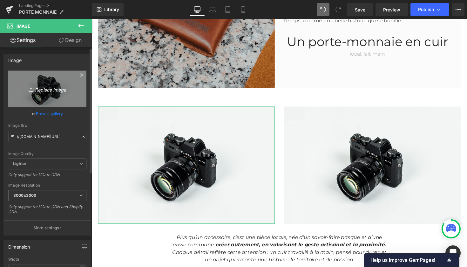
click at [52, 91] on icon "Replace Image" at bounding box center [47, 89] width 51 height 8
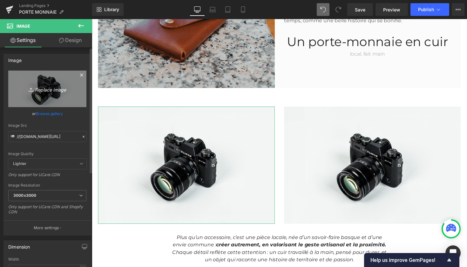
type input "C:\fakepath\DSC01266.jpg"
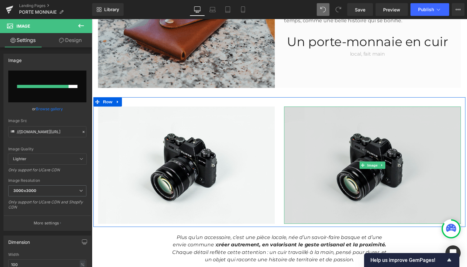
click at [377, 172] on img at bounding box center [379, 169] width 181 height 120
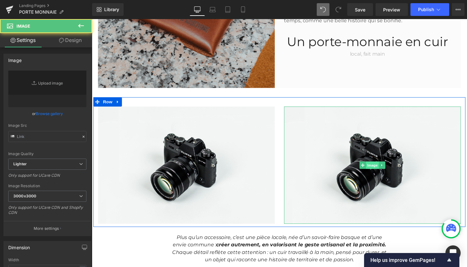
type input "//d1um8515vdn9kb.cloudfront.net/images/parallax.jpg"
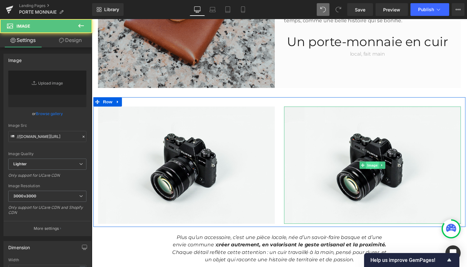
click at [378, 169] on span "Image" at bounding box center [379, 169] width 13 height 8
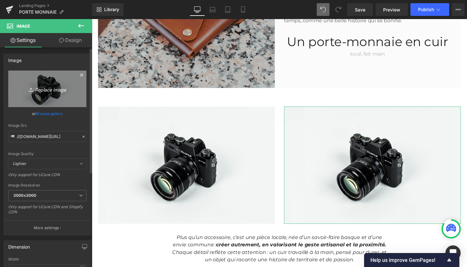
click at [45, 91] on icon "Replace Image" at bounding box center [47, 89] width 51 height 8
type input "C:\fakepath\DSC01267.jpg"
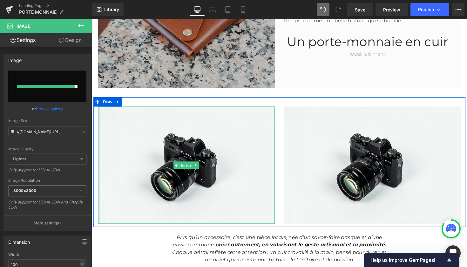
type input "https://ucarecdn.com/268b927d-c4f6-467a-b464-9739a222f075/-/format/auto/-/previ…"
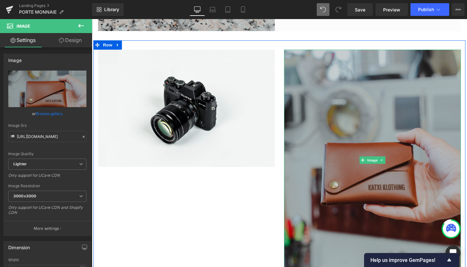
scroll to position [458, 0]
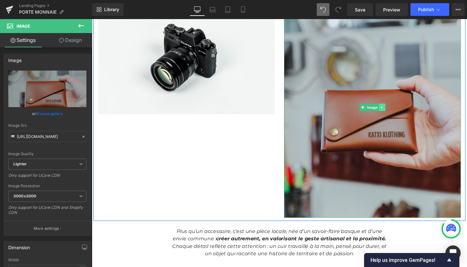
click at [389, 110] on icon at bounding box center [389, 109] width 1 height 2
click at [392, 109] on icon at bounding box center [392, 109] width 3 height 4
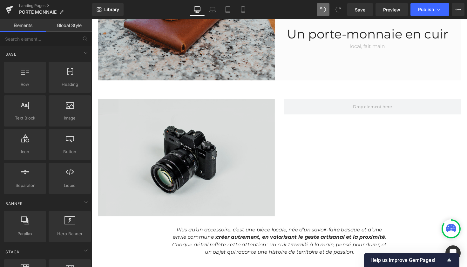
scroll to position [335, 0]
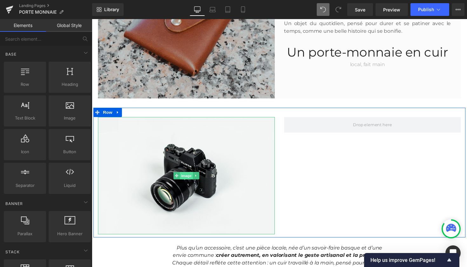
click at [187, 177] on span "Image" at bounding box center [188, 180] width 13 height 8
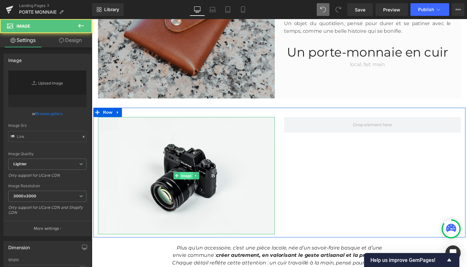
type input "//d1um8515vdn9kb.cloudfront.net/images/parallax.jpg"
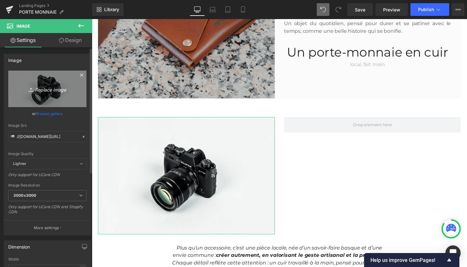
click at [67, 84] on link "Replace Image" at bounding box center [47, 89] width 78 height 37
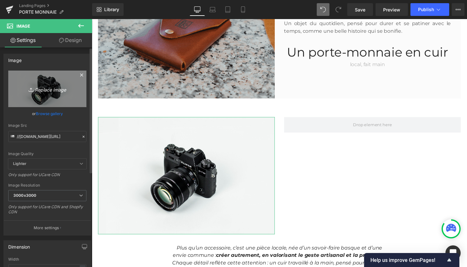
type input "C:\fakepath\1.png"
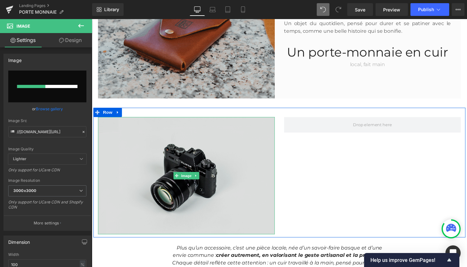
scroll to position [411, 0]
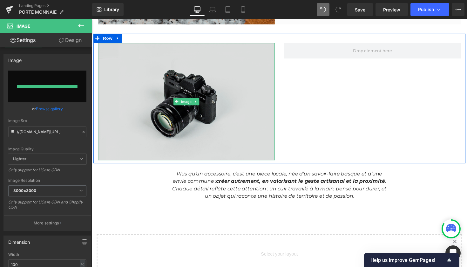
type input "https://ucarecdn.com/3c5a2668-c074-4706-a9bd-f820b5f4f74c/-/format/auto/-/previ…"
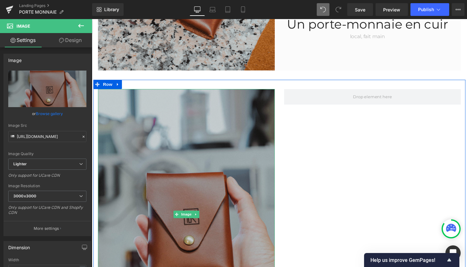
scroll to position [446, 0]
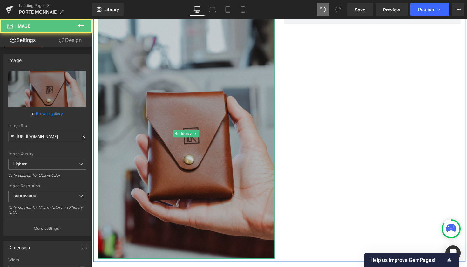
click at [230, 140] on img at bounding box center [188, 136] width 181 height 257
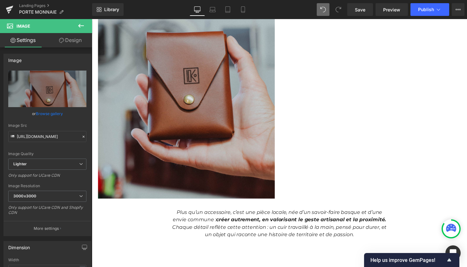
scroll to position [377, 0]
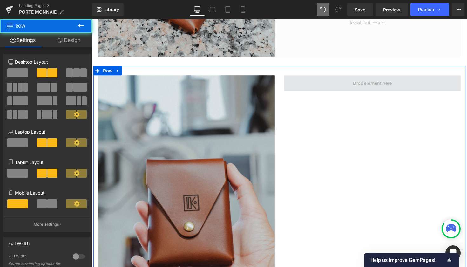
click at [365, 89] on span at bounding box center [379, 85] width 181 height 16
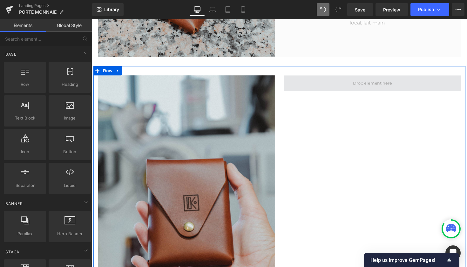
click at [366, 85] on span at bounding box center [380, 85] width 44 height 10
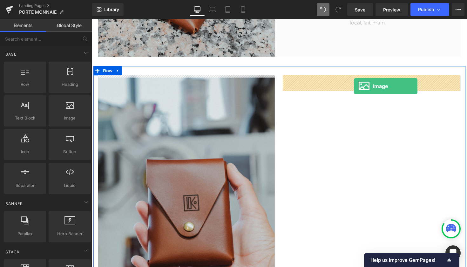
drag, startPoint x: 162, startPoint y: 127, endPoint x: 361, endPoint y: 88, distance: 202.5
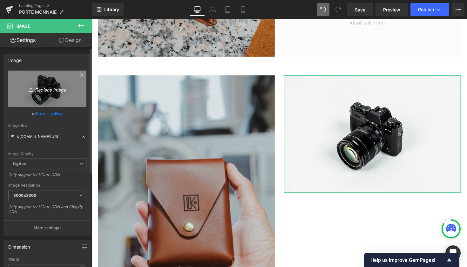
click at [40, 90] on icon "Replace Image" at bounding box center [47, 89] width 51 height 8
type input "C:\fakepath\2.png"
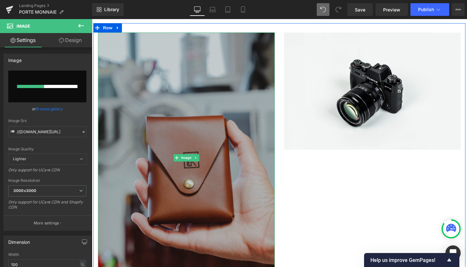
scroll to position [429, 0]
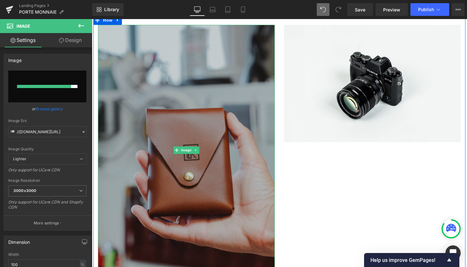
type input "https://ucarecdn.com/128f8a68-0468-4b2c-a7db-7674b9ceb75b/-/format/auto/-/previ…"
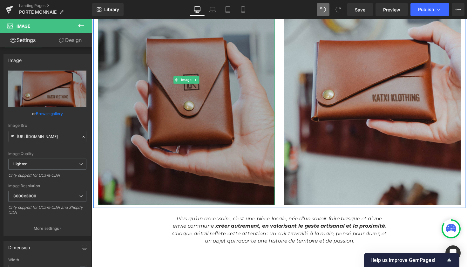
scroll to position [494, 0]
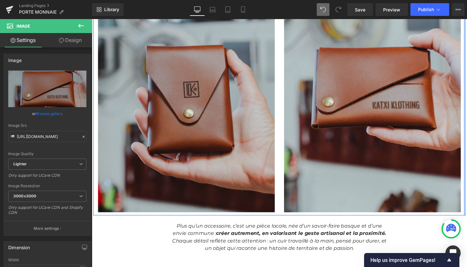
click at [467, 218] on div at bounding box center [474, 86] width 2 height 270
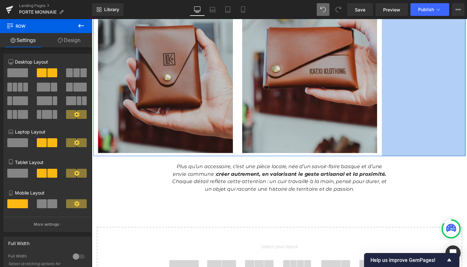
drag, startPoint x: 473, startPoint y: 218, endPoint x: 387, endPoint y: 133, distance: 121.2
click at [387, 133] on div "Image Image Row 270px" at bounding box center [284, 55] width 382 height 209
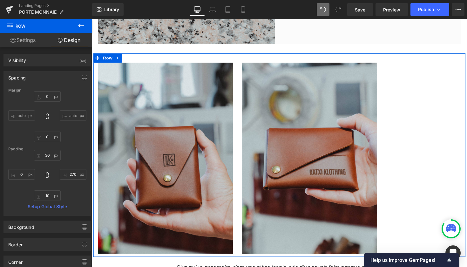
scroll to position [391, 0]
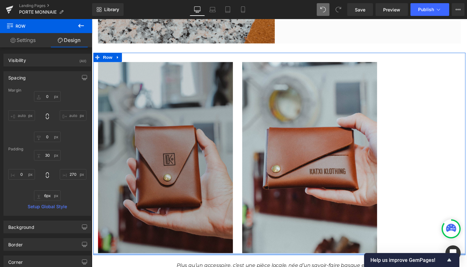
type input "2px"
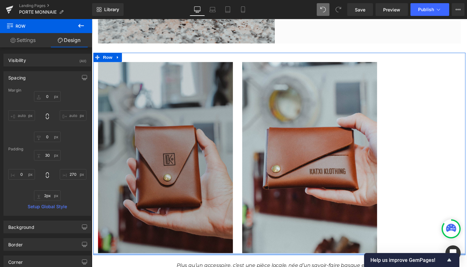
drag, startPoint x: 96, startPoint y: 259, endPoint x: 109, endPoint y: 256, distance: 13.6
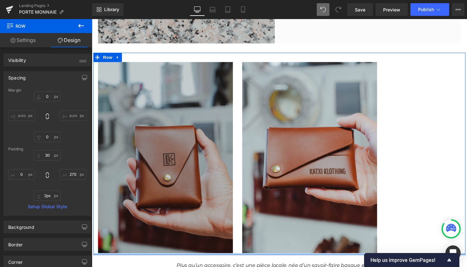
click at [109, 256] on div "Image Image Row 270px" at bounding box center [284, 157] width 382 height 207
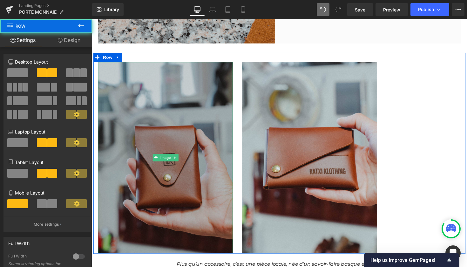
drag, startPoint x: 94, startPoint y: 254, endPoint x: 103, endPoint y: 252, distance: 9.7
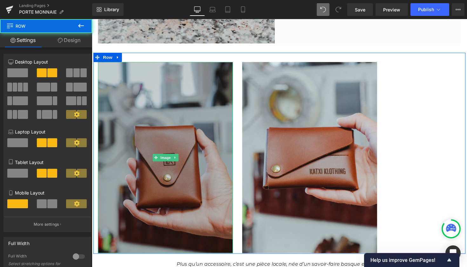
click at [103, 252] on div "Image" at bounding box center [167, 161] width 148 height 196
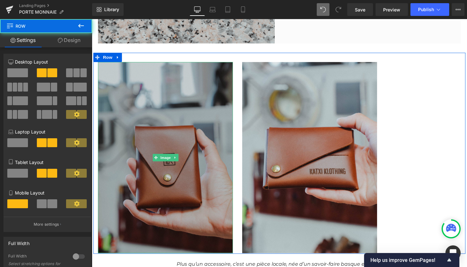
drag, startPoint x: 94, startPoint y: 255, endPoint x: 119, endPoint y: 241, distance: 28.1
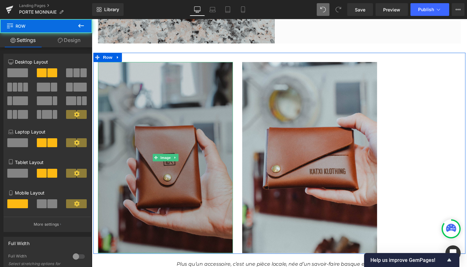
click at [122, 240] on div "Image" at bounding box center [167, 161] width 148 height 196
drag, startPoint x: 95, startPoint y: 68, endPoint x: 119, endPoint y: 70, distance: 23.6
click at [120, 70] on div "Image" at bounding box center [167, 161] width 148 height 196
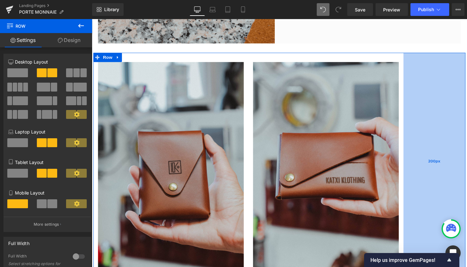
drag, startPoint x: 391, startPoint y: 163, endPoint x: 414, endPoint y: 151, distance: 25.3
click at [414, 151] on div "200px" at bounding box center [443, 165] width 64 height 222
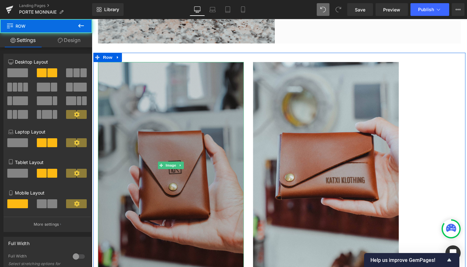
drag, startPoint x: 96, startPoint y: 135, endPoint x: 101, endPoint y: 135, distance: 5.1
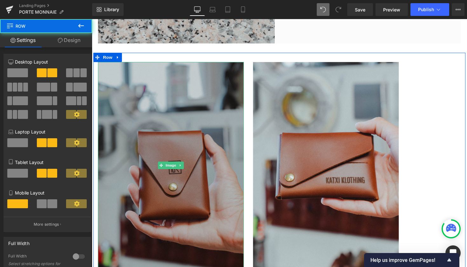
click at [101, 135] on div "Image" at bounding box center [172, 169] width 159 height 212
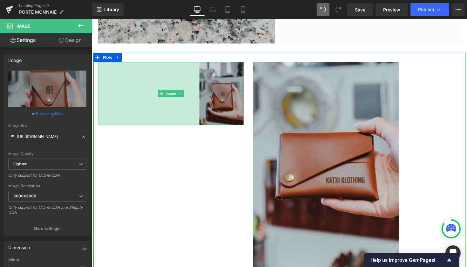
drag, startPoint x: 97, startPoint y: 135, endPoint x: 201, endPoint y: 129, distance: 104.1
click at [201, 129] on div "Image 327px Image Row 200px" at bounding box center [284, 165] width 382 height 222
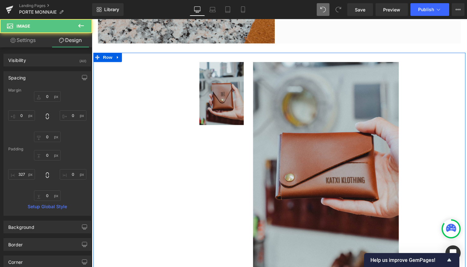
scroll to position [429, 0]
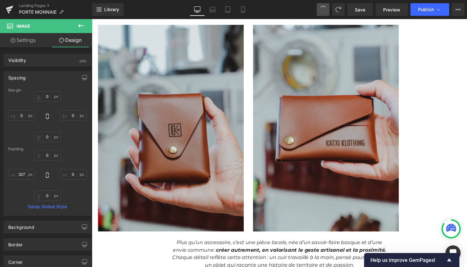
type input "0"
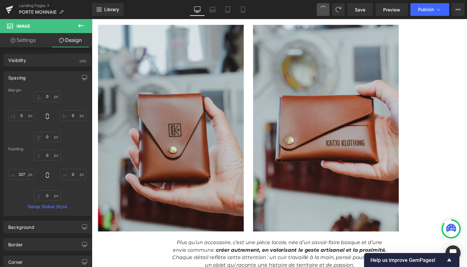
type input "0"
type input "278.083038"
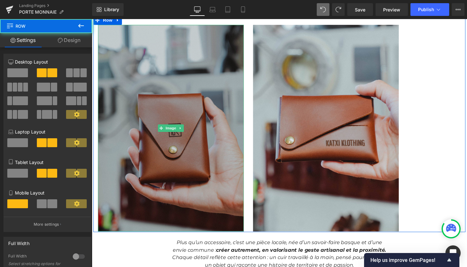
drag, startPoint x: 96, startPoint y: 232, endPoint x: 100, endPoint y: 232, distance: 4.1
click at [100, 232] on div "Image" at bounding box center [172, 131] width 159 height 212
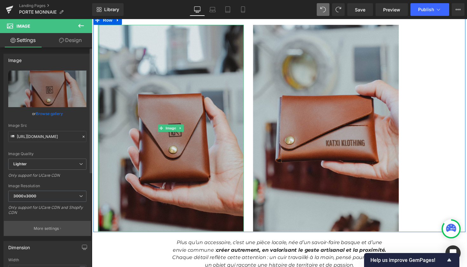
drag, startPoint x: 6, startPoint y: 213, endPoint x: 75, endPoint y: 233, distance: 71.6
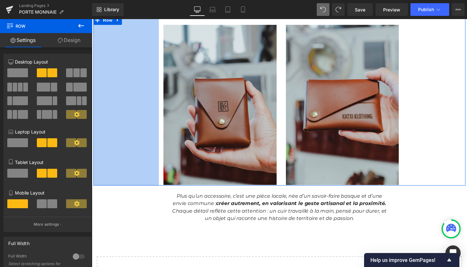
drag, startPoint x: 93, startPoint y: 115, endPoint x: 160, endPoint y: 126, distance: 67.9
click at [160, 126] on div "Image Image Row 211px 200px" at bounding box center [284, 103] width 382 height 174
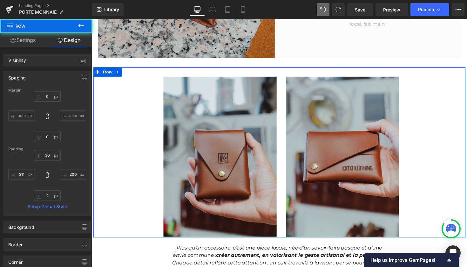
scroll to position [378, 0]
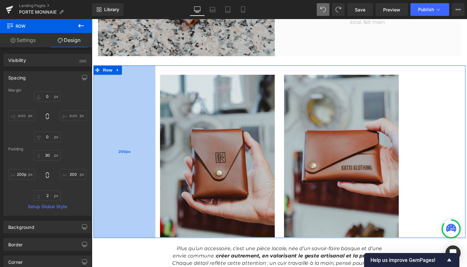
drag, startPoint x: 158, startPoint y: 156, endPoint x: 155, endPoint y: 156, distance: 3.5
click at [155, 156] on div "200px" at bounding box center [125, 154] width 64 height 177
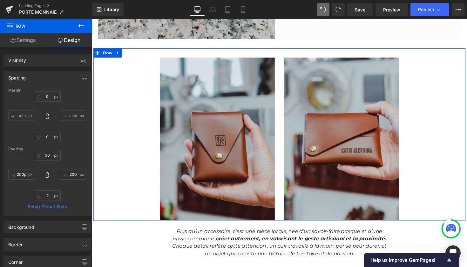
scroll to position [390, 0]
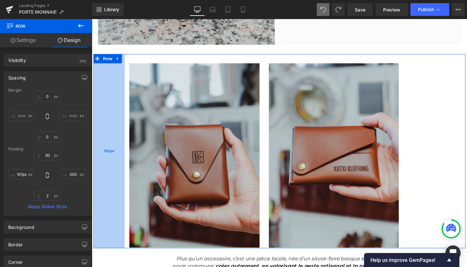
type input "100px"
drag, startPoint x: 155, startPoint y: 141, endPoint x: 123, endPoint y: 140, distance: 31.8
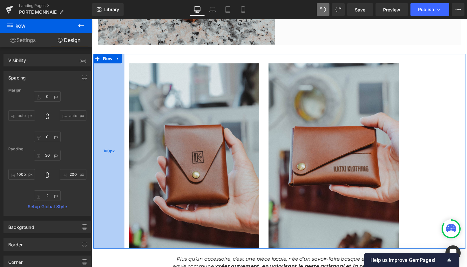
click at [123, 140] on div "100px" at bounding box center [109, 154] width 32 height 199
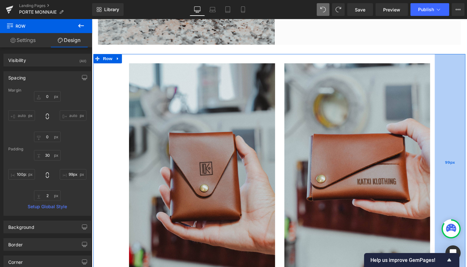
type input "101px"
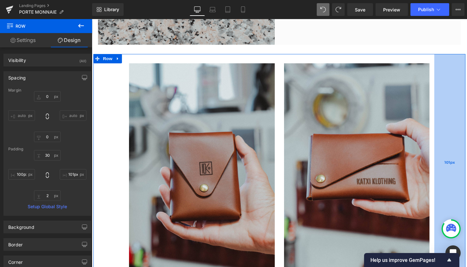
drag, startPoint x: 412, startPoint y: 120, endPoint x: 443, endPoint y: 124, distance: 31.8
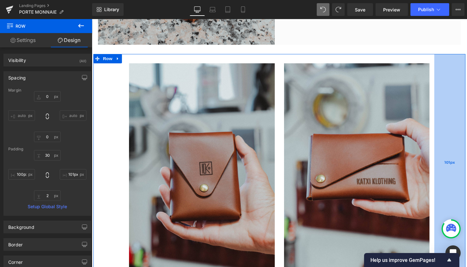
click at [443, 124] on div "101px" at bounding box center [459, 166] width 32 height 222
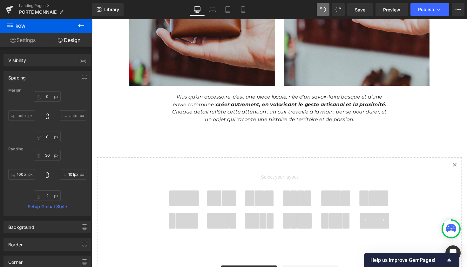
scroll to position [578, 0]
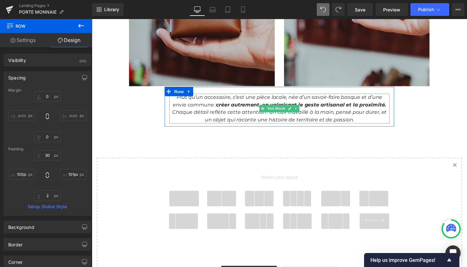
click at [241, 104] on strong "créer autrement, en valorisant le geste artisanal et la proximité." at bounding box center [306, 107] width 174 height 6
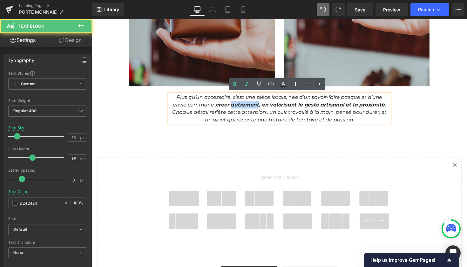
click at [241, 104] on strong "créer autrement, en valorisant le geste artisanal et la proximité." at bounding box center [306, 107] width 174 height 6
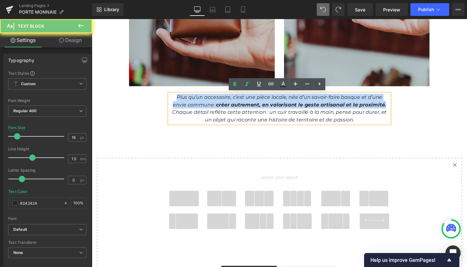
click at [241, 104] on strong "créer autrement, en valorisant le geste artisanal et la proximité." at bounding box center [306, 107] width 174 height 6
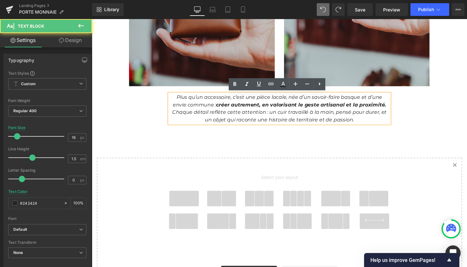
click at [372, 111] on icon "Chaque détail reflète cette attention : un cuir travaillé à la main, pensé pour…" at bounding box center [284, 118] width 220 height 14
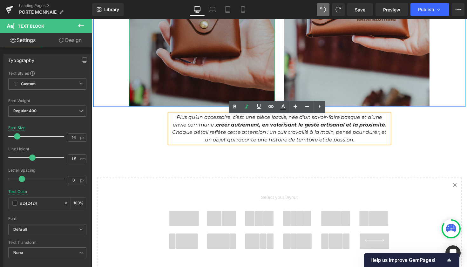
scroll to position [554, 0]
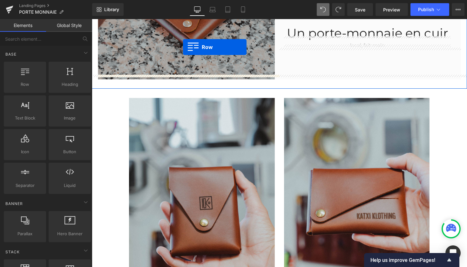
scroll to position [352, 0]
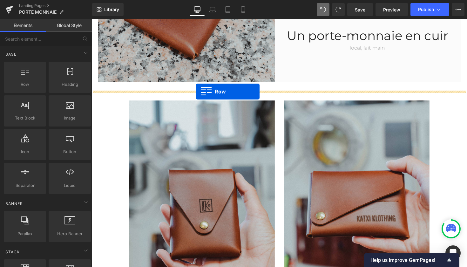
drag, startPoint x: 168, startPoint y: 118, endPoint x: 198, endPoint y: 93, distance: 39.3
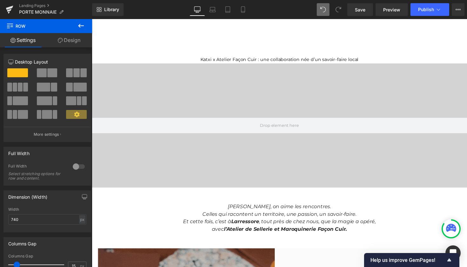
scroll to position [3, 0]
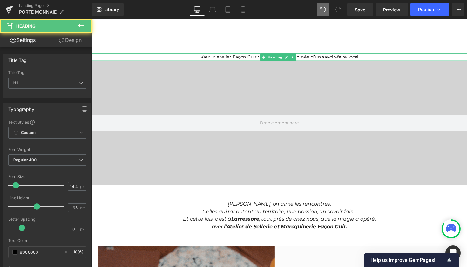
click at [345, 56] on h1 "Katxi x Atelier Façon Cuir : une collaboration née d’un savoir-faire local" at bounding box center [284, 58] width 385 height 8
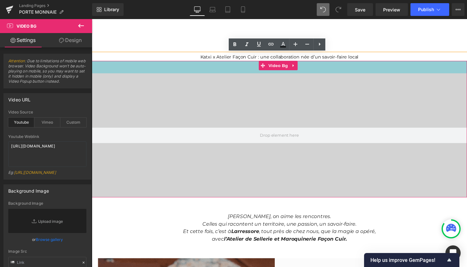
drag, startPoint x: 330, startPoint y: 61, endPoint x: 331, endPoint y: 74, distance: 12.8
click at [332, 74] on div "Video Bg 40px" at bounding box center [284, 132] width 385 height 140
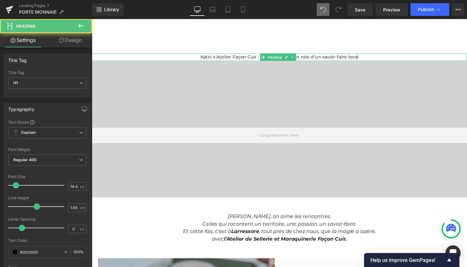
click at [361, 59] on h1 "Katxi x Atelier Façon Cuir : une collaboration née d’un savoir-faire local" at bounding box center [284, 58] width 385 height 8
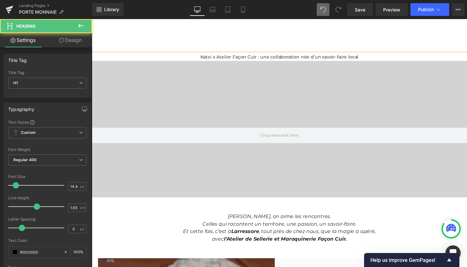
click at [361, 59] on h1 "Katxi x Atelier Façon Cuir : une collaboration née d’un savoir-faire local" at bounding box center [284, 58] width 385 height 8
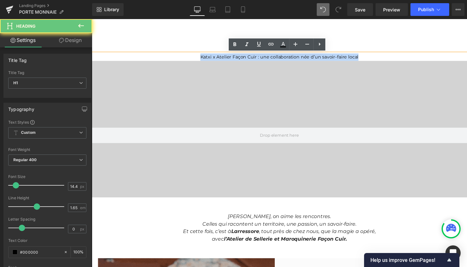
click at [361, 59] on h1 "Katxi x Atelier Façon Cuir : une collaboration née d’un savoir-faire local" at bounding box center [284, 58] width 385 height 8
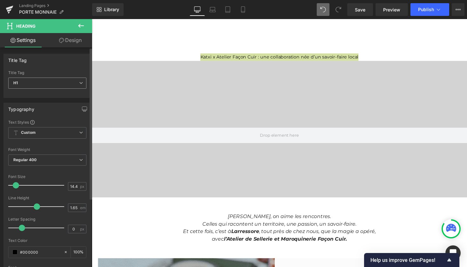
click at [61, 83] on span "H1" at bounding box center [47, 83] width 78 height 11
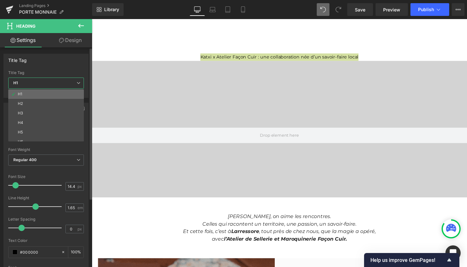
click at [59, 95] on li "H1" at bounding box center [47, 94] width 79 height 10
type input "100"
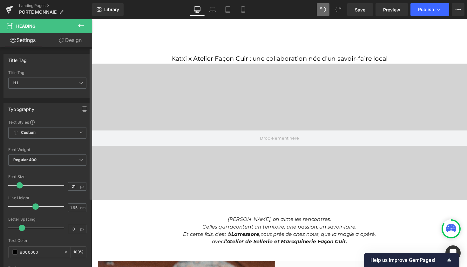
type input "22"
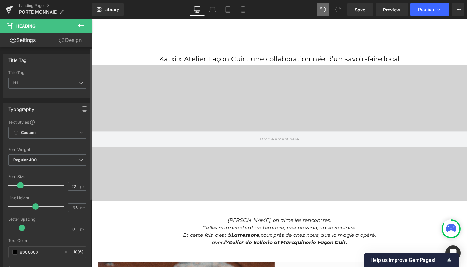
drag, startPoint x: 16, startPoint y: 183, endPoint x: 20, endPoint y: 182, distance: 4.1
click at [20, 182] on span at bounding box center [20, 185] width 6 height 6
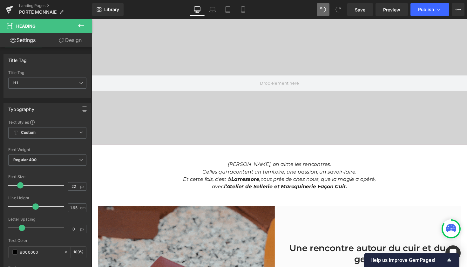
scroll to position [169, 0]
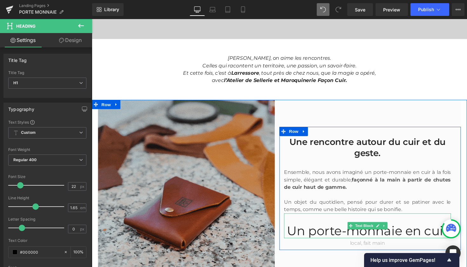
click at [350, 237] on p "Un porte-monnaie en cuir" at bounding box center [374, 235] width 171 height 15
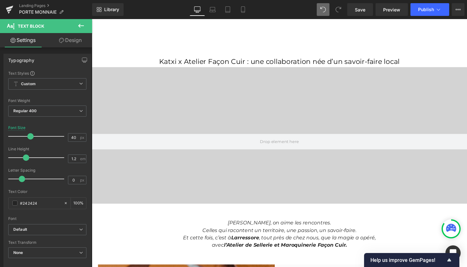
scroll to position [0, 0]
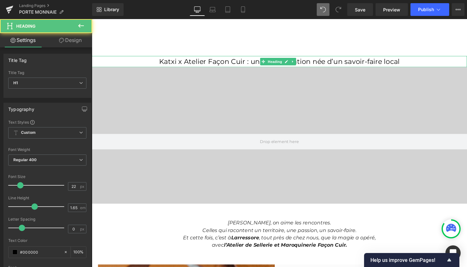
click at [245, 62] on h1 "Katxi x Atelier Façon Cuir : une collaboration née d’un savoir-faire local" at bounding box center [284, 62] width 385 height 11
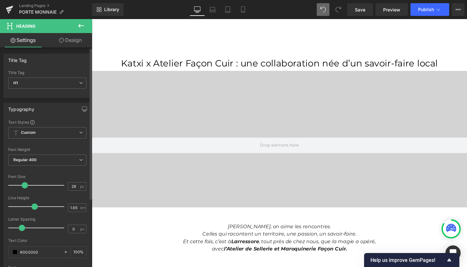
type input "30"
drag, startPoint x: 20, startPoint y: 184, endPoint x: 24, endPoint y: 185, distance: 4.3
click at [24, 185] on span at bounding box center [25, 185] width 6 height 6
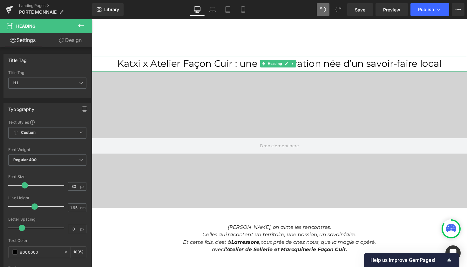
click at [237, 63] on h1 "Katxi x Atelier Façon Cuir : une collaboration née d’un savoir-faire local" at bounding box center [284, 65] width 385 height 16
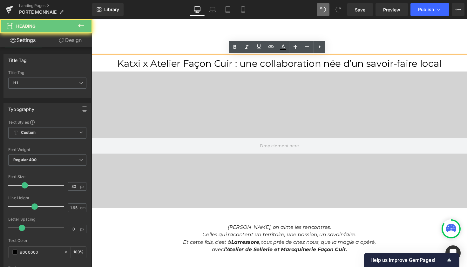
click at [244, 64] on h1 "Katxi x Atelier Façon Cuir : une collaboration née d’un savoir-faire local" at bounding box center [284, 65] width 385 height 16
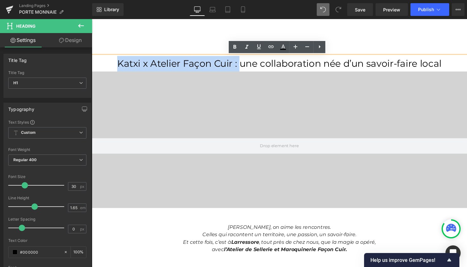
drag, startPoint x: 127, startPoint y: 62, endPoint x: 241, endPoint y: 62, distance: 114.5
click at [241, 62] on h1 "Katxi x Atelier Façon Cuir : une collaboration née d’un savoir-faire local" at bounding box center [284, 65] width 385 height 16
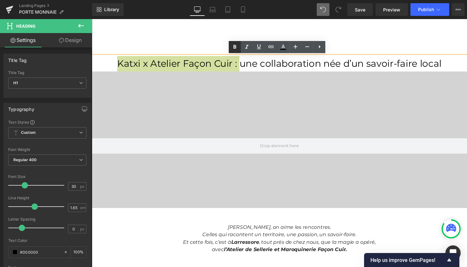
click at [236, 44] on icon at bounding box center [235, 47] width 8 height 8
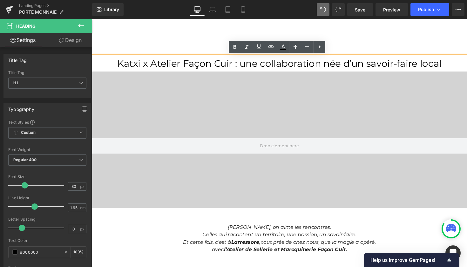
type input "22"
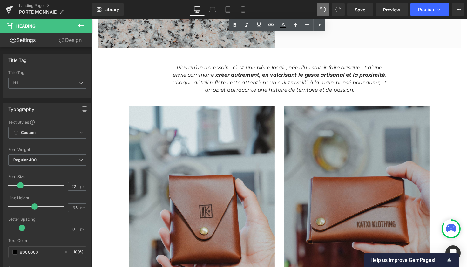
scroll to position [405, 0]
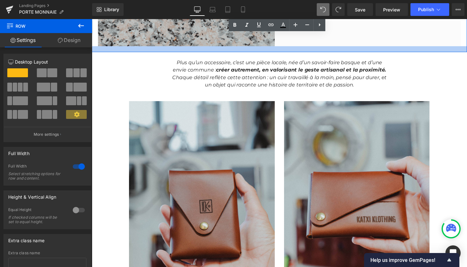
drag, startPoint x: 286, startPoint y: 54, endPoint x: 286, endPoint y: 51, distance: 3.5
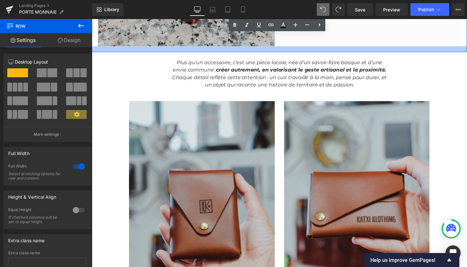
click at [286, 51] on div at bounding box center [284, 50] width 385 height 6
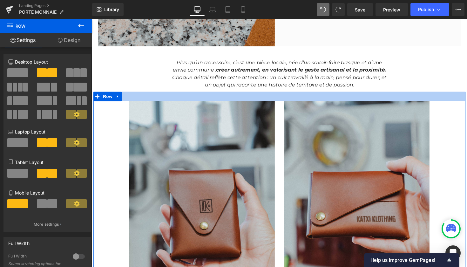
click at [279, 93] on div at bounding box center [284, 97] width 382 height 9
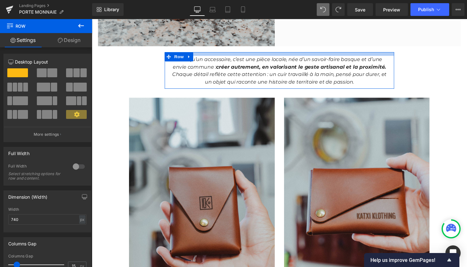
drag, startPoint x: 275, startPoint y: 54, endPoint x: 275, endPoint y: 51, distance: 3.2
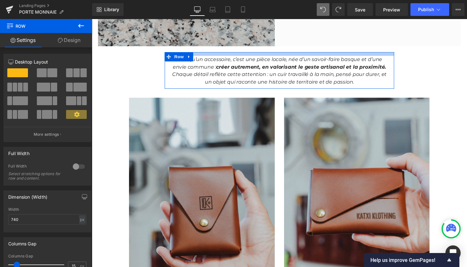
click at [275, 51] on div "M Heading Hero Banner L Heading Hero Banner Row Katxi x Atelier Façon Cuir : un…" at bounding box center [284, 72] width 385 height 840
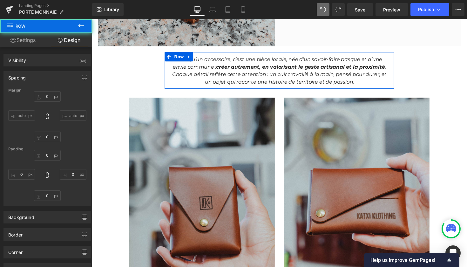
type input "0"
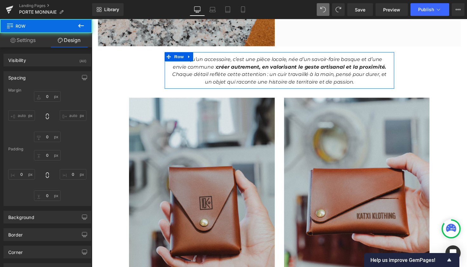
type input "0"
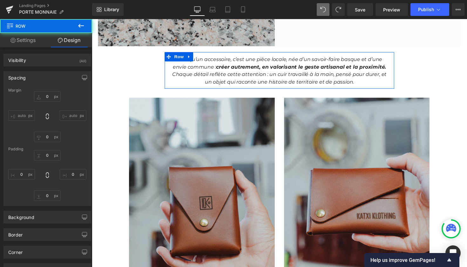
type input "12"
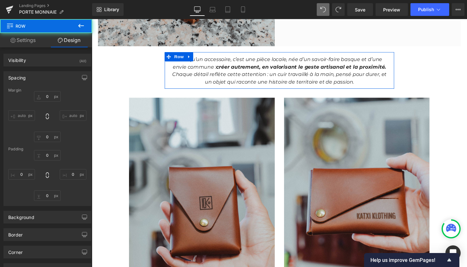
type input "0"
type input "10"
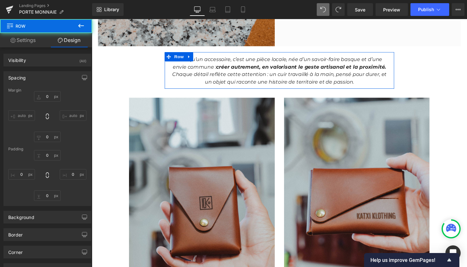
type input "0"
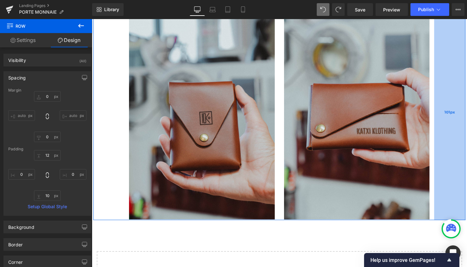
scroll to position [494, 0]
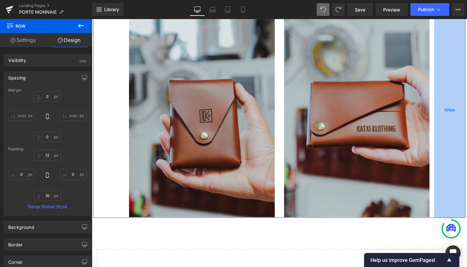
click at [450, 119] on div "101px" at bounding box center [459, 111] width 32 height 221
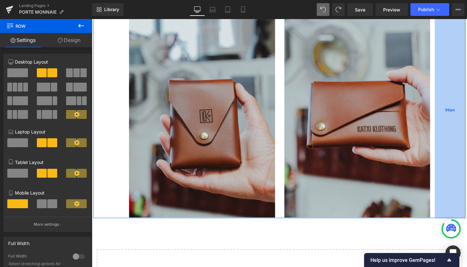
click at [445, 115] on div "99px" at bounding box center [459, 112] width 31 height 222
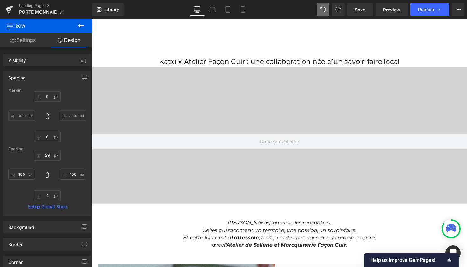
scroll to position [0, 0]
click at [215, 10] on icon at bounding box center [213, 11] width 6 height 2
type input "0"
type input "29"
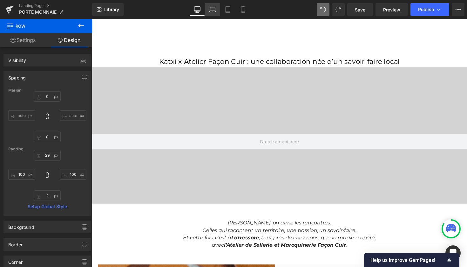
type input "100"
type input "2"
type input "100"
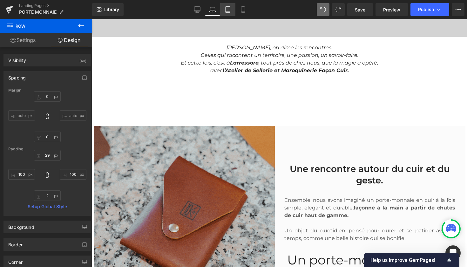
click at [230, 13] on link "Tablet" at bounding box center [227, 9] width 15 height 13
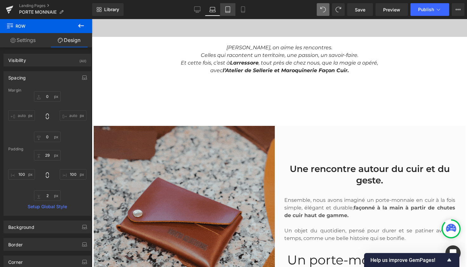
type input "0"
type input "29"
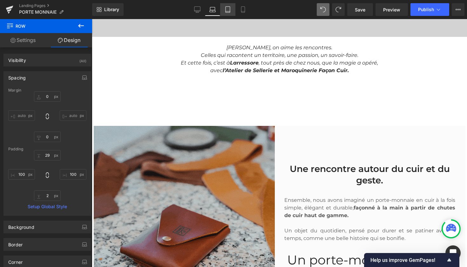
type input "100"
type input "2"
type input "100"
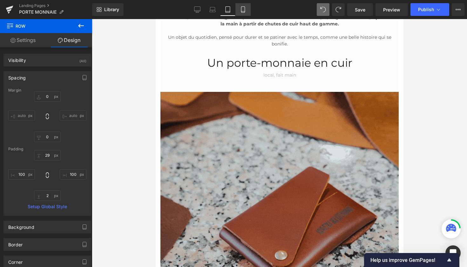
click at [247, 8] on link "Mobile" at bounding box center [243, 9] width 15 height 13
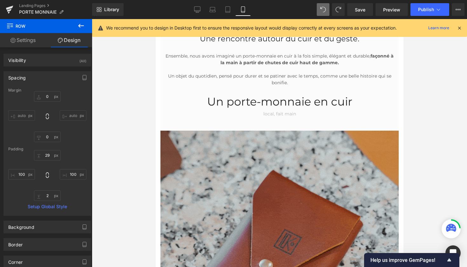
type input "0"
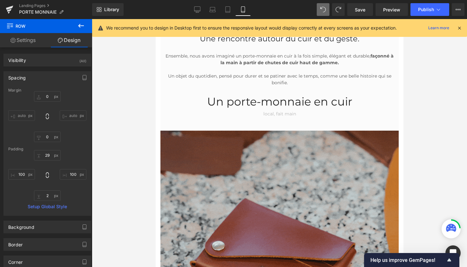
type input "0"
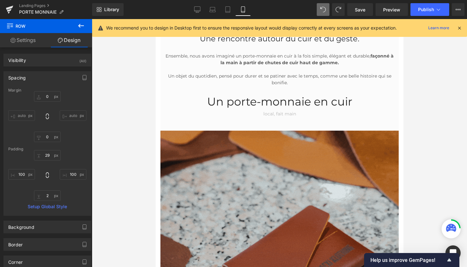
type input "29"
type input "100"
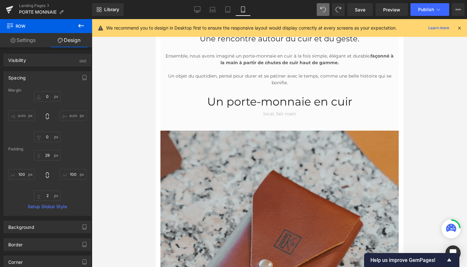
type input "2"
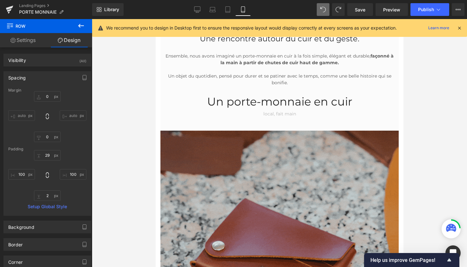
type input "100"
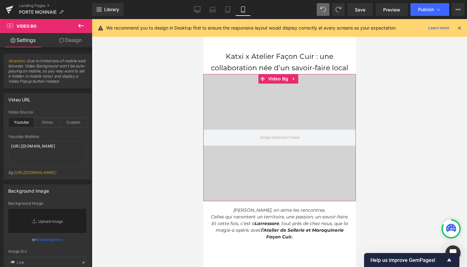
drag, startPoint x: 320, startPoint y: 86, endPoint x: 582, endPoint y: 113, distance: 263.3
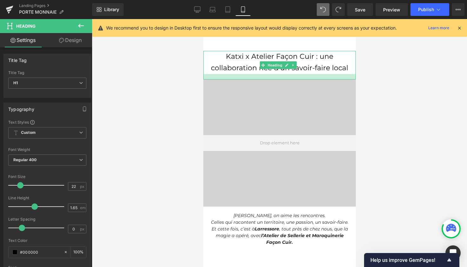
drag, startPoint x: 328, startPoint y: 73, endPoint x: 634, endPoint y: 141, distance: 313.3
click at [330, 78] on div at bounding box center [279, 76] width 153 height 5
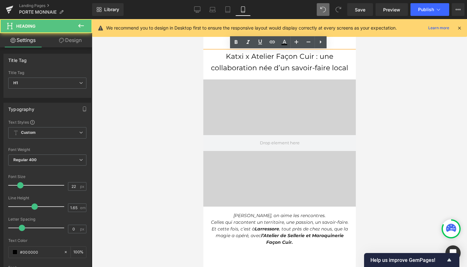
click at [289, 77] on div "Katxi x Atelier Façon Cuir : une collaboration née d’un savoir-faire local" at bounding box center [279, 65] width 153 height 29
click at [288, 74] on div "Katxi x Atelier Façon Cuir : une collaboration née d’un savoir-faire local" at bounding box center [279, 65] width 153 height 29
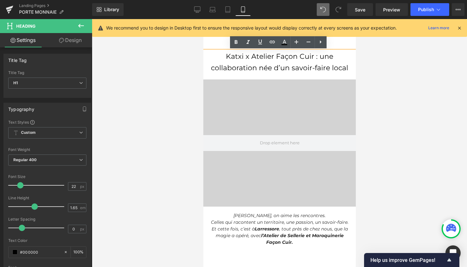
click at [392, 78] on div at bounding box center [280, 143] width 376 height 248
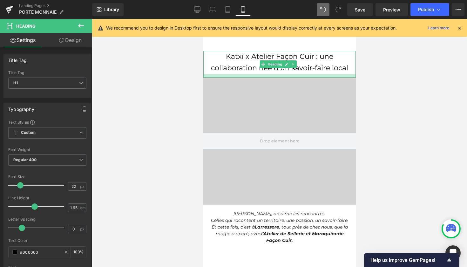
click at [334, 77] on div at bounding box center [279, 75] width 153 height 3
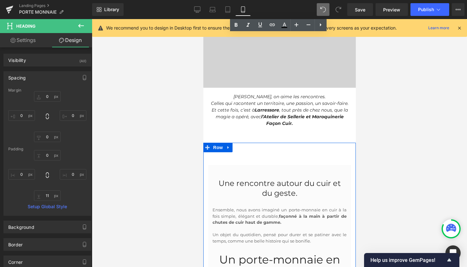
scroll to position [118, 0]
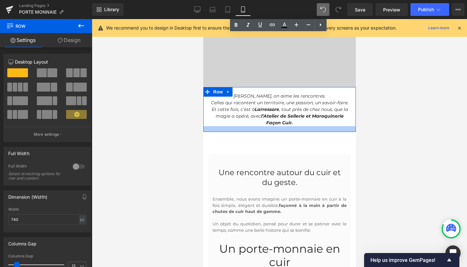
drag, startPoint x: 280, startPoint y: 140, endPoint x: 279, endPoint y: 130, distance: 10.2
click at [279, 130] on div at bounding box center [279, 129] width 153 height 6
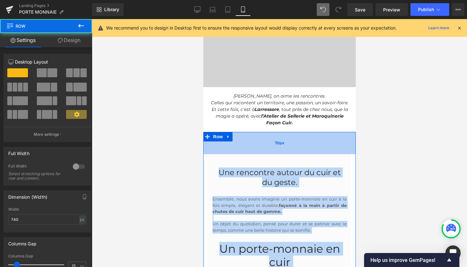
drag, startPoint x: 279, startPoint y: 131, endPoint x: 280, endPoint y: 142, distance: 10.9
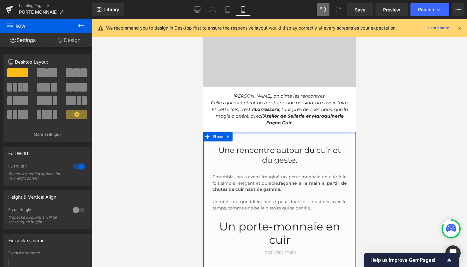
drag, startPoint x: 282, startPoint y: 132, endPoint x: 570, endPoint y: 161, distance: 289.5
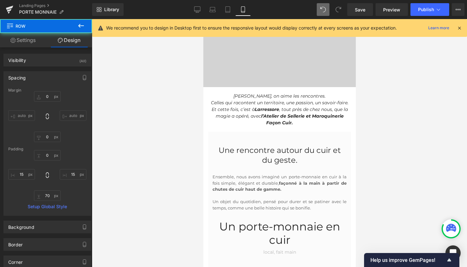
click at [383, 147] on div at bounding box center [280, 143] width 376 height 248
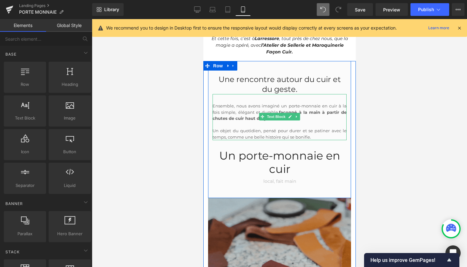
scroll to position [207, 0]
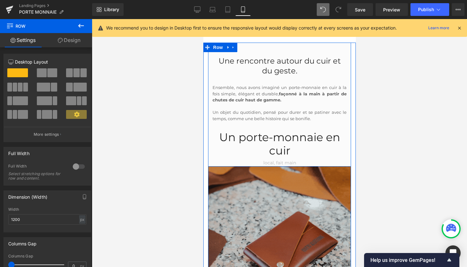
drag, startPoint x: 284, startPoint y: 177, endPoint x: 281, endPoint y: 164, distance: 13.4
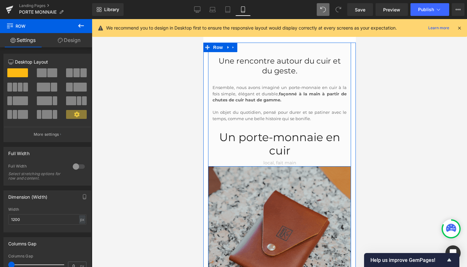
click at [281, 164] on div "Une rencontre autour du cuir et du geste. Heading Ensemble, nous avons imaginé …" at bounding box center [279, 105] width 143 height 124
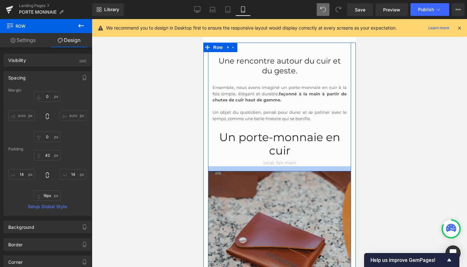
type input "17px"
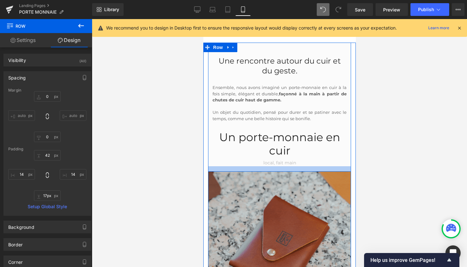
drag, startPoint x: 301, startPoint y: 165, endPoint x: 302, endPoint y: 170, distance: 5.2
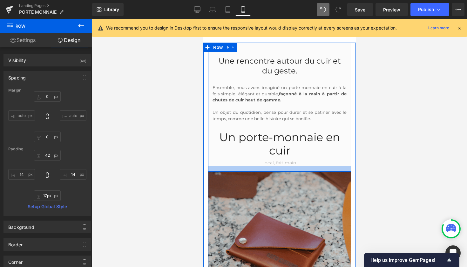
click at [302, 170] on div at bounding box center [279, 168] width 143 height 5
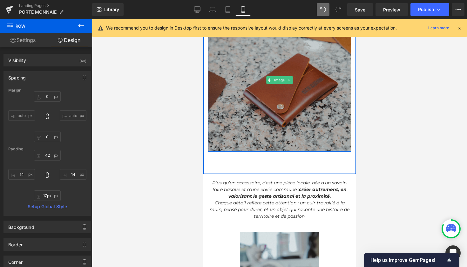
scroll to position [370, 0]
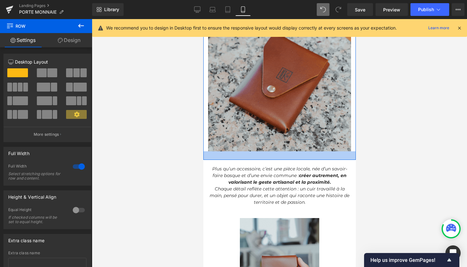
drag, startPoint x: 279, startPoint y: 172, endPoint x: 275, endPoint y: 158, distance: 13.9
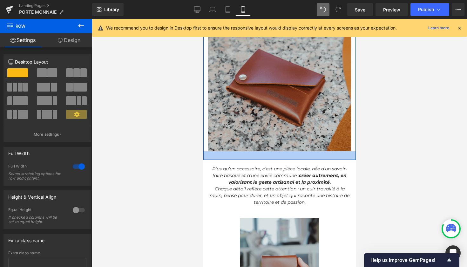
click at [275, 158] on div at bounding box center [279, 155] width 153 height 9
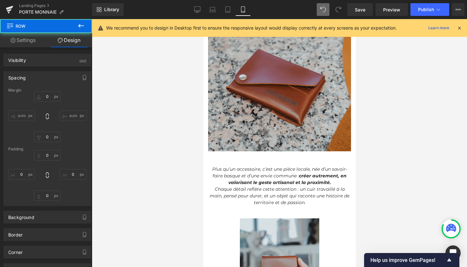
type input "0"
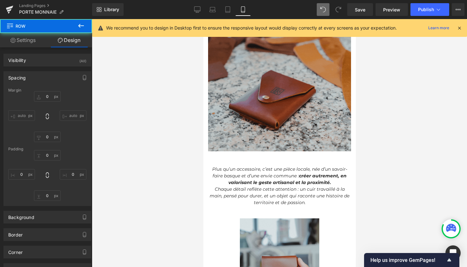
type input "0"
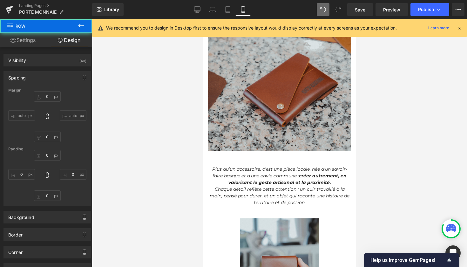
type input "0"
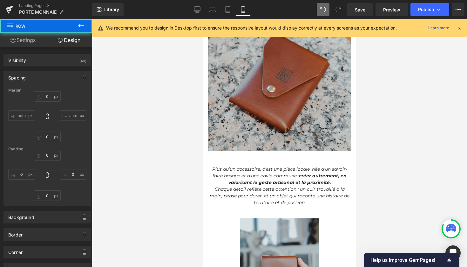
type input "15"
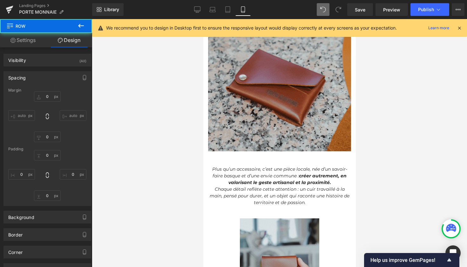
type input "28"
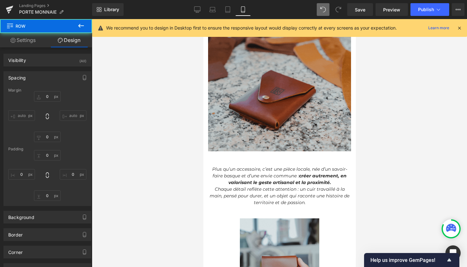
type input "15"
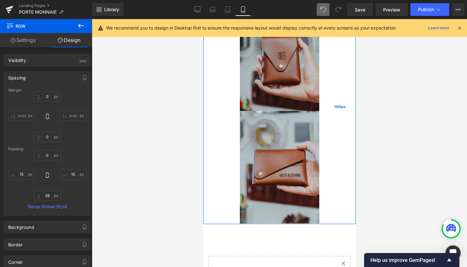
scroll to position [592, 0]
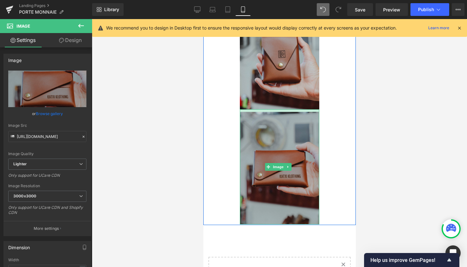
click at [277, 109] on div "Image" at bounding box center [279, 166] width 79 height 115
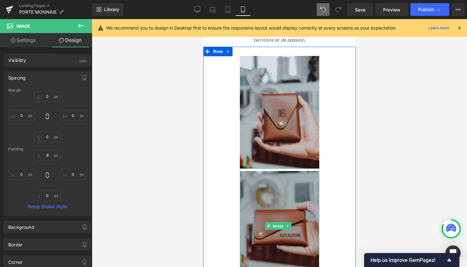
scroll to position [533, 0]
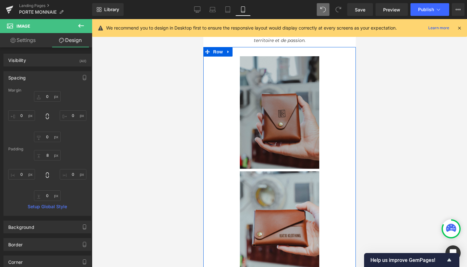
click at [284, 99] on img at bounding box center [279, 112] width 79 height 113
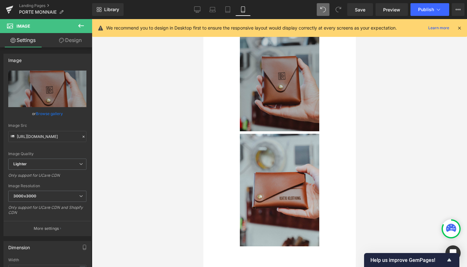
scroll to position [423, 0]
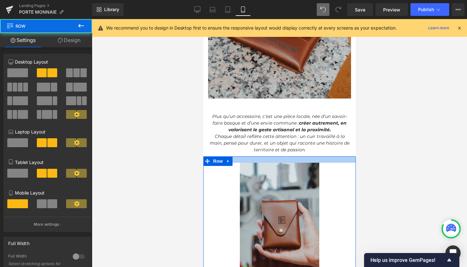
click at [293, 159] on div at bounding box center [279, 159] width 153 height 6
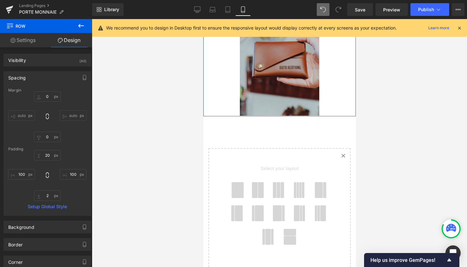
scroll to position [701, 0]
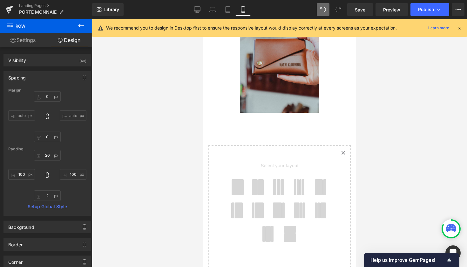
click at [343, 146] on link "Created with Sketch." at bounding box center [343, 153] width 14 height 14
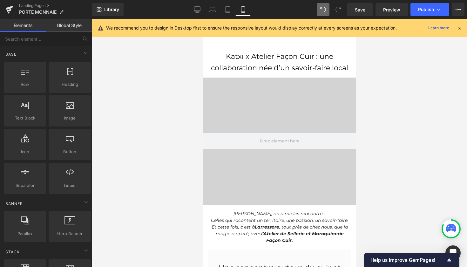
scroll to position [0, 0]
click at [366, 9] on link "Save" at bounding box center [361, 9] width 26 height 13
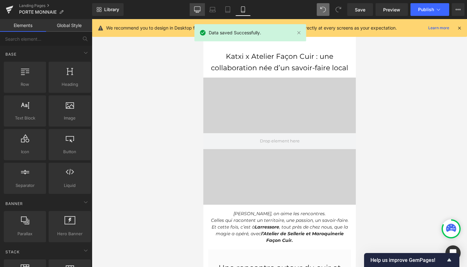
click at [198, 11] on icon at bounding box center [198, 9] width 6 height 5
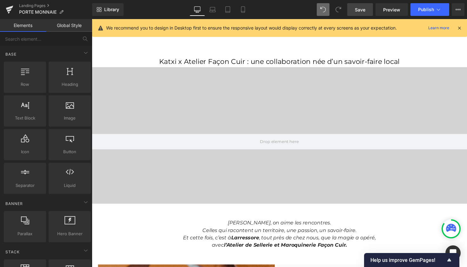
click at [366, 12] on span "Save" at bounding box center [360, 9] width 10 height 7
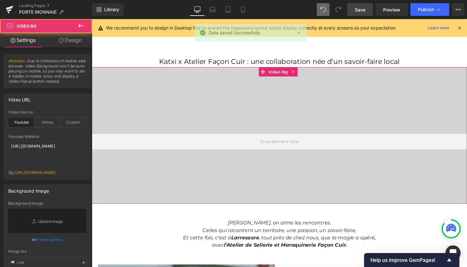
drag, startPoint x: 245, startPoint y: 81, endPoint x: 244, endPoint y: 74, distance: 7.0
click at [244, 74] on div "Video Bg" at bounding box center [284, 138] width 385 height 140
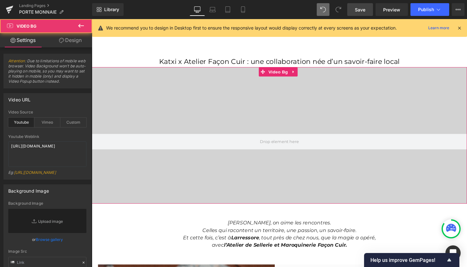
click at [267, 82] on div at bounding box center [284, 144] width 385 height 127
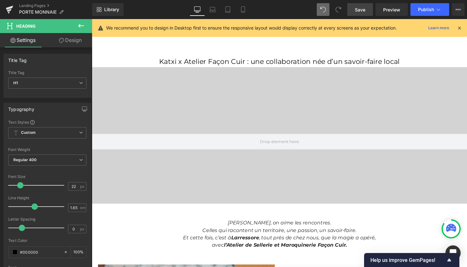
drag, startPoint x: 257, startPoint y: 68, endPoint x: 255, endPoint y: 54, distance: 14.2
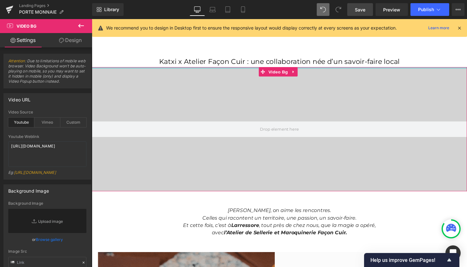
drag, startPoint x: 257, startPoint y: 80, endPoint x: 256, endPoint y: 66, distance: 13.4
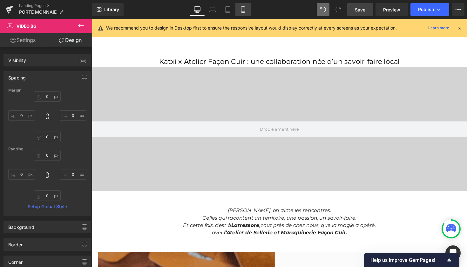
click at [243, 10] on icon at bounding box center [243, 9] width 6 height 6
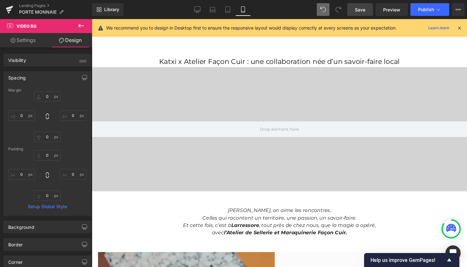
type input "0"
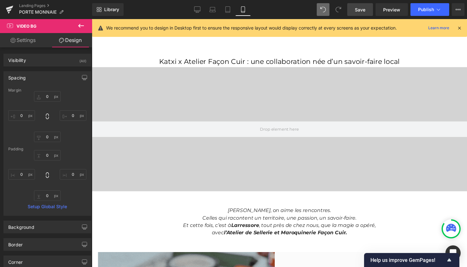
type input "0"
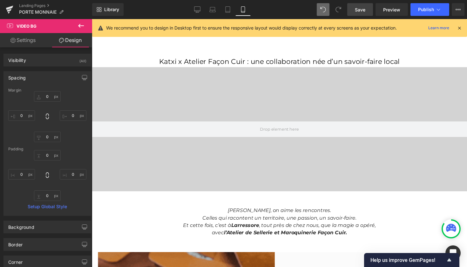
type input "0"
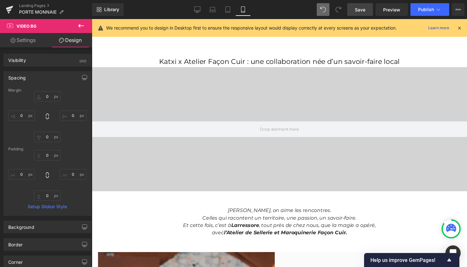
type input "0"
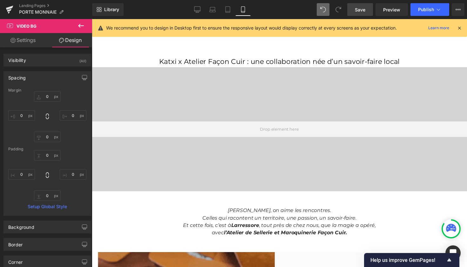
type input "0"
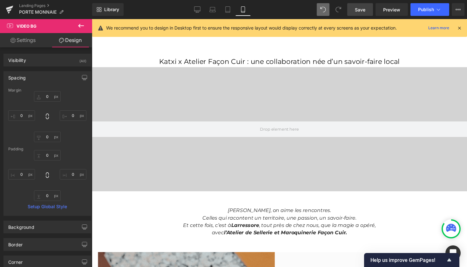
type input "0"
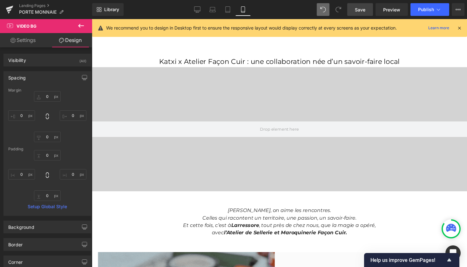
type input "0"
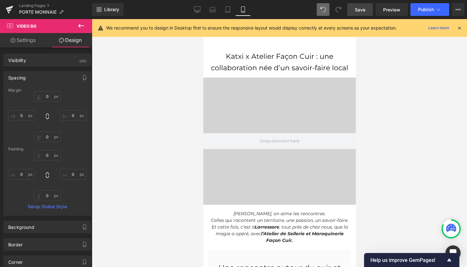
click at [360, 10] on span "Save" at bounding box center [360, 9] width 10 height 7
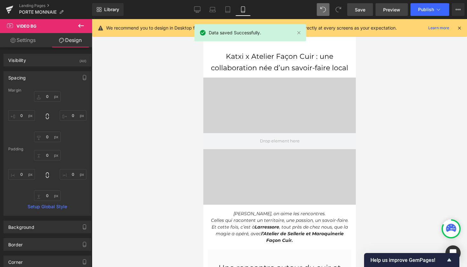
click at [395, 11] on span "Preview" at bounding box center [391, 9] width 17 height 7
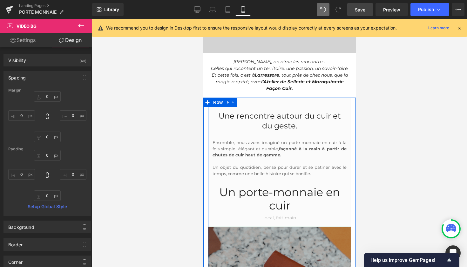
scroll to position [148, 0]
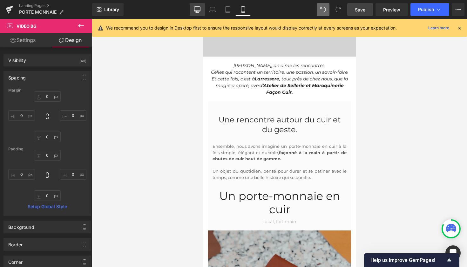
click at [199, 8] on icon at bounding box center [197, 9] width 6 height 6
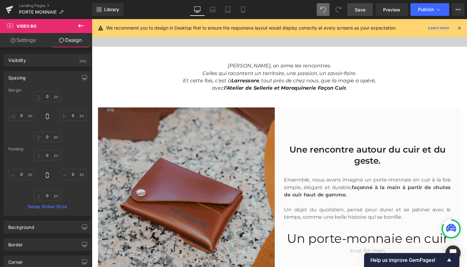
scroll to position [7, 0]
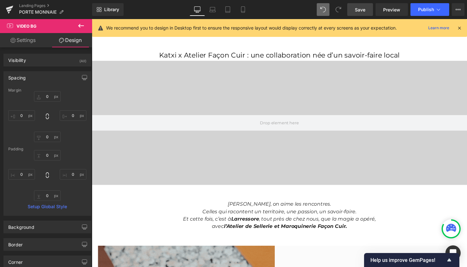
type input "0"
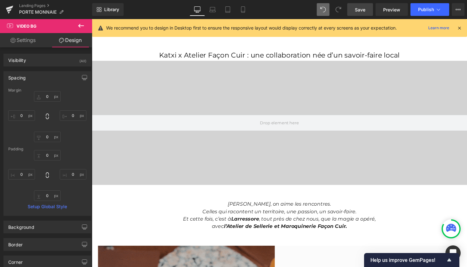
type input "0"
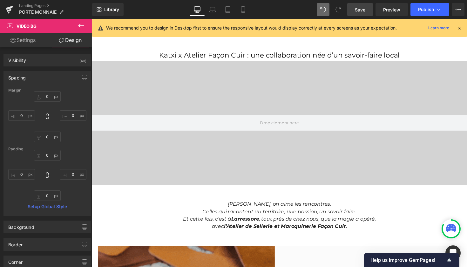
type input "0"
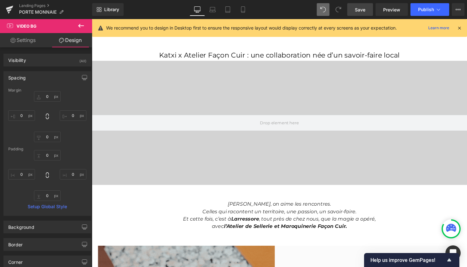
type input "0"
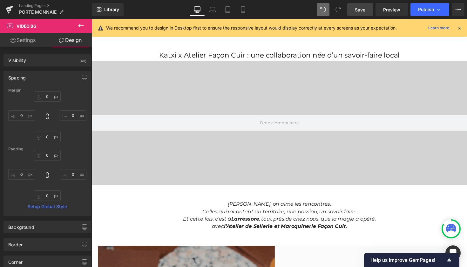
type input "0"
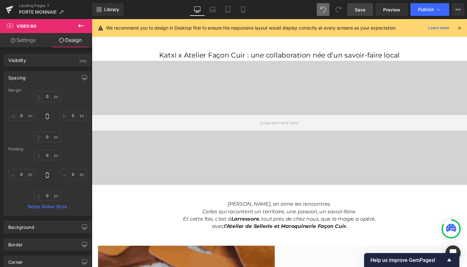
type input "0"
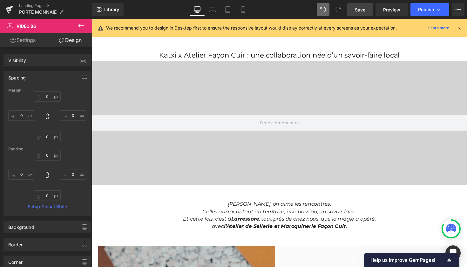
type input "0"
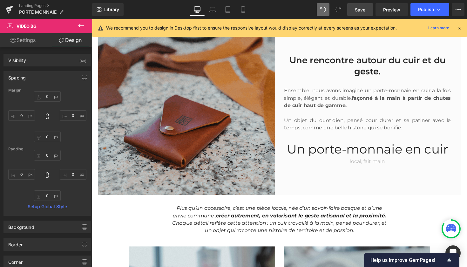
scroll to position [317, 0]
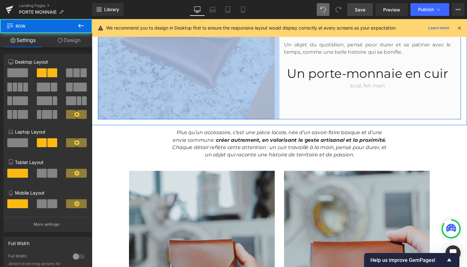
drag, startPoint x: 382, startPoint y: 120, endPoint x: 380, endPoint y: 112, distance: 8.5
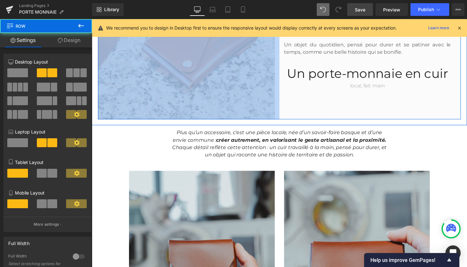
click at [380, 112] on div "Une rencontre autour du cuir et du geste. Heading Ensemble, nous avons imaginé …" at bounding box center [377, 31] width 186 height 181
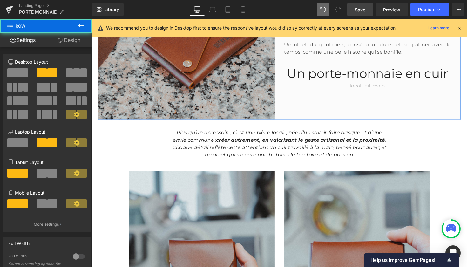
click at [393, 94] on div "Une rencontre autour du cuir et du geste. Heading Ensemble, nous avons imaginé …" at bounding box center [377, 31] width 186 height 181
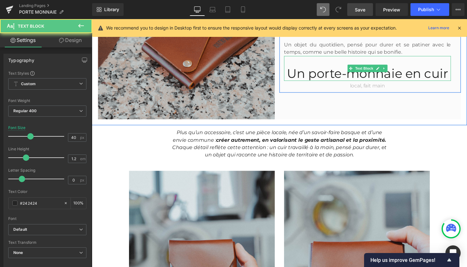
click at [365, 62] on div "Un porte-monnaie en cuir" at bounding box center [374, 69] width 171 height 25
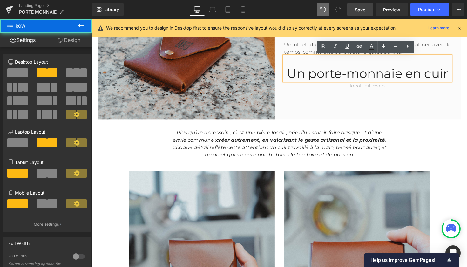
click at [389, 103] on div "Une rencontre autour du cuir et du geste. Heading Ensemble, nous avons imaginé …" at bounding box center [377, 31] width 186 height 181
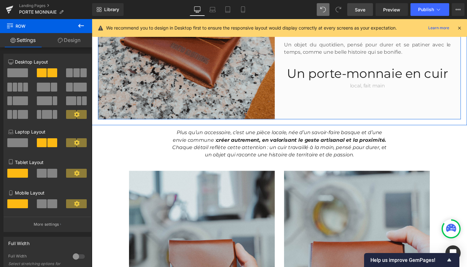
click at [347, 108] on div "Une rencontre autour du cuir et du geste. Heading Ensemble, nous avons imaginé …" at bounding box center [377, 31] width 186 height 181
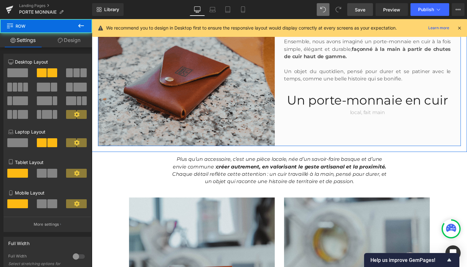
scroll to position [282, 0]
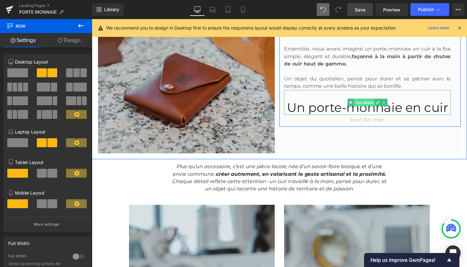
click at [368, 103] on span "Text Block" at bounding box center [371, 105] width 21 height 8
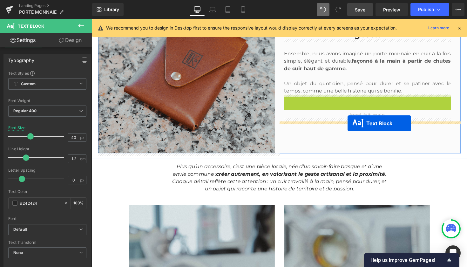
drag, startPoint x: 355, startPoint y: 104, endPoint x: 354, endPoint y: 126, distance: 22.0
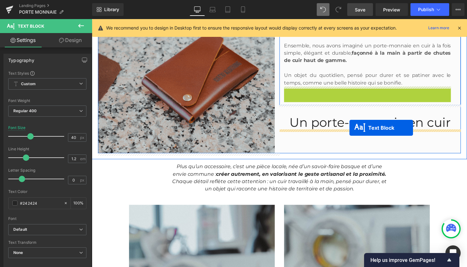
drag, startPoint x: 356, startPoint y: 97, endPoint x: 356, endPoint y: 130, distance: 33.7
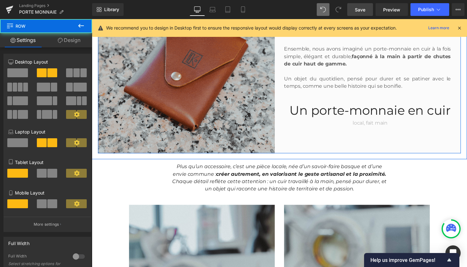
click at [403, 143] on div "Une rencontre autour du cuir et du geste. Heading Ensemble, nous avons imaginé …" at bounding box center [377, 66] width 186 height 181
click at [371, 134] on div "Une rencontre autour du cuir et du geste. Heading Ensemble, nous avons imaginé …" at bounding box center [377, 66] width 186 height 181
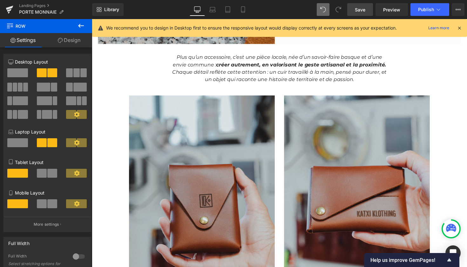
scroll to position [335, 0]
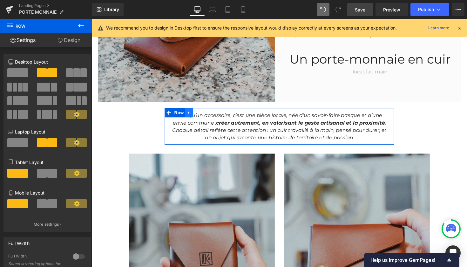
click at [191, 117] on icon at bounding box center [192, 115] width 4 height 5
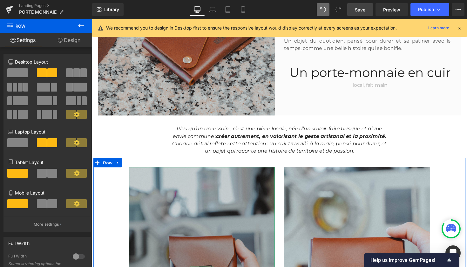
scroll to position [251, 0]
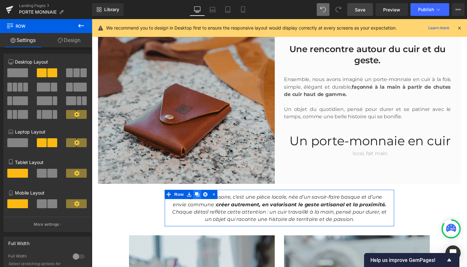
click at [199, 200] on icon at bounding box center [200, 198] width 4 height 4
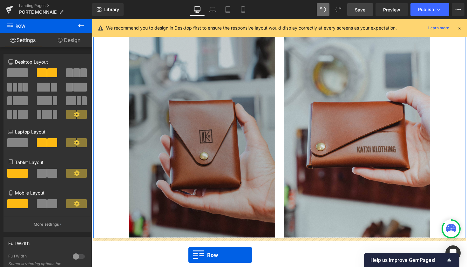
scroll to position [489, 0]
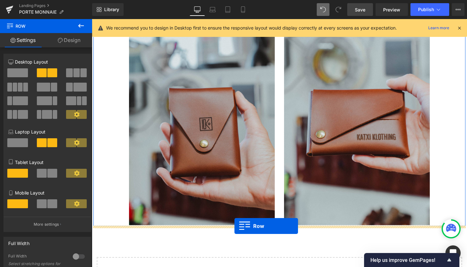
drag, startPoint x: 179, startPoint y: 61, endPoint x: 238, endPoint y: 231, distance: 179.6
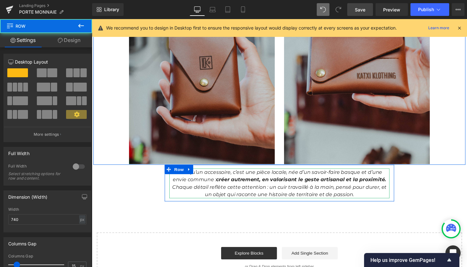
scroll to position [540, 0]
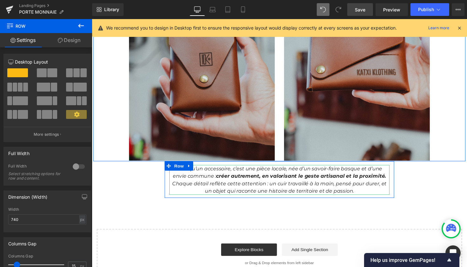
click at [258, 180] on strong "créer autrement, en valorisant le geste artisanal et la proximité." at bounding box center [306, 180] width 174 height 6
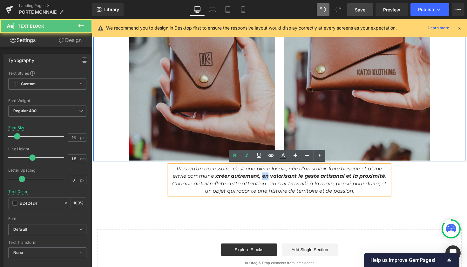
click at [258, 180] on strong "créer autrement, en valorisant le geste artisanal et la proximité." at bounding box center [306, 180] width 174 height 6
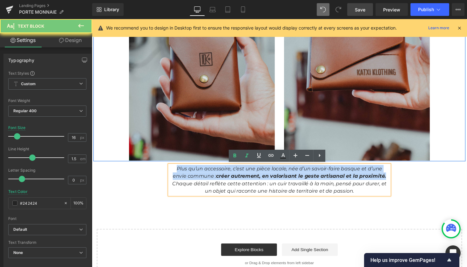
click at [258, 180] on strong "créer autrement, en valorisant le geste artisanal et la proximité." at bounding box center [306, 180] width 174 height 6
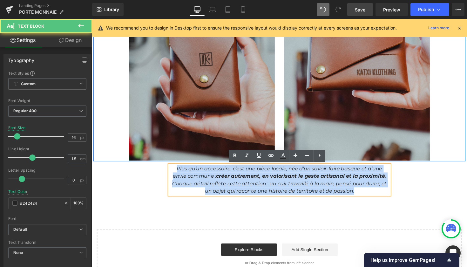
drag, startPoint x: 370, startPoint y: 197, endPoint x: 146, endPoint y: 169, distance: 226.6
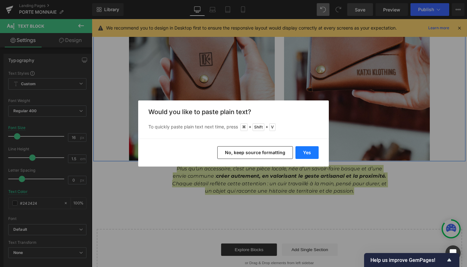
click at [308, 155] on button "Yes" at bounding box center [307, 152] width 23 height 13
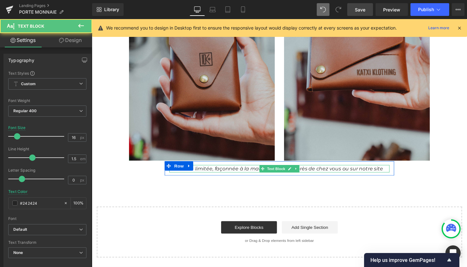
click at [336, 174] on icon "Édition limitée, façonnée à la main : à découvrir près de chez vous ou sur notr…" at bounding box center [284, 172] width 212 height 6
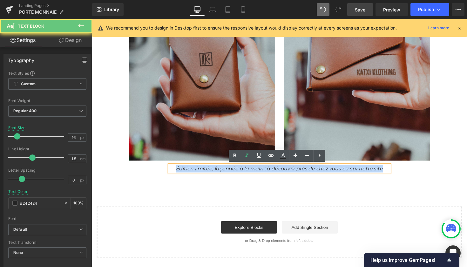
click at [336, 174] on icon "Édition limitée, façonnée à la main : à découvrir près de chez vous ou sur notr…" at bounding box center [284, 172] width 212 height 6
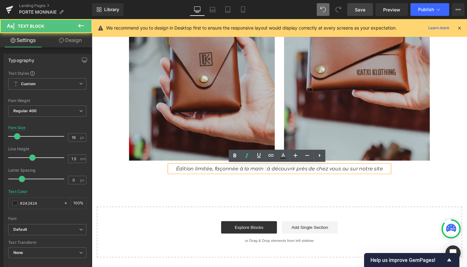
click at [321, 172] on icon "Édition limitée, façonnée à la main : à découvrir près de chez vous ou sur notr…" at bounding box center [284, 172] width 212 height 6
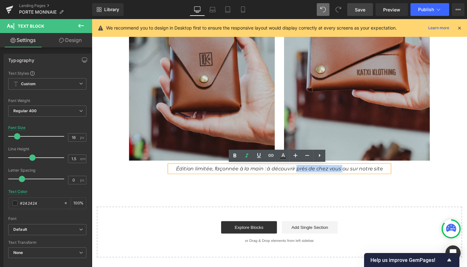
drag, startPoint x: 347, startPoint y: 171, endPoint x: 302, endPoint y: 169, distance: 44.6
click at [302, 169] on p "Édition limitée, façonnée à la main : à découvrir près de chez vous ou sur notr…" at bounding box center [284, 173] width 226 height 8
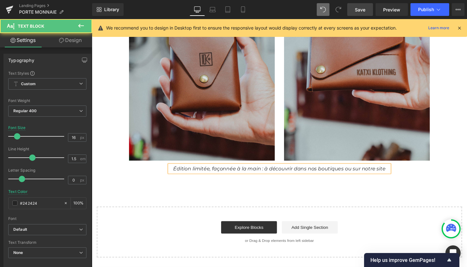
click at [388, 171] on icon "Édition limitée, façonnée à la main : à découvrir dans nos boutiques ou sur not…" at bounding box center [285, 172] width 218 height 6
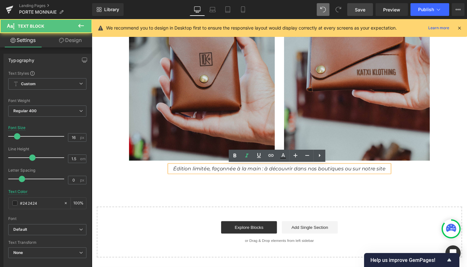
click at [390, 171] on icon "Édition limitée, façonnée à la main : à découvrir dans nos boutiques ou sur not…" at bounding box center [285, 172] width 218 height 6
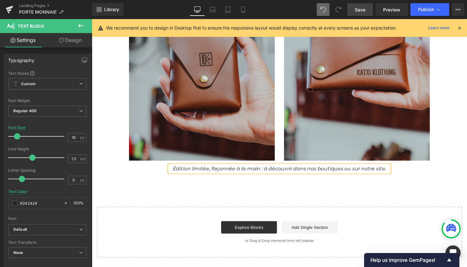
click at [368, 174] on icon "Édition limitée, façonnée à la main : à découvrir dans nos boutiques ou sur not…" at bounding box center [284, 172] width 219 height 6
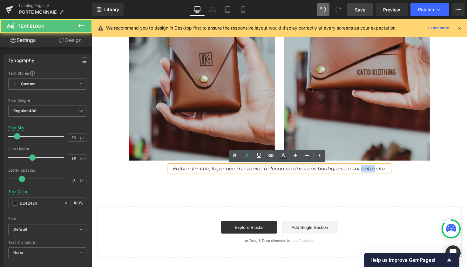
click at [368, 174] on icon "Édition limitée, façonnée à la main : à découvrir dans nos boutiques ou sur not…" at bounding box center [284, 172] width 219 height 6
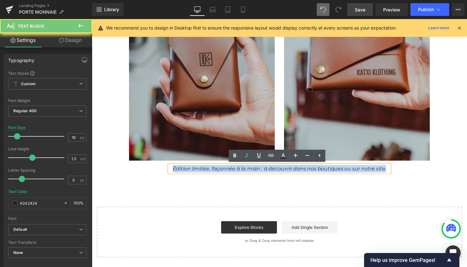
click at [368, 174] on icon "Édition limitée, façonnée à la main : à découvrir dans nos boutiques ou sur not…" at bounding box center [284, 172] width 219 height 6
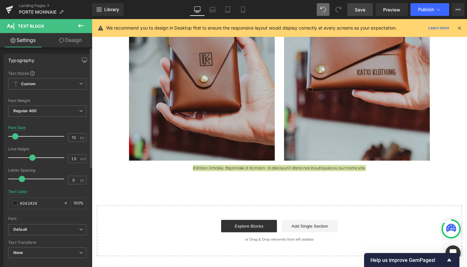
type input "14"
click at [14, 136] on span at bounding box center [16, 136] width 6 height 6
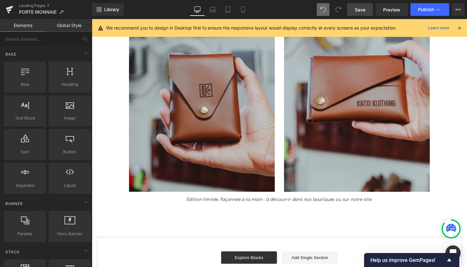
scroll to position [500, 0]
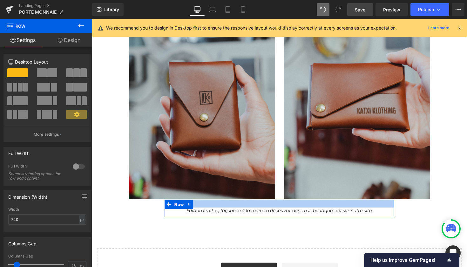
drag, startPoint x: 268, startPoint y: 204, endPoint x: 268, endPoint y: 208, distance: 3.8
click at [268, 208] on div at bounding box center [284, 208] width 235 height 8
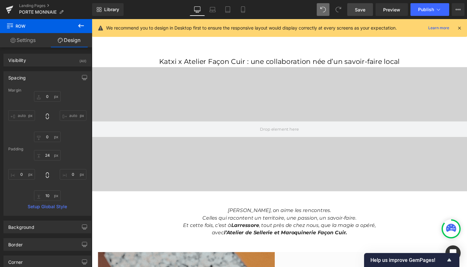
scroll to position [0, 0]
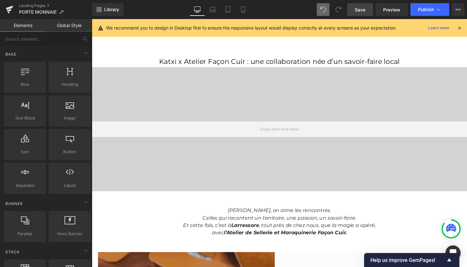
click at [253, 55] on ul "Le Shop Le Shop Catégories Tous les produits T-Shirts Sweats Vestes & Chemises …" at bounding box center [181, 38] width 161 height 37
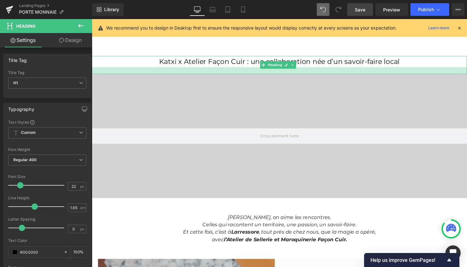
drag, startPoint x: 256, startPoint y: 66, endPoint x: 256, endPoint y: 73, distance: 7.0
click at [256, 73] on div at bounding box center [284, 71] width 385 height 7
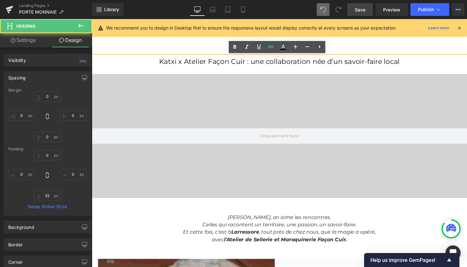
click at [245, 66] on h1 "Katxi x Atelier Façon Cuir : une collaboration née d’un savoir-faire local" at bounding box center [284, 62] width 385 height 11
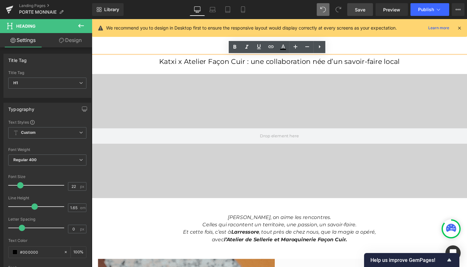
click at [262, 61] on h1 "Katxi x Atelier Façon Cuir : une collaboration née d’un savoir-faire local" at bounding box center [284, 62] width 385 height 11
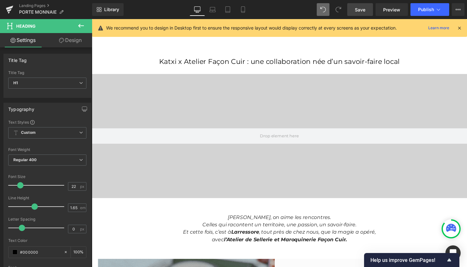
click at [361, 9] on span "Save" at bounding box center [360, 9] width 10 height 7
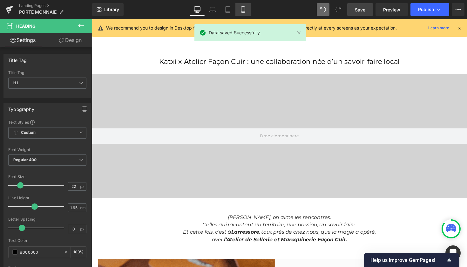
click at [246, 8] on icon at bounding box center [243, 9] width 6 height 6
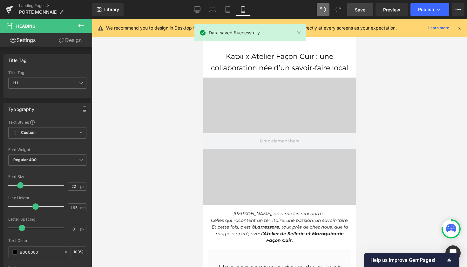
type input "100"
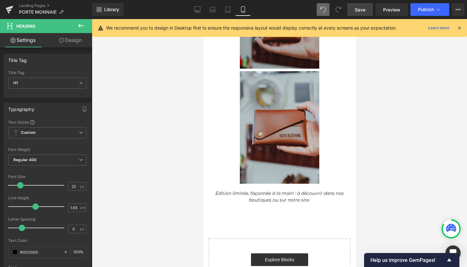
scroll to position [632, 0]
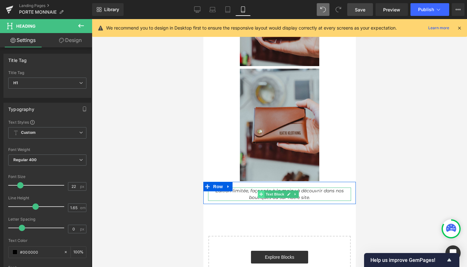
click at [262, 192] on icon at bounding box center [260, 194] width 3 height 4
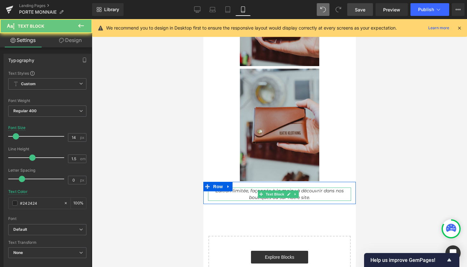
click at [244, 190] on p "Édition limitée, façonnée à la main : à découvrir dans nos boutiques ou sur not…" at bounding box center [279, 194] width 143 height 13
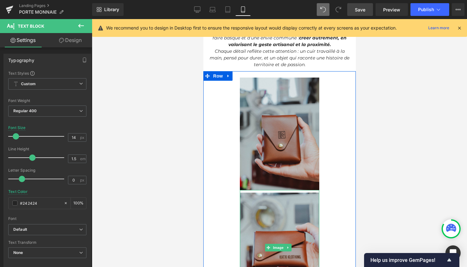
scroll to position [509, 0]
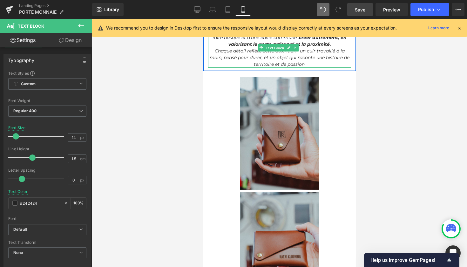
click at [268, 49] on span "Text Block" at bounding box center [274, 48] width 21 height 8
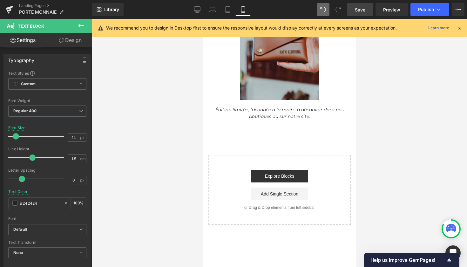
scroll to position [713, 0]
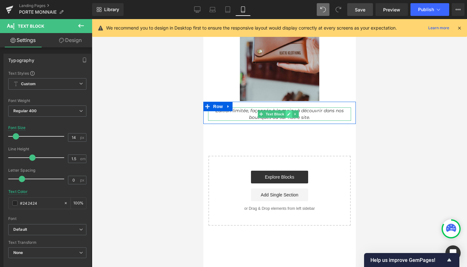
click at [286, 110] on link at bounding box center [289, 114] width 7 height 8
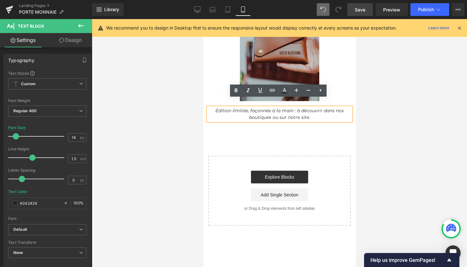
click at [330, 108] on p "Édition limitée, façonnée à la main : à découvrir dans nos boutiques ou sur not…" at bounding box center [279, 113] width 143 height 13
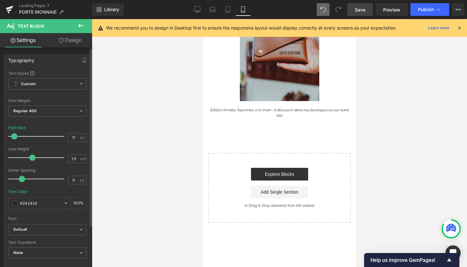
type input "12"
click at [14, 136] on span at bounding box center [15, 136] width 6 height 6
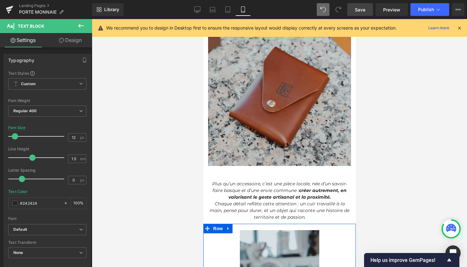
scroll to position [359, 0]
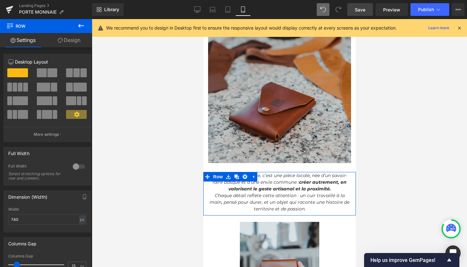
drag, startPoint x: 283, startPoint y: 171, endPoint x: 293, endPoint y: 207, distance: 37.7
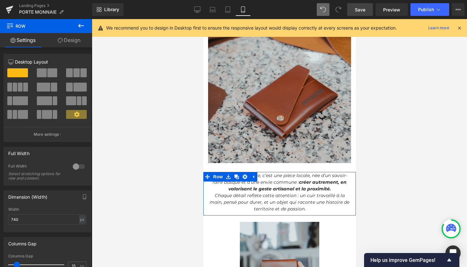
click at [283, 165] on div "M Heading Hero Banner L Heading Hero Banner Row Katxi x Atelier Façon Cuir : un…" at bounding box center [279, 132] width 153 height 880
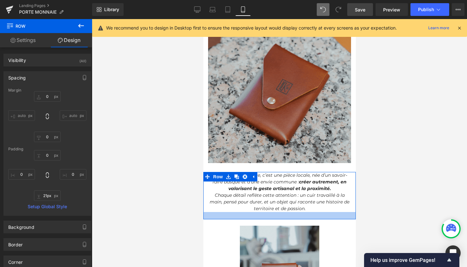
type input "0px"
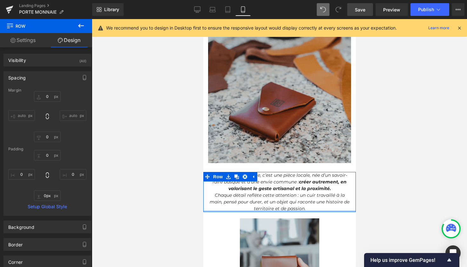
drag, startPoint x: 293, startPoint y: 211, endPoint x: 291, endPoint y: 206, distance: 5.8
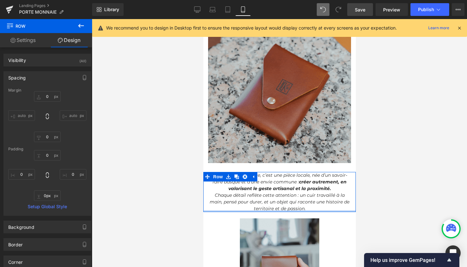
click at [291, 206] on div "Plus qu’un accessoire, c’est une pièce locale, née d’un savoir-faire basque et …" at bounding box center [279, 192] width 153 height 40
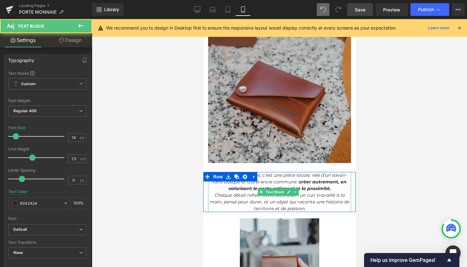
click at [293, 181] on icon "Plus qu’un accessoire, c’est une pièce locale, née d’un savoir-faire basque et …" at bounding box center [279, 181] width 135 height 19
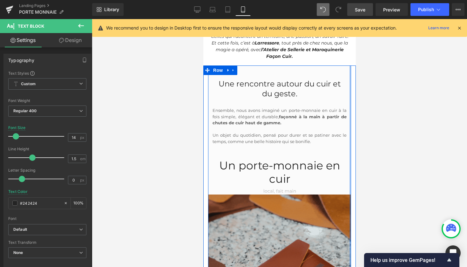
scroll to position [184, 0]
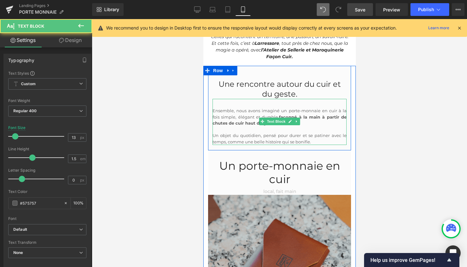
click at [239, 110] on p "Ensemble, nous avons imaginé un porte-monnaie en cuir à la fois simple, élégant…" at bounding box center [279, 117] width 134 height 19
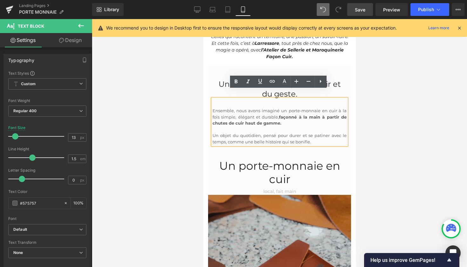
scroll to position [372, 0]
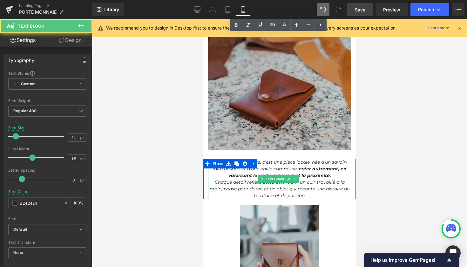
click at [256, 176] on strong "créer autrement, en valorisant le geste artisanal et la proximité." at bounding box center [287, 172] width 119 height 12
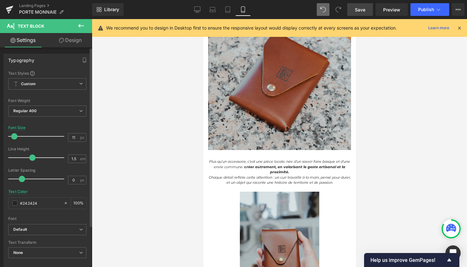
click at [13, 137] on span at bounding box center [14, 136] width 6 height 6
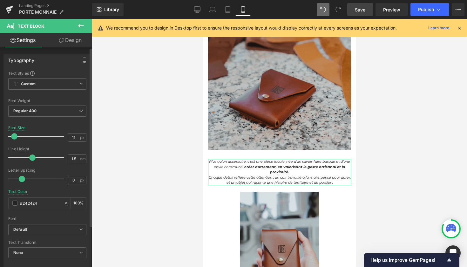
type input "12"
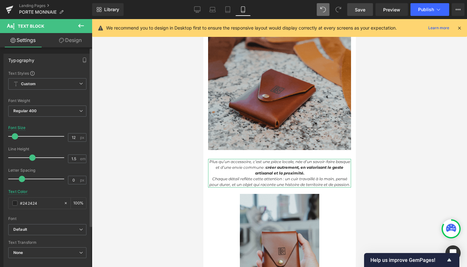
click at [16, 137] on span at bounding box center [15, 136] width 6 height 6
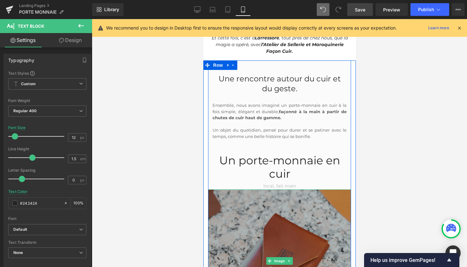
scroll to position [189, 0]
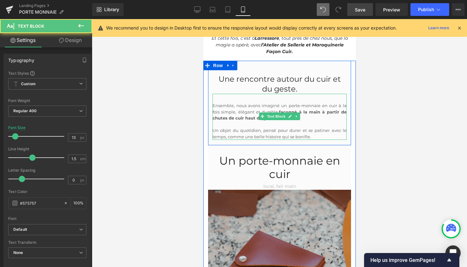
click at [317, 108] on p "Ensemble, nous avons imaginé un porte-monnaie en cuir à la fois simple, élégant…" at bounding box center [279, 112] width 134 height 19
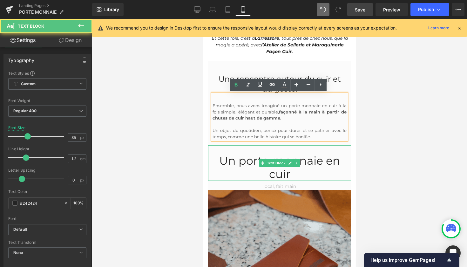
click at [327, 160] on p "Un porte-monnaie en cuir" at bounding box center [279, 167] width 143 height 27
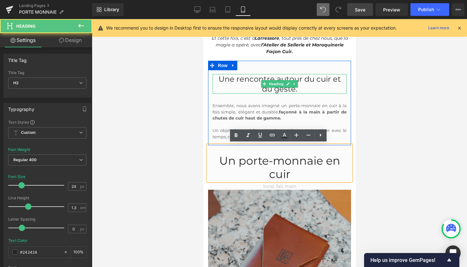
click at [257, 81] on h2 "Une rencontre autour du cuir et du geste." at bounding box center [279, 84] width 134 height 20
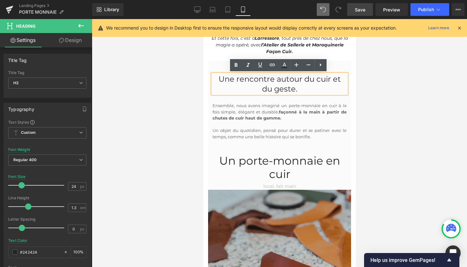
click at [292, 87] on h2 "Une rencontre autour du cuir et du geste." at bounding box center [279, 84] width 134 height 20
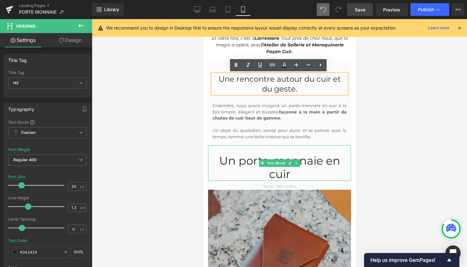
click at [334, 155] on p "Un porte-monnaie en cuir" at bounding box center [279, 167] width 143 height 27
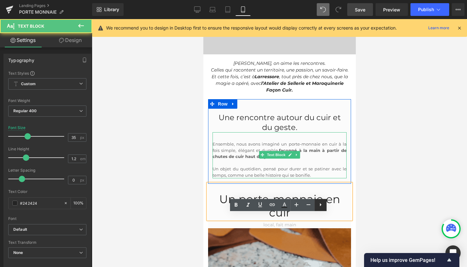
scroll to position [109, 0]
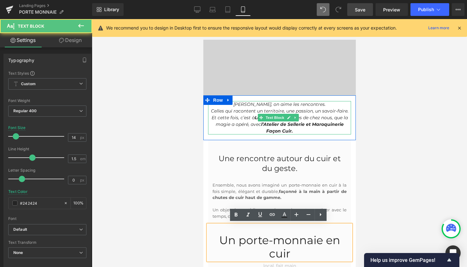
click at [289, 113] on icon "Celles qui racontent un territoire, une passion, un savoir-faire." at bounding box center [280, 111] width 138 height 6
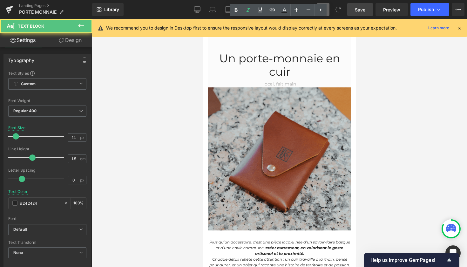
scroll to position [289, 0]
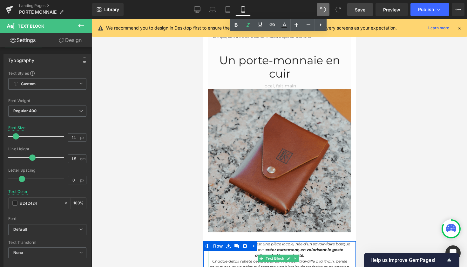
click at [303, 252] on strong "créer autrement, en valorisant le geste artisanal et la proximité." at bounding box center [299, 252] width 89 height 10
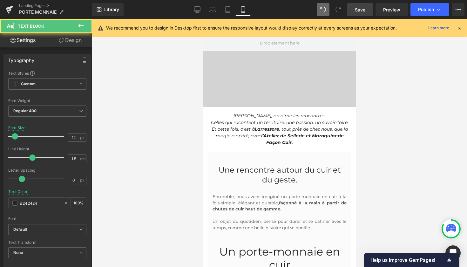
scroll to position [97, 0]
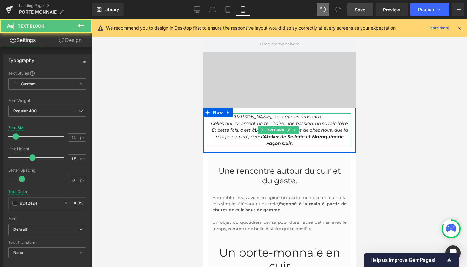
click at [267, 122] on icon "Celles qui racontent un territoire, une passion, un savoir-faire." at bounding box center [280, 124] width 138 height 6
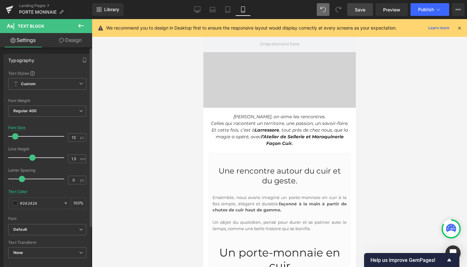
type input "12"
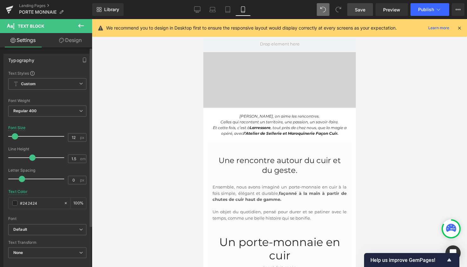
click at [15, 135] on span at bounding box center [15, 136] width 6 height 6
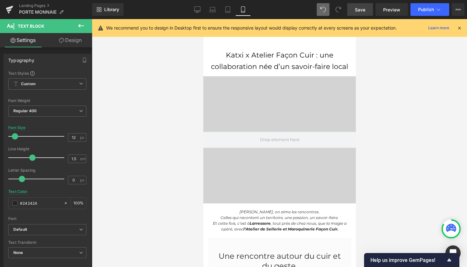
scroll to position [1, 0]
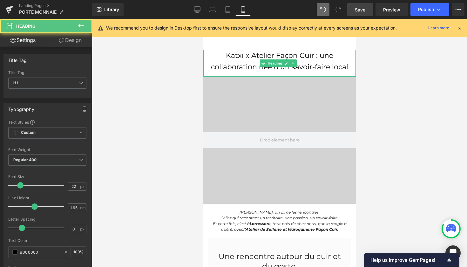
click at [255, 59] on h1 "Katxi x Atelier Façon Cuir : une collaboration née d’un savoir-faire local" at bounding box center [279, 61] width 153 height 23
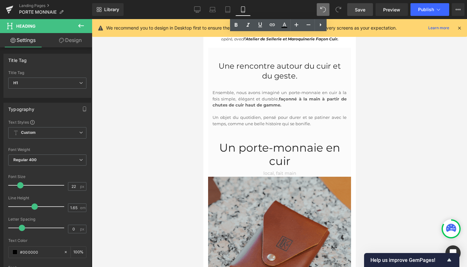
scroll to position [192, 0]
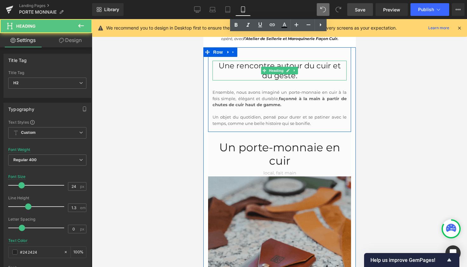
click at [246, 69] on h2 "Une rencontre autour du cuir et du geste." at bounding box center [279, 71] width 134 height 20
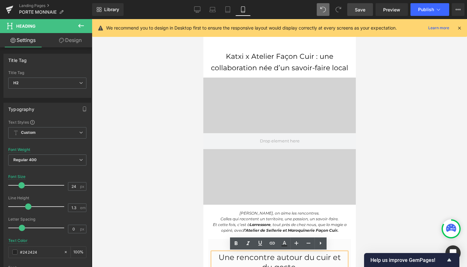
scroll to position [0, 0]
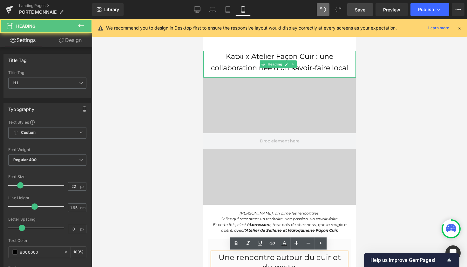
click at [270, 56] on h1 "Katxi x Atelier Façon Cuir : une collaboration née d’un savoir-faire local" at bounding box center [279, 62] width 153 height 23
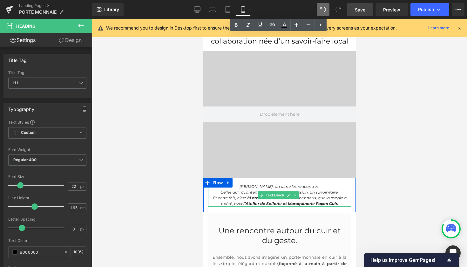
scroll to position [81, 0]
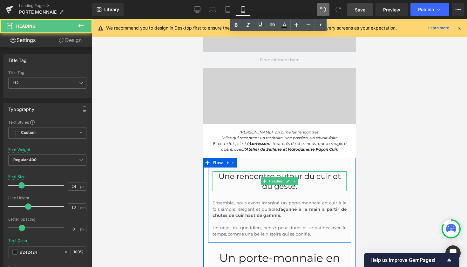
click at [242, 178] on h2 "Une rencontre autour du cuir et du geste." at bounding box center [279, 181] width 134 height 20
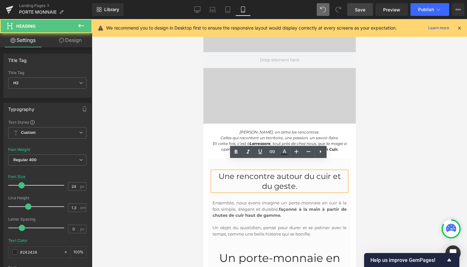
scroll to position [95, 0]
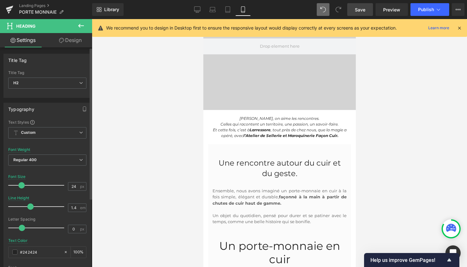
type input "1.5"
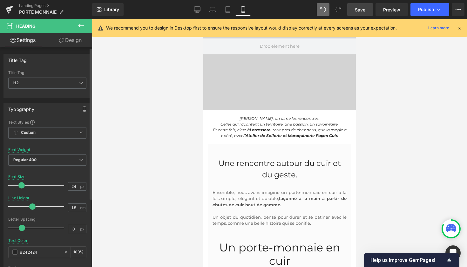
drag, startPoint x: 27, startPoint y: 207, endPoint x: 31, endPoint y: 207, distance: 4.5
click at [31, 207] on span at bounding box center [32, 206] width 6 height 6
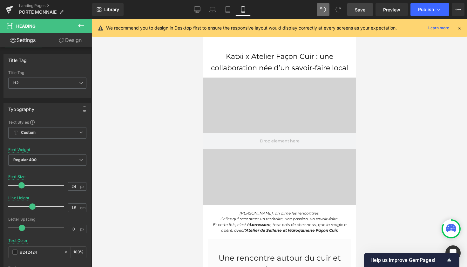
scroll to position [0, 0]
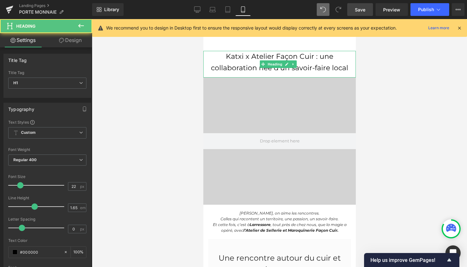
click at [247, 58] on h1 "Katxi x Atelier Façon Cuir : une collaboration née d’un savoir-faire local" at bounding box center [279, 62] width 153 height 23
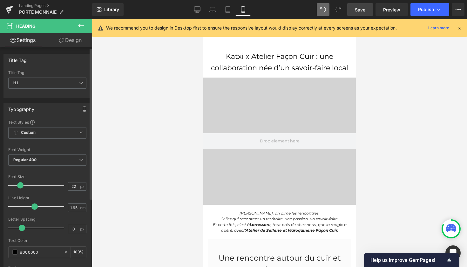
type input "1.5"
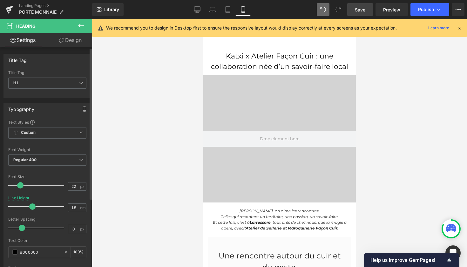
click at [33, 207] on span at bounding box center [32, 206] width 6 height 6
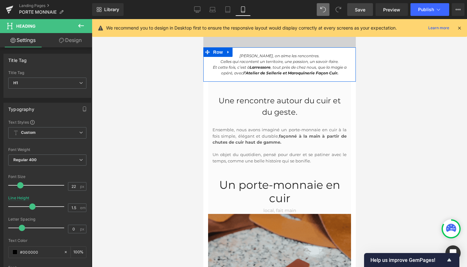
scroll to position [157, 0]
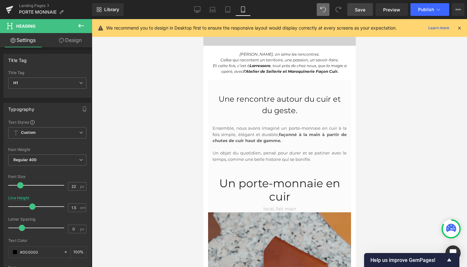
click at [249, 184] on p "Un porte-monnaie en cuir" at bounding box center [279, 190] width 143 height 27
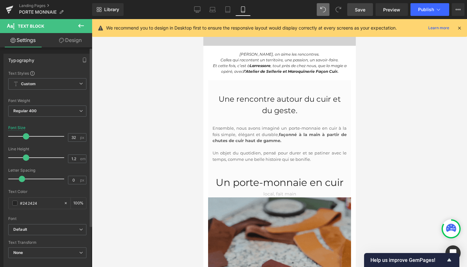
type input "33"
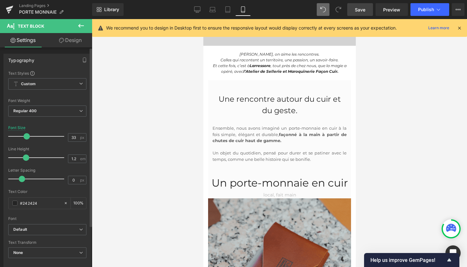
click at [26, 136] on span at bounding box center [27, 136] width 6 height 6
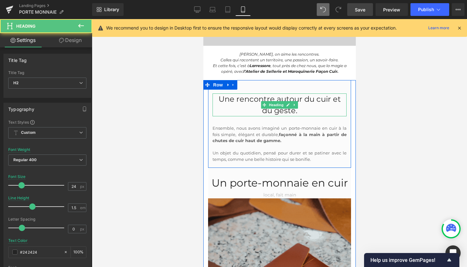
click at [225, 102] on h2 "Une rencontre autour du cuir et du geste." at bounding box center [279, 104] width 134 height 23
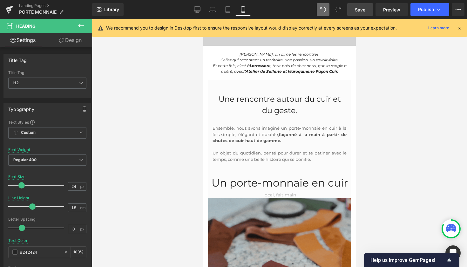
click at [358, 13] on link "Save" at bounding box center [361, 9] width 26 height 13
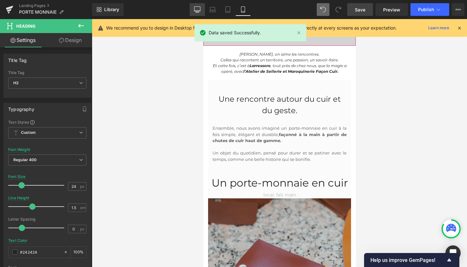
click at [198, 9] on icon at bounding box center [197, 9] width 6 height 6
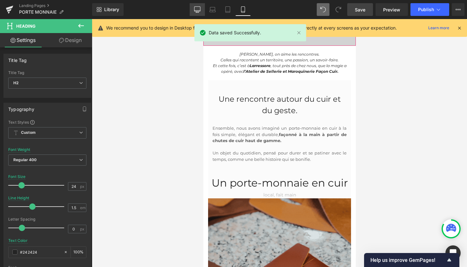
type input "28"
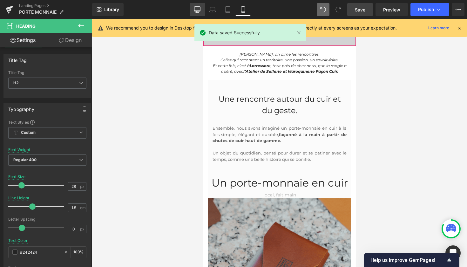
type input "1.3"
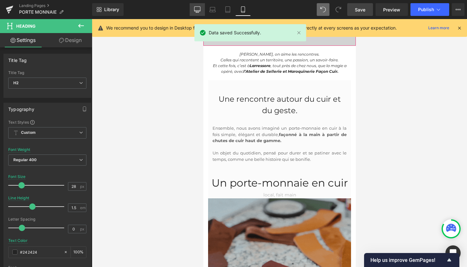
type input "100"
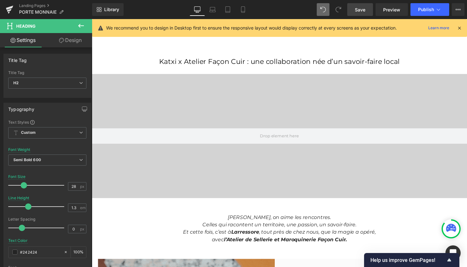
scroll to position [0, 0]
click at [356, 16] on link "Save" at bounding box center [361, 9] width 26 height 13
click at [227, 15] on link "Tablet" at bounding box center [227, 9] width 15 height 13
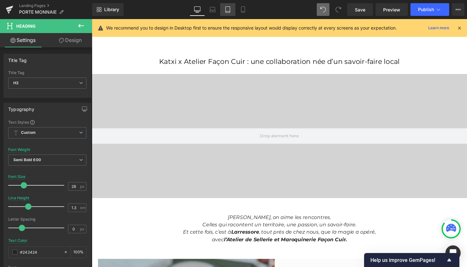
type input "24"
type input "100"
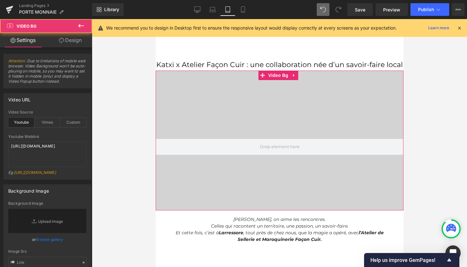
click at [245, 84] on div at bounding box center [279, 146] width 248 height 127
drag, startPoint x: 245, startPoint y: 83, endPoint x: 245, endPoint y: 77, distance: 6.0
click at [245, 77] on div "Video Bg" at bounding box center [279, 141] width 248 height 140
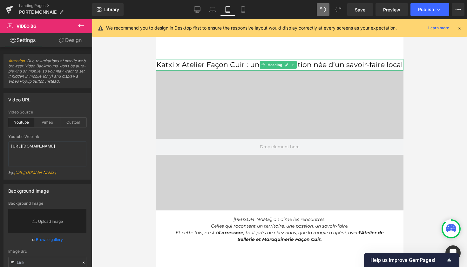
click at [248, 70] on div "Katxi x Atelier Façon Cuir : une collaboration née d’un savoir-faire local Head…" at bounding box center [279, 64] width 248 height 11
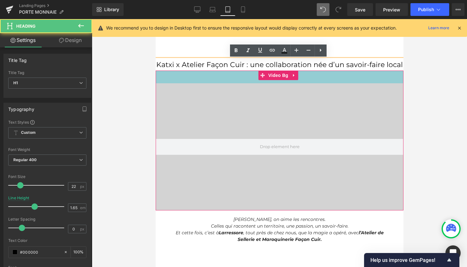
click at [248, 80] on div "40px" at bounding box center [279, 77] width 248 height 13
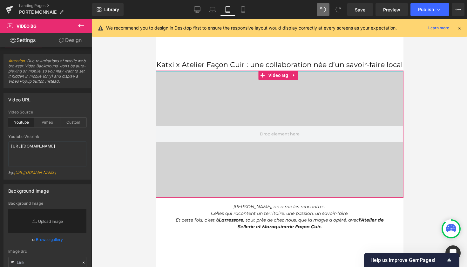
drag, startPoint x: 248, startPoint y: 82, endPoint x: 246, endPoint y: 68, distance: 14.2
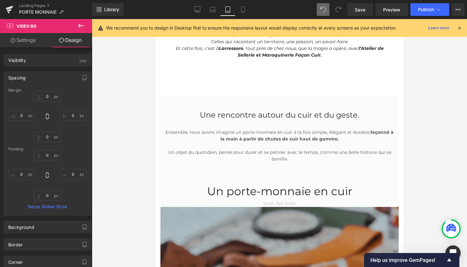
scroll to position [173, 0]
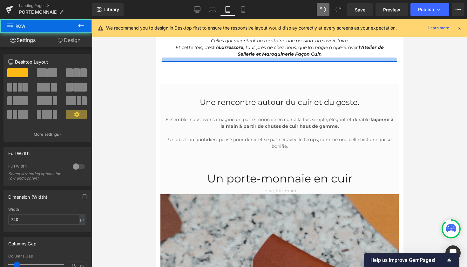
drag, startPoint x: 266, startPoint y: 72, endPoint x: 265, endPoint y: 61, distance: 11.8
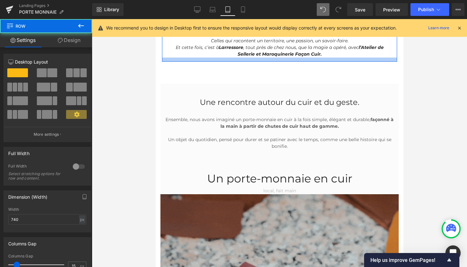
click at [265, 61] on div at bounding box center [279, 60] width 235 height 4
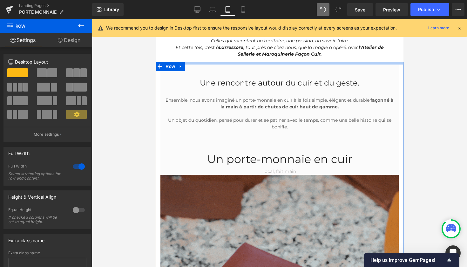
drag, startPoint x: 264, startPoint y: 82, endPoint x: 263, endPoint y: 63, distance: 19.4
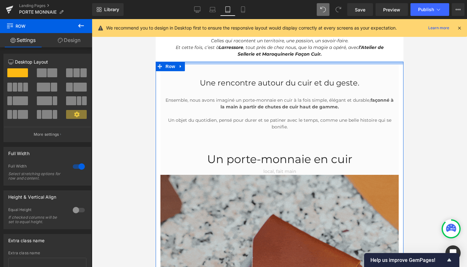
click at [263, 63] on div at bounding box center [279, 63] width 248 height 3
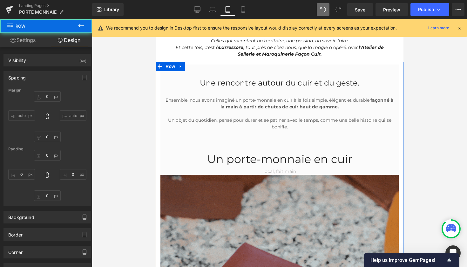
type input "0"
type input "9"
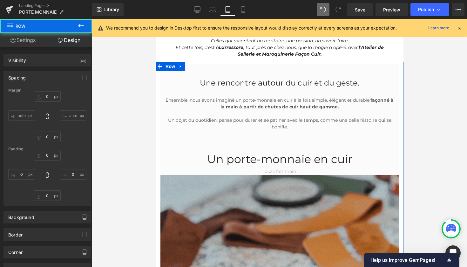
type input "15"
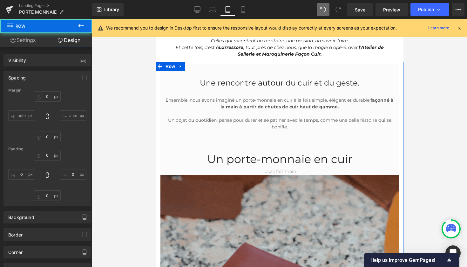
type input "70"
type input "15"
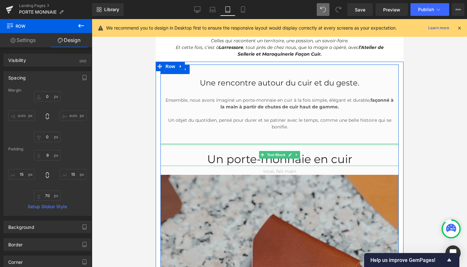
click at [270, 144] on div at bounding box center [279, 145] width 238 height 2
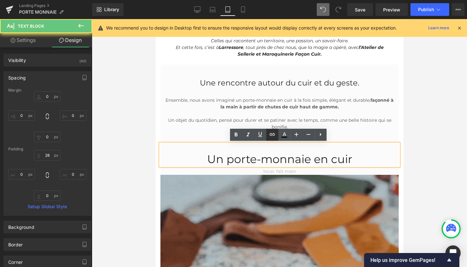
click at [269, 140] on link at bounding box center [272, 135] width 12 height 12
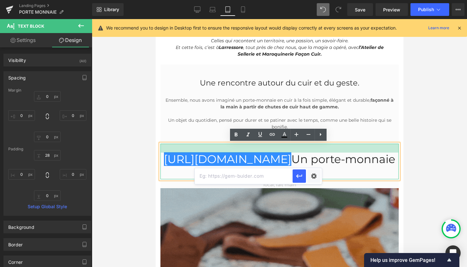
type input "28px"
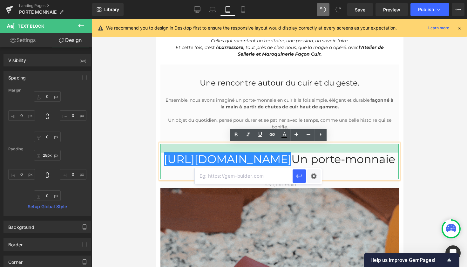
click at [394, 149] on div at bounding box center [279, 148] width 238 height 9
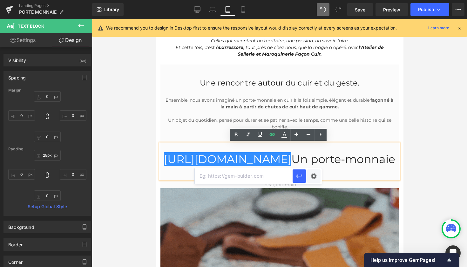
click at [423, 158] on div at bounding box center [280, 143] width 376 height 248
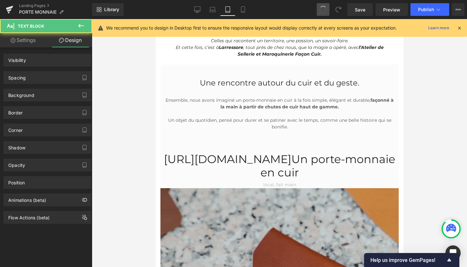
drag, startPoint x: 326, startPoint y: 9, endPoint x: 323, endPoint y: 10, distance: 3.2
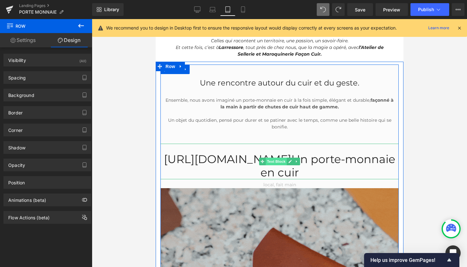
click at [275, 158] on span "Text Block" at bounding box center [275, 162] width 21 height 8
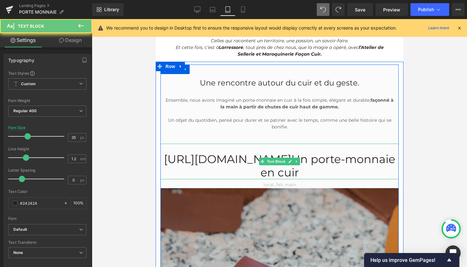
click at [274, 151] on div "https://gem-3910432.net Un porte-monnaie en cuir" at bounding box center [279, 162] width 238 height 36
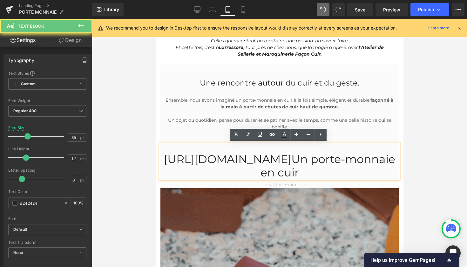
click at [274, 158] on p "https://gem-3910432.net Un porte-monnaie en cuir" at bounding box center [279, 166] width 238 height 27
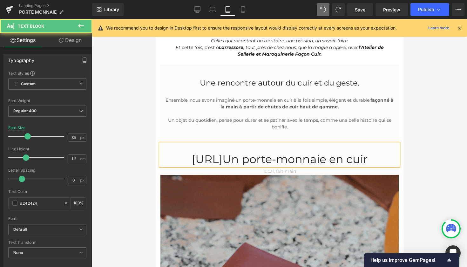
drag, startPoint x: 293, startPoint y: 160, endPoint x: 151, endPoint y: 156, distance: 141.8
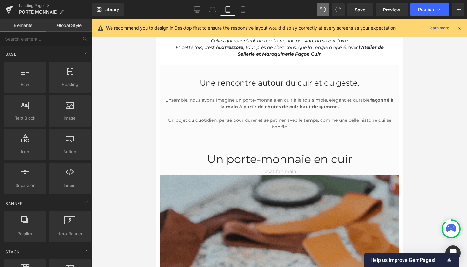
click at [438, 97] on div at bounding box center [280, 143] width 376 height 248
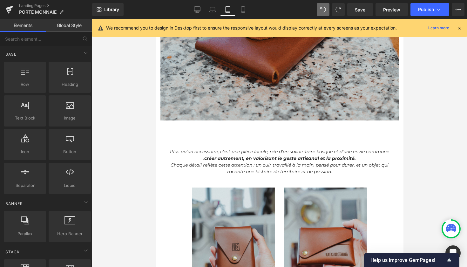
scroll to position [467, 0]
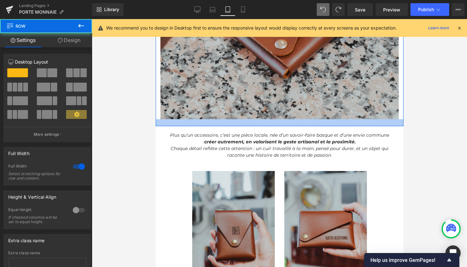
drag, startPoint x: 278, startPoint y: 139, endPoint x: 277, endPoint y: 123, distance: 15.3
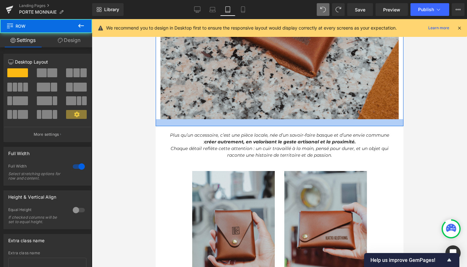
click at [277, 123] on div at bounding box center [279, 122] width 248 height 7
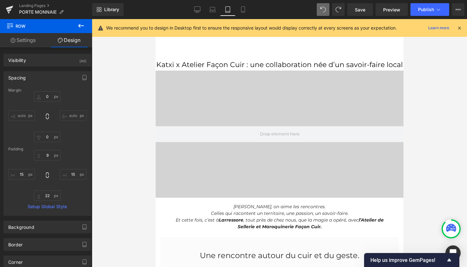
scroll to position [0, 0]
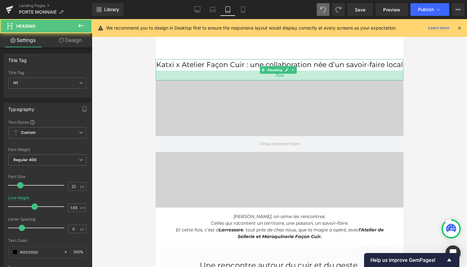
drag, startPoint x: 383, startPoint y: 69, endPoint x: 383, endPoint y: 79, distance: 9.9
click at [383, 79] on div "31px" at bounding box center [279, 76] width 248 height 10
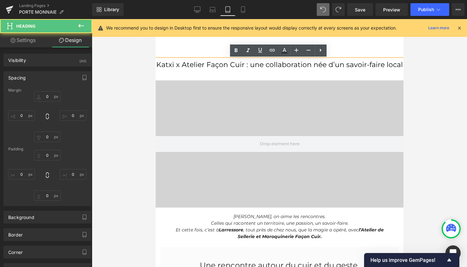
type input "0"
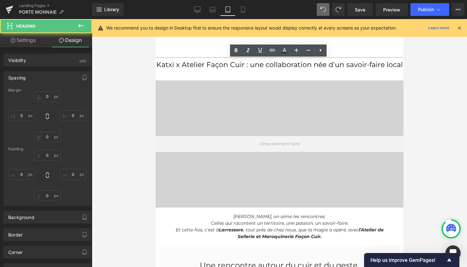
type input "0"
type input "31"
type input "0"
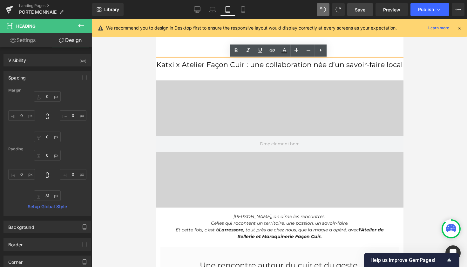
click at [368, 12] on link "Save" at bounding box center [361, 9] width 26 height 13
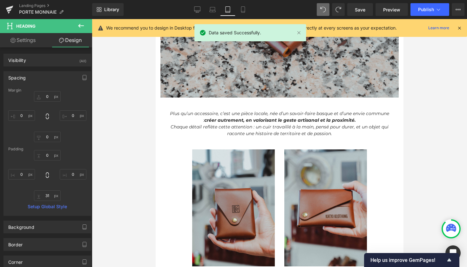
scroll to position [498, 0]
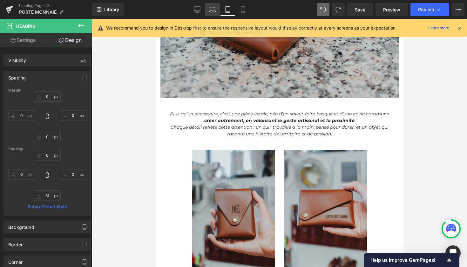
click at [214, 10] on icon at bounding box center [213, 11] width 6 height 2
type input "0"
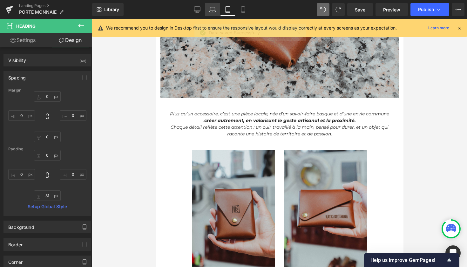
type input "0"
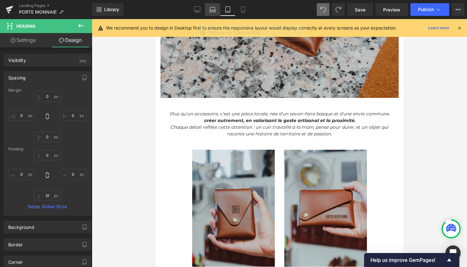
type input "0"
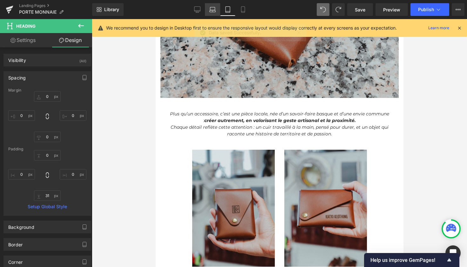
type input "0"
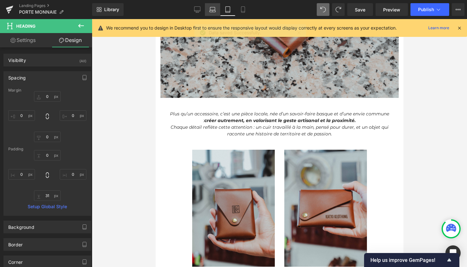
type input "0"
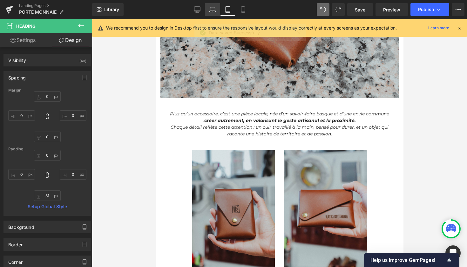
type input "0"
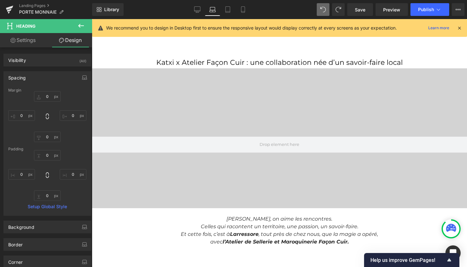
scroll to position [0, 0]
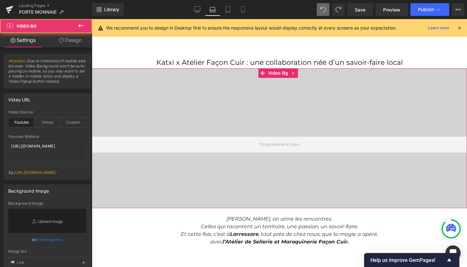
click at [256, 79] on div "Video Bg" at bounding box center [280, 138] width 376 height 140
click at [297, 79] on div "Video Bg" at bounding box center [280, 138] width 376 height 140
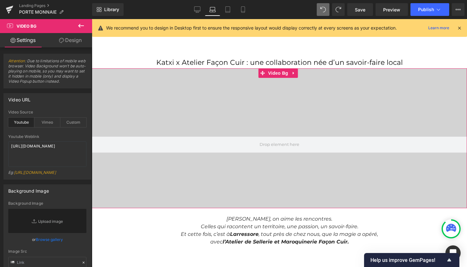
click at [319, 75] on div "Video Bg" at bounding box center [280, 138] width 376 height 140
click at [319, 86] on div at bounding box center [280, 144] width 376 height 127
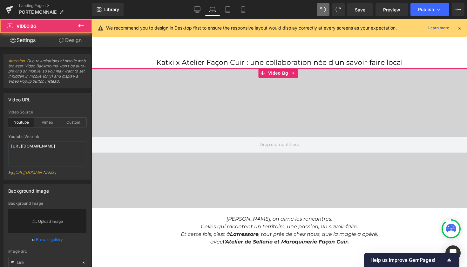
drag, startPoint x: 317, startPoint y: 80, endPoint x: 316, endPoint y: 72, distance: 8.6
click at [316, 72] on div "Video Bg" at bounding box center [280, 138] width 376 height 140
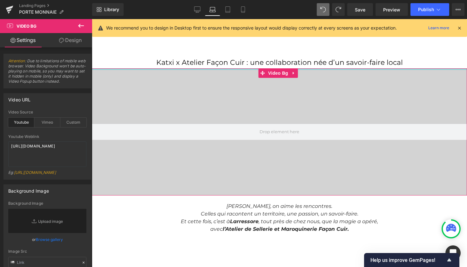
drag, startPoint x: 316, startPoint y: 68, endPoint x: 314, endPoint y: 50, distance: 18.3
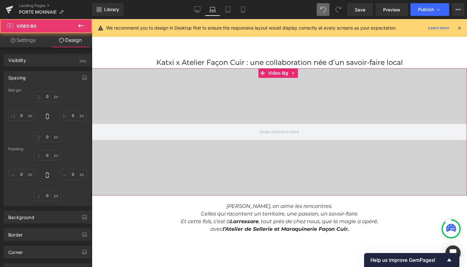
type input "0"
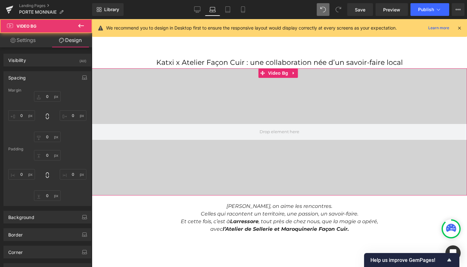
type input "0"
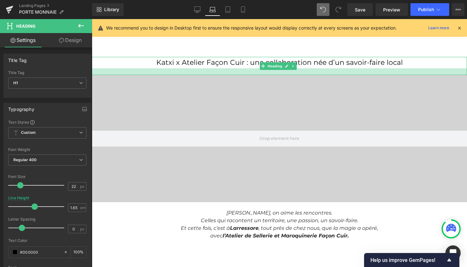
drag, startPoint x: 254, startPoint y: 67, endPoint x: 256, endPoint y: 74, distance: 7.1
click at [256, 74] on div at bounding box center [280, 71] width 376 height 7
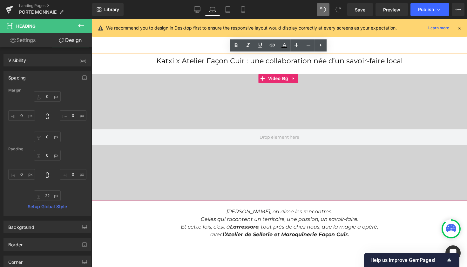
scroll to position [3, 0]
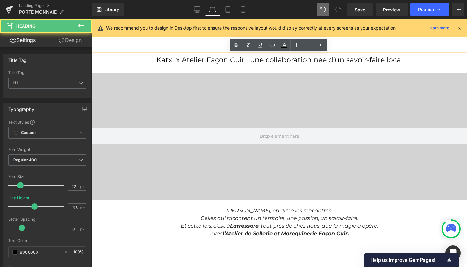
click at [264, 67] on div "Katxi x Atelier Façon Cuir : une collaboration née d’un savoir-faire local" at bounding box center [280, 63] width 376 height 18
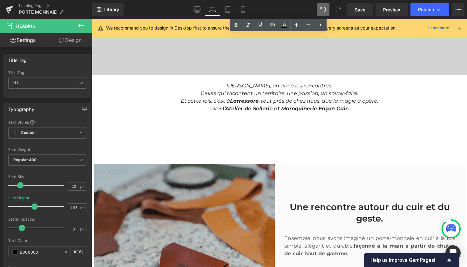
scroll to position [128, 0]
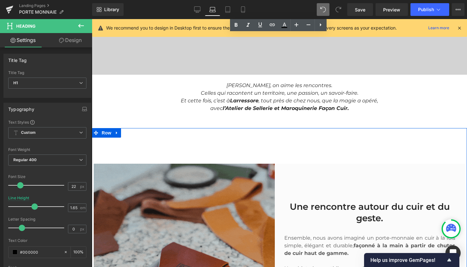
click at [271, 151] on div "Une rencontre autour du cuir et du geste. Heading Ensemble, nous avons imaginé …" at bounding box center [280, 254] width 376 height 252
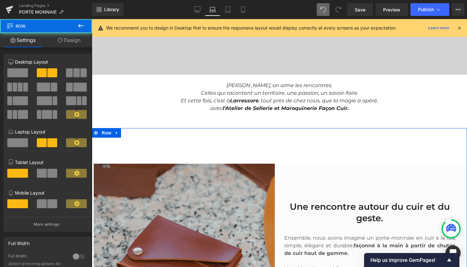
drag, startPoint x: 272, startPoint y: 164, endPoint x: 269, endPoint y: 127, distance: 37.0
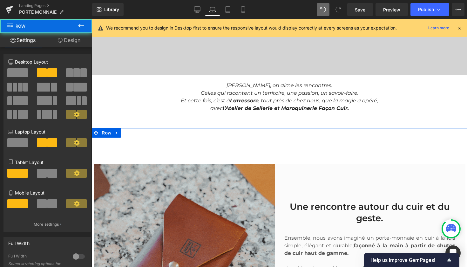
click at [269, 131] on div "Une rencontre autour du cuir et du geste. Heading Ensemble, nous avons imaginé …" at bounding box center [280, 254] width 376 height 252
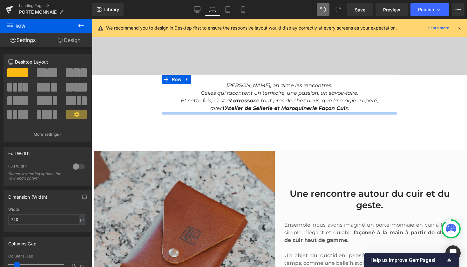
drag, startPoint x: 269, startPoint y: 127, endPoint x: 285, endPoint y: 150, distance: 27.9
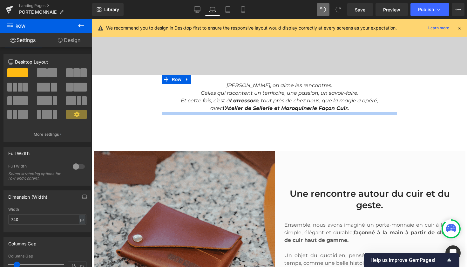
click at [266, 114] on div at bounding box center [279, 113] width 235 height 3
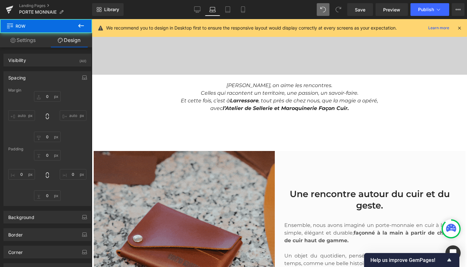
type input "0"
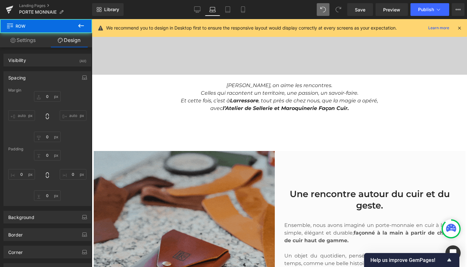
type input "0"
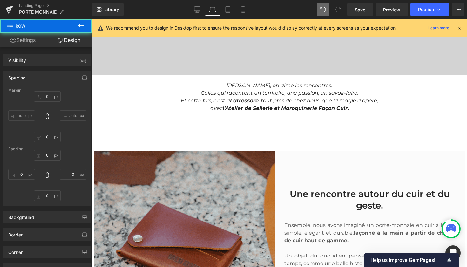
type input "22"
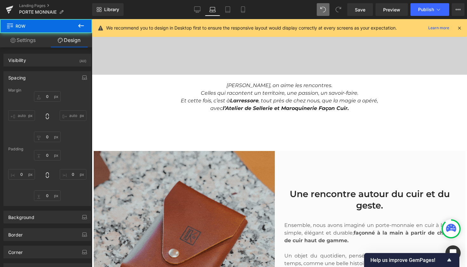
type input "0"
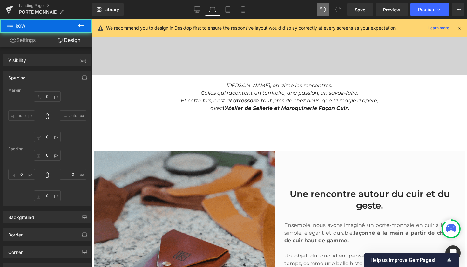
type input "10"
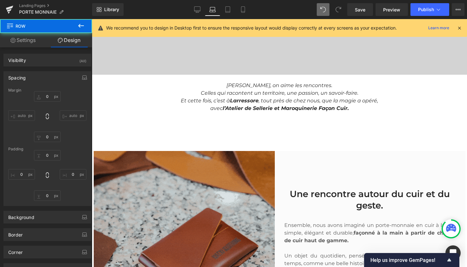
type input "0"
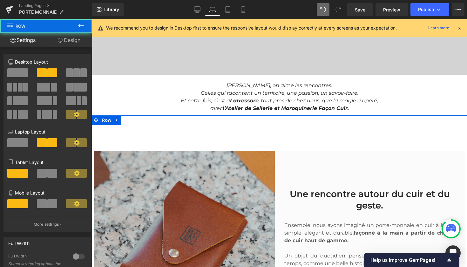
drag, startPoint x: 285, startPoint y: 151, endPoint x: 284, endPoint y: 124, distance: 27.1
click at [284, 124] on div "Une rencontre autour du cuir et du geste. Heading Ensemble, nous avons imaginé …" at bounding box center [280, 241] width 376 height 252
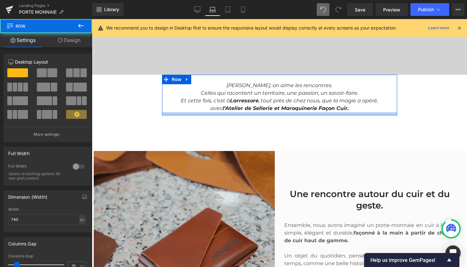
click at [282, 115] on div at bounding box center [279, 113] width 235 height 3
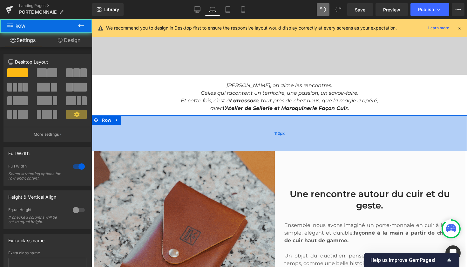
click at [282, 117] on div "112px" at bounding box center [280, 133] width 376 height 36
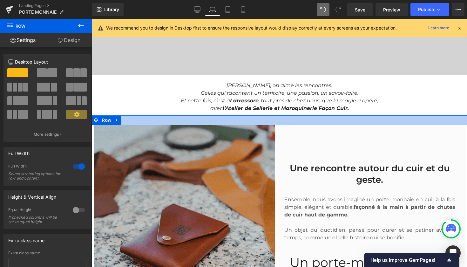
drag, startPoint x: 282, startPoint y: 117, endPoint x: 283, endPoint y: 91, distance: 26.1
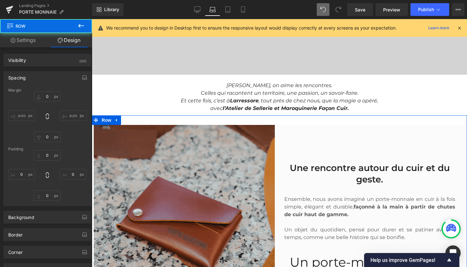
type input "0"
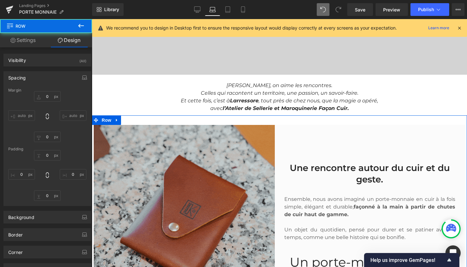
type input "0"
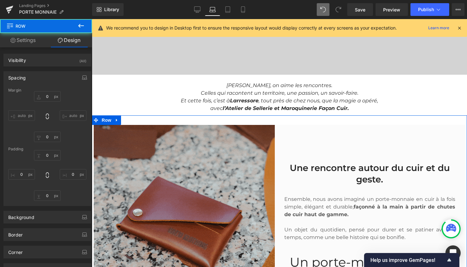
type input "30"
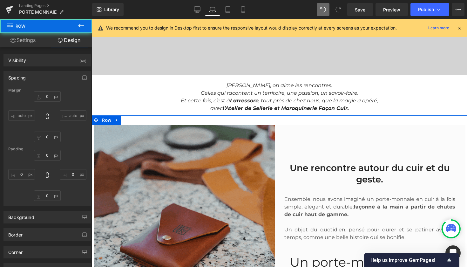
type input "0"
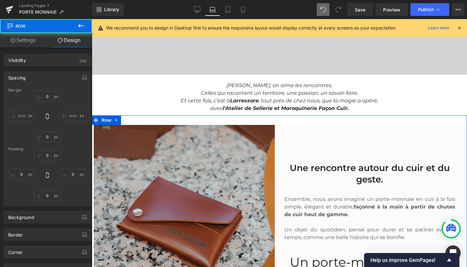
type input "112"
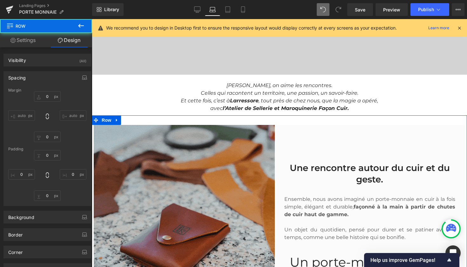
type input "0"
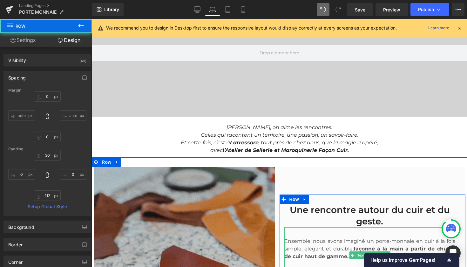
scroll to position [86, 0]
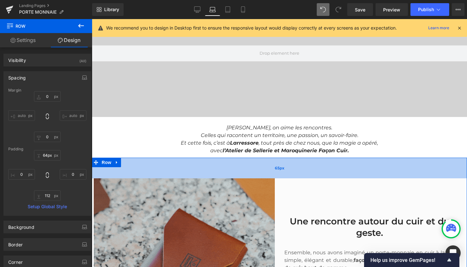
type input "61px"
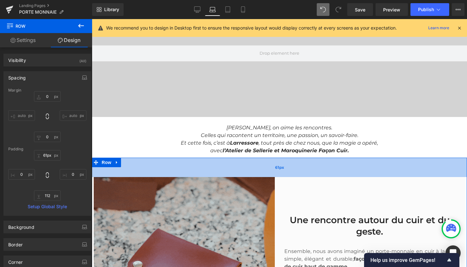
drag, startPoint x: 287, startPoint y: 158, endPoint x: 287, endPoint y: 168, distance: 9.9
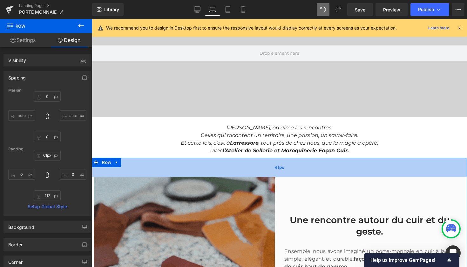
click at [287, 168] on div "61px" at bounding box center [280, 167] width 376 height 19
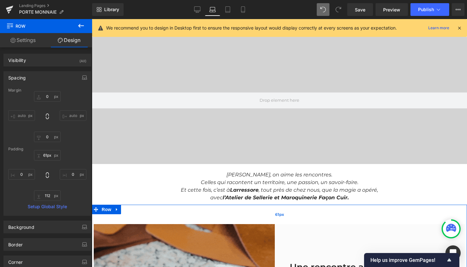
scroll to position [38, 0]
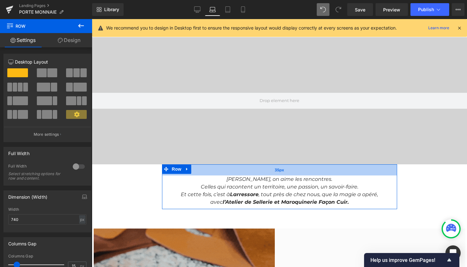
drag, startPoint x: 285, startPoint y: 168, endPoint x: 285, endPoint y: 172, distance: 4.1
click at [285, 172] on div "35px" at bounding box center [279, 169] width 235 height 11
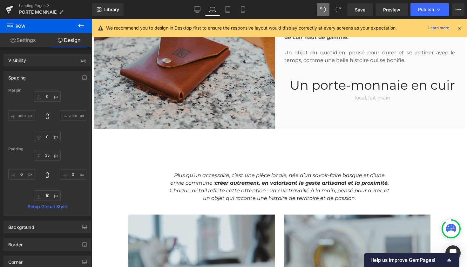
scroll to position [306, 0]
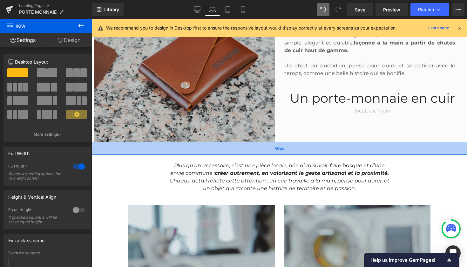
drag, startPoint x: 276, startPoint y: 177, endPoint x: 274, endPoint y: 154, distance: 22.9
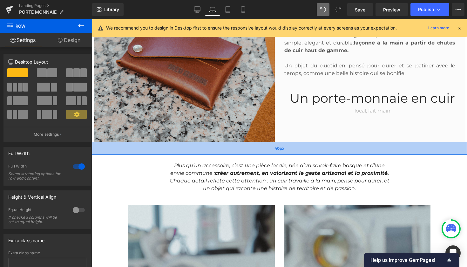
click at [274, 154] on div "40px" at bounding box center [280, 148] width 376 height 13
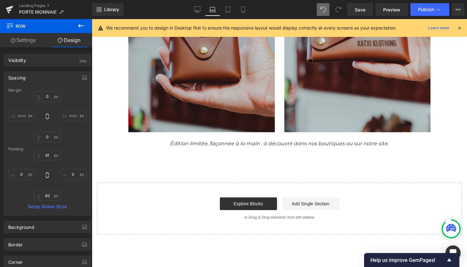
scroll to position [588, 0]
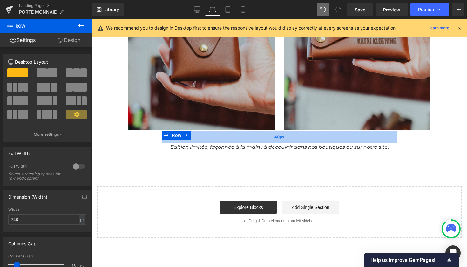
drag, startPoint x: 273, startPoint y: 135, endPoint x: 273, endPoint y: 141, distance: 5.7
click at [273, 141] on div "40px" at bounding box center [279, 137] width 235 height 13
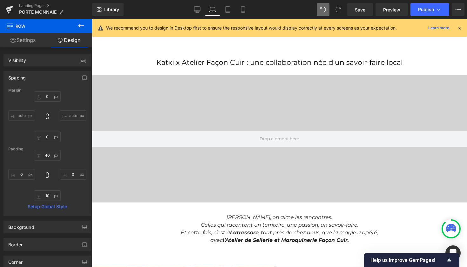
scroll to position [0, 0]
click at [364, 8] on span "Save" at bounding box center [360, 9] width 10 height 7
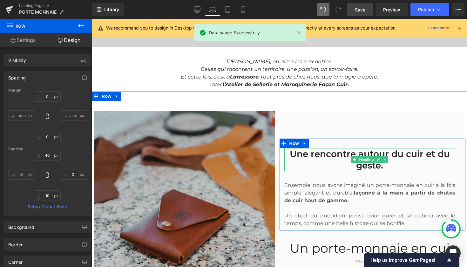
scroll to position [483, 0]
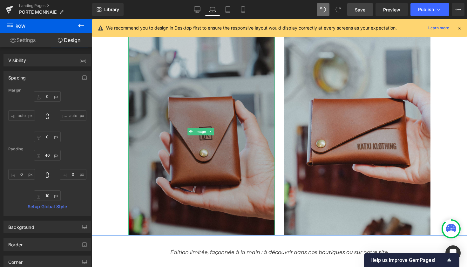
click at [173, 143] on img at bounding box center [201, 131] width 147 height 207
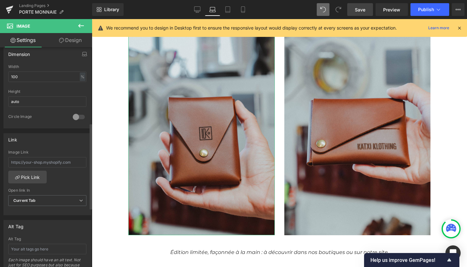
scroll to position [194, 0]
click at [62, 158] on input "text" at bounding box center [47, 162] width 78 height 10
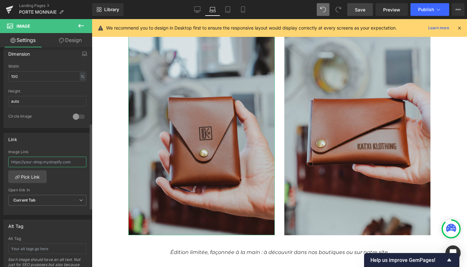
paste input "https://katxiklothing.com/products/portefeuilles-origami?_pos=2&_sid=e30ab8c0a&…"
type input "https://katxiklothing.com/products/portefeuilles-origami?_pos=2&_sid=e30ab8c0a&…"
click at [65, 184] on div "https://katxiklothing.com/products/portefeuilles-origami?_pos=2&_sid=e30ab8c0a&…" at bounding box center [47, 182] width 87 height 65
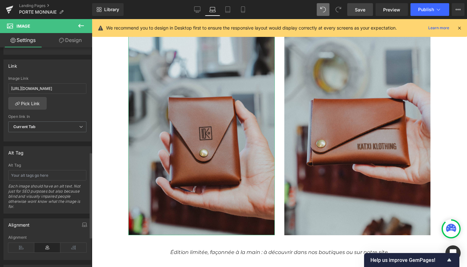
scroll to position [297, 0]
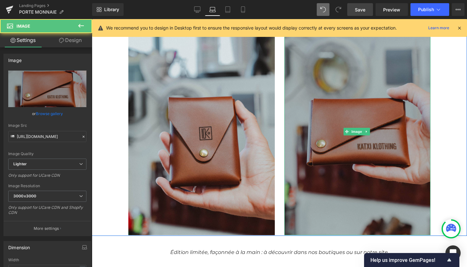
click at [348, 140] on img at bounding box center [358, 131] width 147 height 207
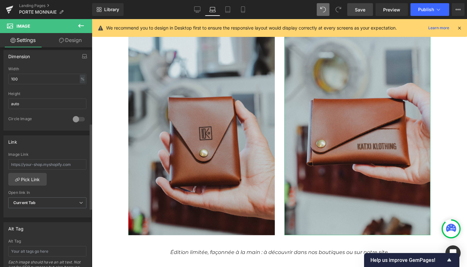
scroll to position [196, 0]
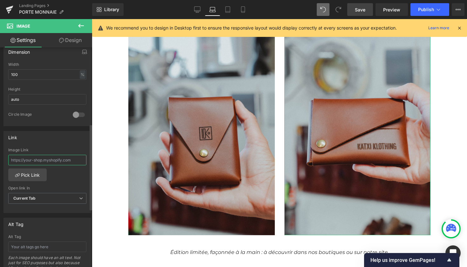
click at [51, 155] on input "text" at bounding box center [47, 160] width 78 height 10
click at [43, 164] on input "text" at bounding box center [47, 160] width 78 height 10
click at [47, 159] on input "text" at bounding box center [47, 160] width 78 height 10
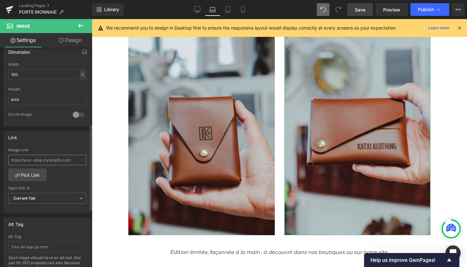
click at [47, 159] on input "text" at bounding box center [47, 160] width 78 height 10
paste input "https://katxiklothing.com/products/portefeuilles-origami?_pos=2&_sid=e30ab8c0a&…"
type input "https://katxiklothing.com/products/portefeuilles-origami?_pos=2&_sid=e30ab8c0a&…"
click at [52, 183] on div "https://katxiklothing.com/products/portefeuilles-origami?_pos=2&_sid=e30ab8c0a&…" at bounding box center [47, 180] width 87 height 65
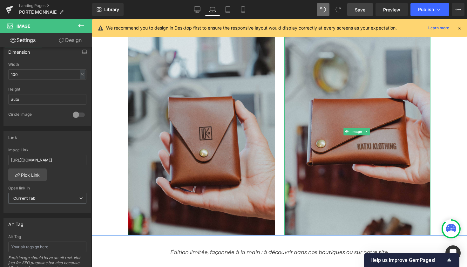
click at [362, 9] on span "Save" at bounding box center [360, 9] width 10 height 7
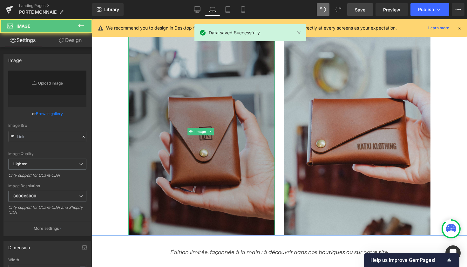
click at [216, 104] on img at bounding box center [201, 131] width 147 height 207
type input "https://ucarecdn.com/3c5a2668-c074-4706-a9bd-f820b5f4f74c/-/format/auto/-/previ…"
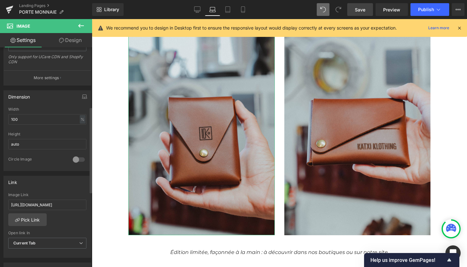
scroll to position [345, 0]
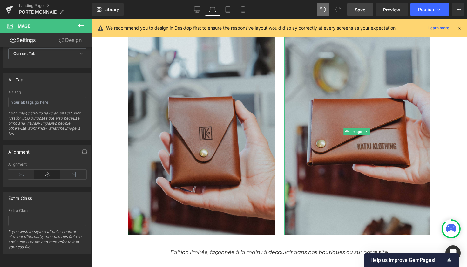
click at [366, 7] on span "Save" at bounding box center [360, 9] width 10 height 7
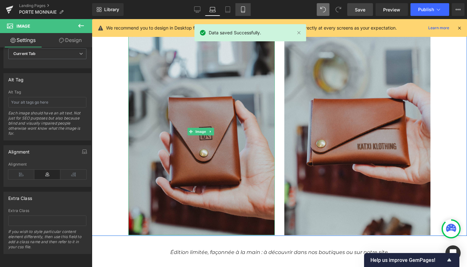
click at [243, 10] on icon at bounding box center [243, 9] width 6 height 6
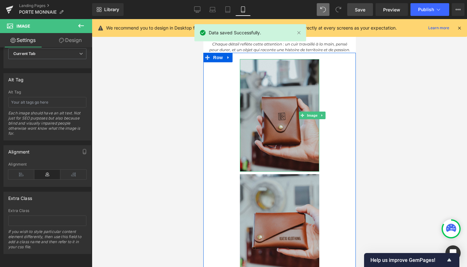
scroll to position [514, 0]
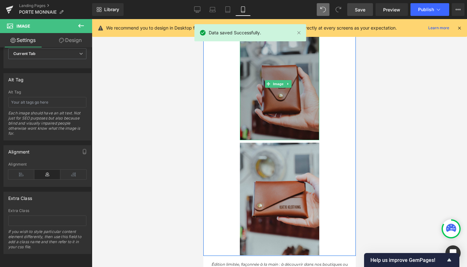
click at [266, 102] on img at bounding box center [279, 84] width 79 height 113
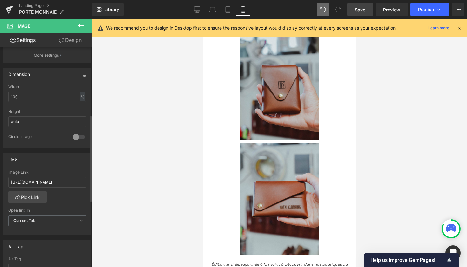
scroll to position [175, 0]
click at [428, 8] on span "Publish" at bounding box center [426, 9] width 16 height 5
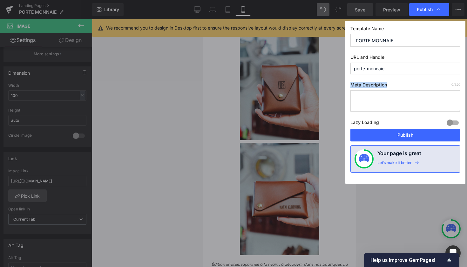
drag, startPoint x: 391, startPoint y: 85, endPoint x: 347, endPoint y: 82, distance: 43.7
click at [347, 82] on div "Template Name PORTE MONNAIE URL and Handle porte-monnaie Meta Description 0 /32…" at bounding box center [406, 102] width 120 height 163
copy label "Meta Description"
click at [379, 103] on textarea at bounding box center [406, 100] width 110 height 21
paste textarea "Découvrez le porte-monnaie Origami Katxi x Façon Cuir : pièce locale, en cuir f…"
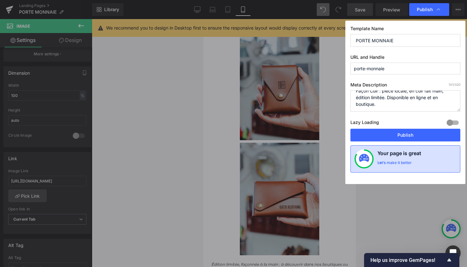
scroll to position [13, 0]
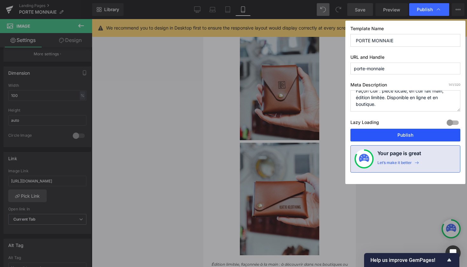
type textarea "Découvrez le porte-monnaie Origami Katxi x Façon Cuir : pièce locale, en cuir f…"
click at [405, 138] on button "Publish" at bounding box center [406, 135] width 110 height 13
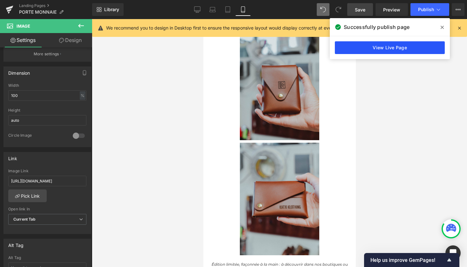
click at [406, 46] on link "View Live Page" at bounding box center [390, 47] width 110 height 13
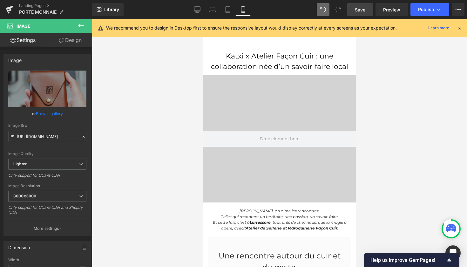
click at [366, 9] on span "Save" at bounding box center [360, 9] width 10 height 7
